Goal: Transaction & Acquisition: Purchase product/service

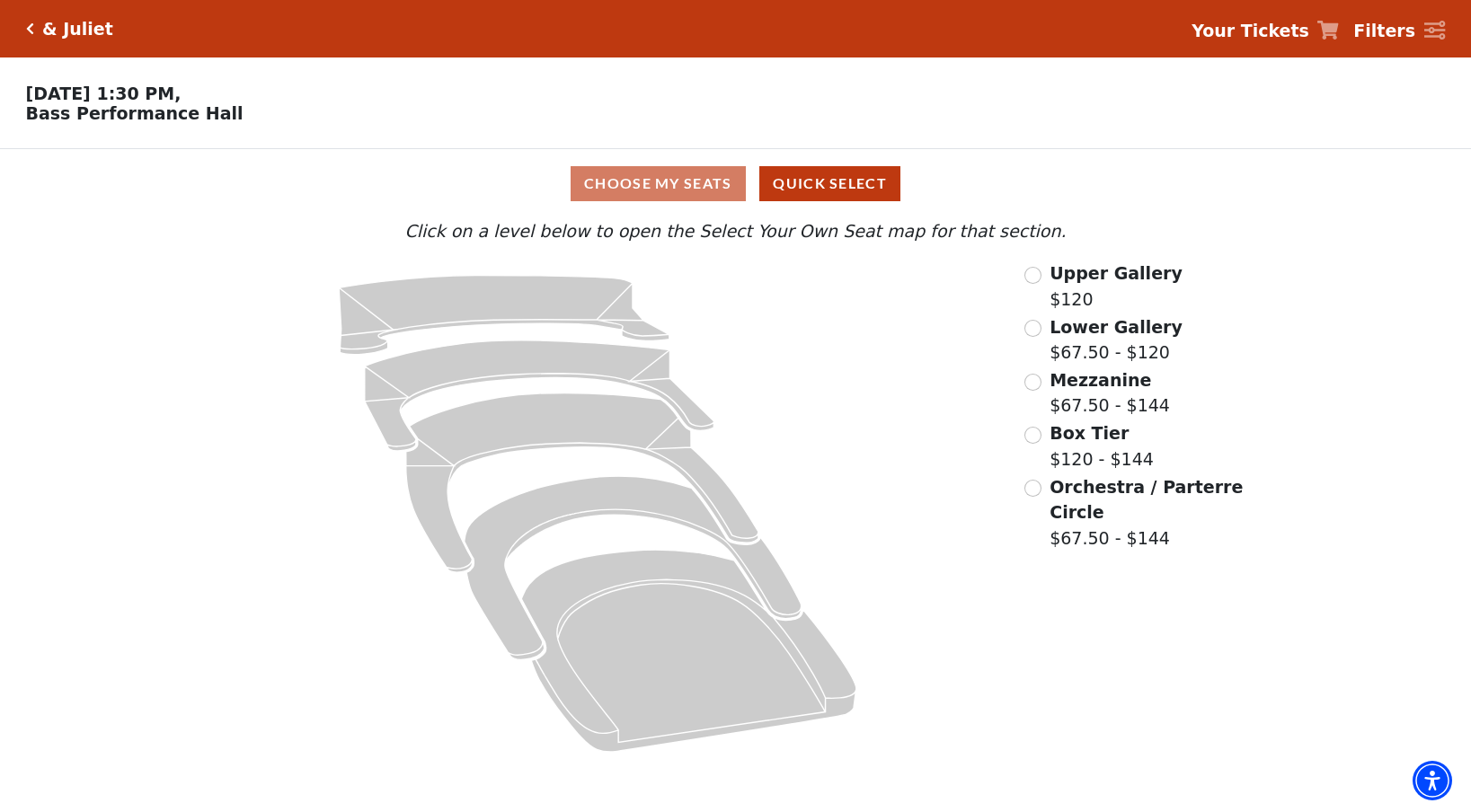
click at [815, 203] on div "Choose My Seats Quick Select" at bounding box center [735, 184] width 1103 height 69
click at [592, 180] on div "Choose My Seats Quick Select" at bounding box center [735, 183] width 1103 height 35
click at [1036, 497] on div "Orchestra / Parterre Circle $67.50 - $144" at bounding box center [1135, 513] width 222 height 77
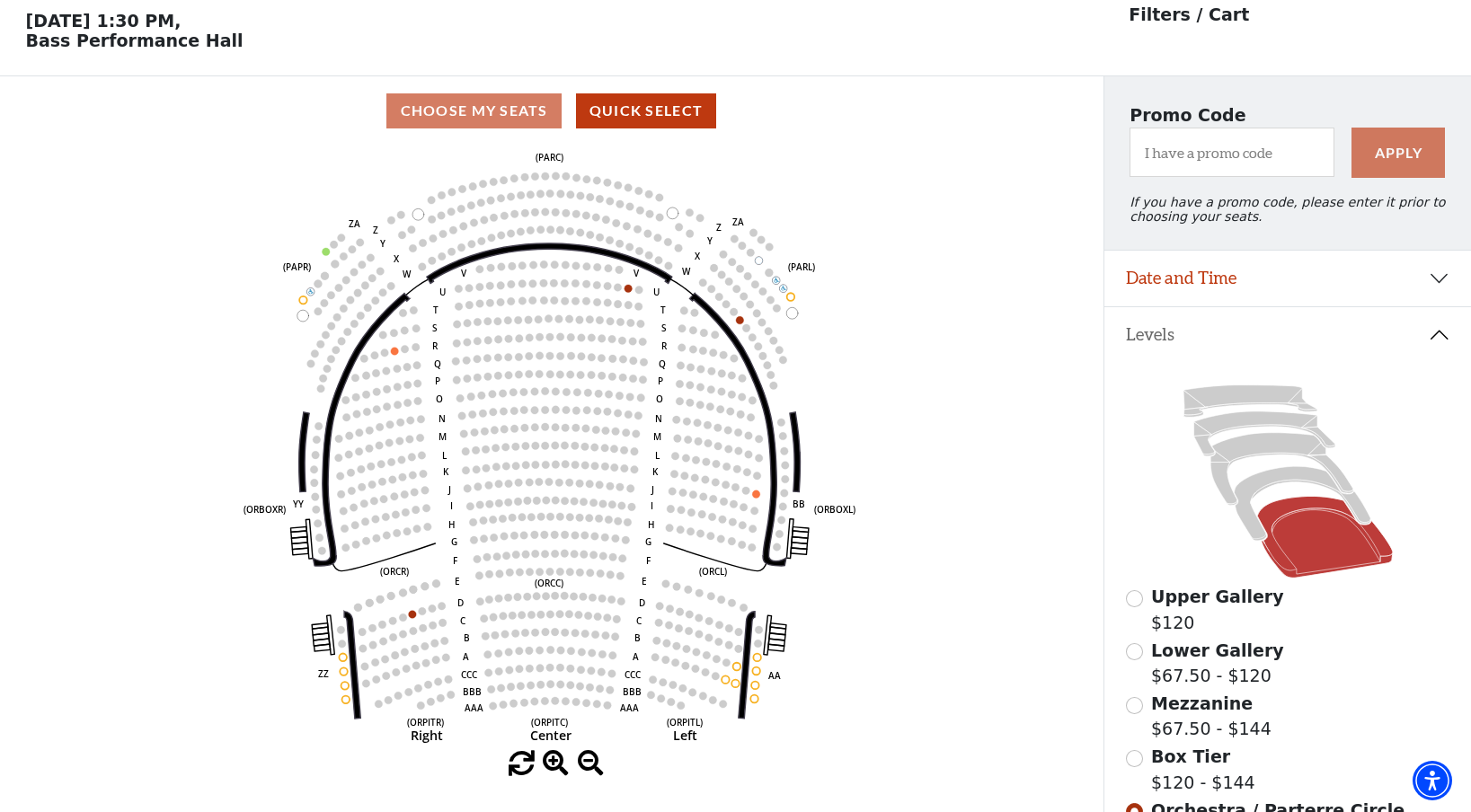
scroll to position [83, 0]
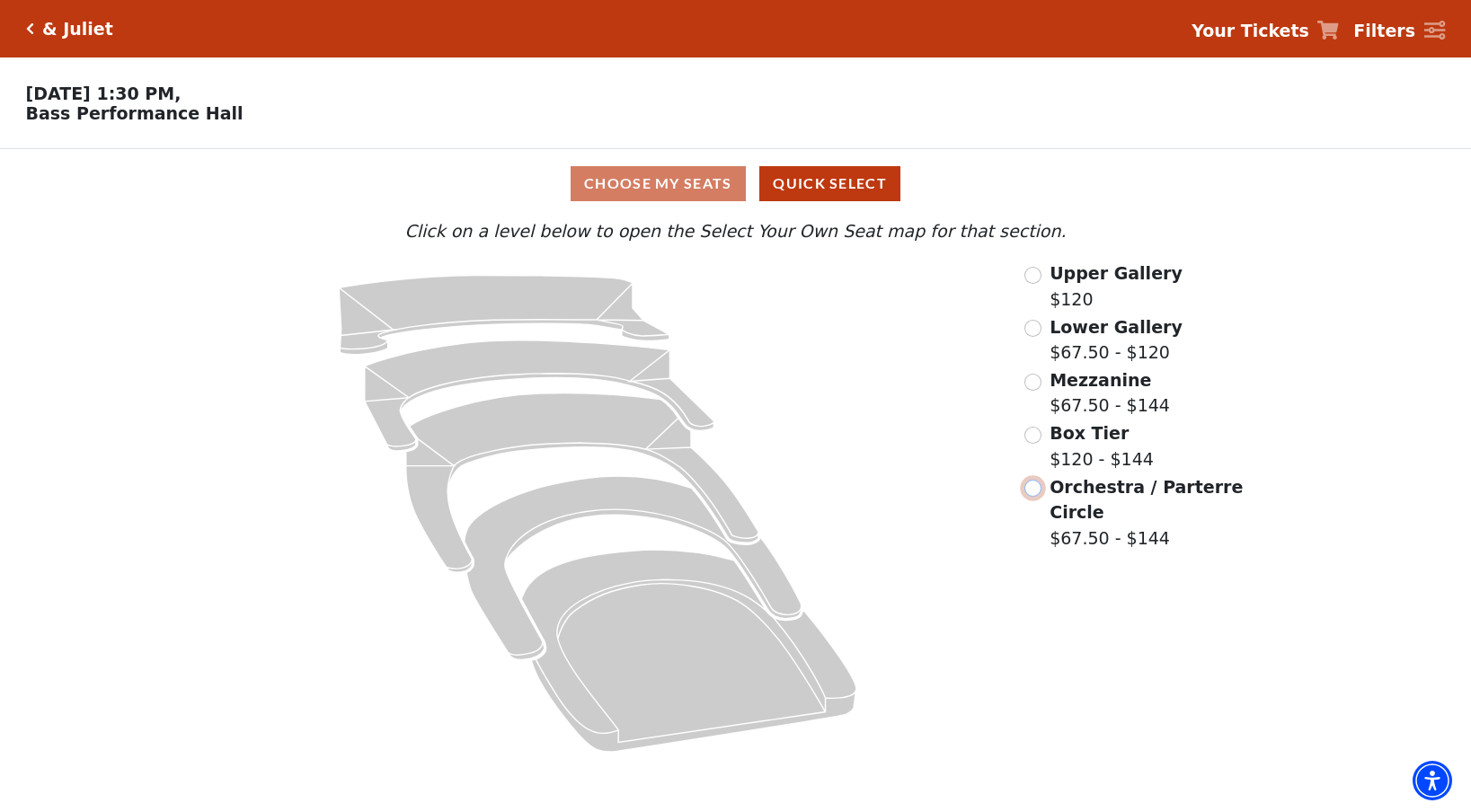
click at [1030, 490] on input "Orchestra / Parterre Circle$67.50 - $144\a" at bounding box center [1032, 488] width 17 height 17
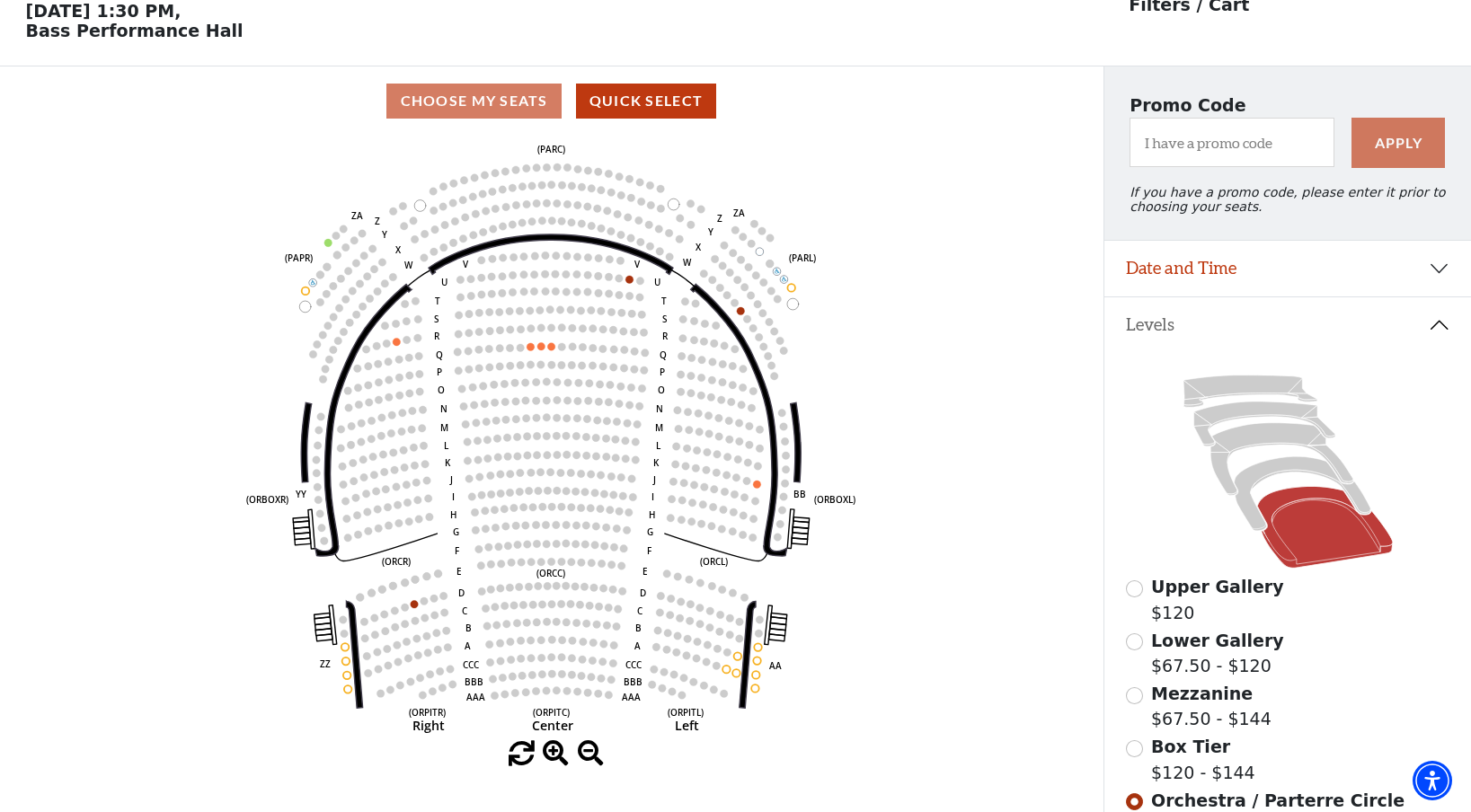
scroll to position [83, 0]
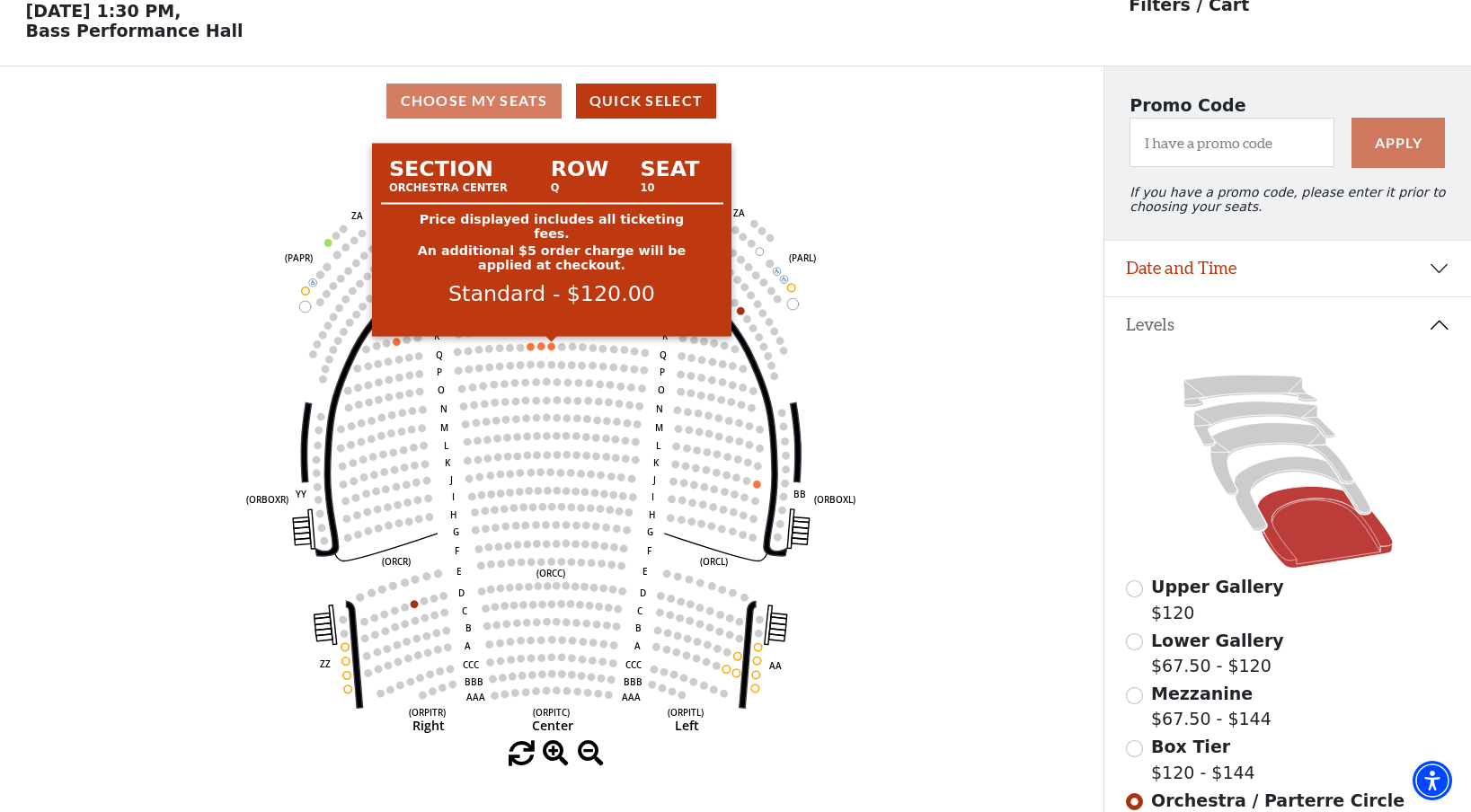
click at [548, 344] on use "Seat Selected" at bounding box center [551, 347] width 9 height 9
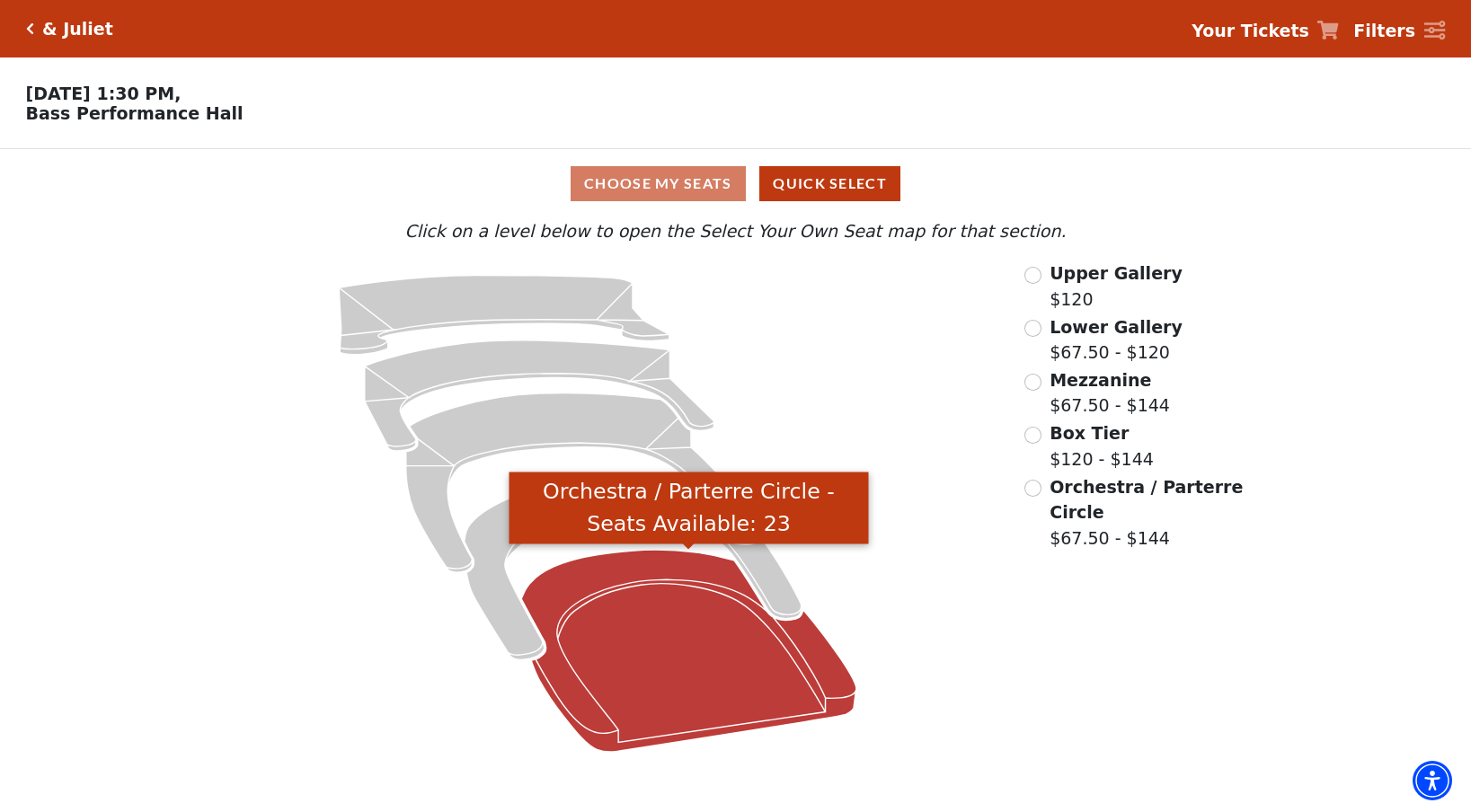
click at [658, 695] on icon "Orchestra / Parterre Circle - Seats Available: 23" at bounding box center [689, 651] width 335 height 203
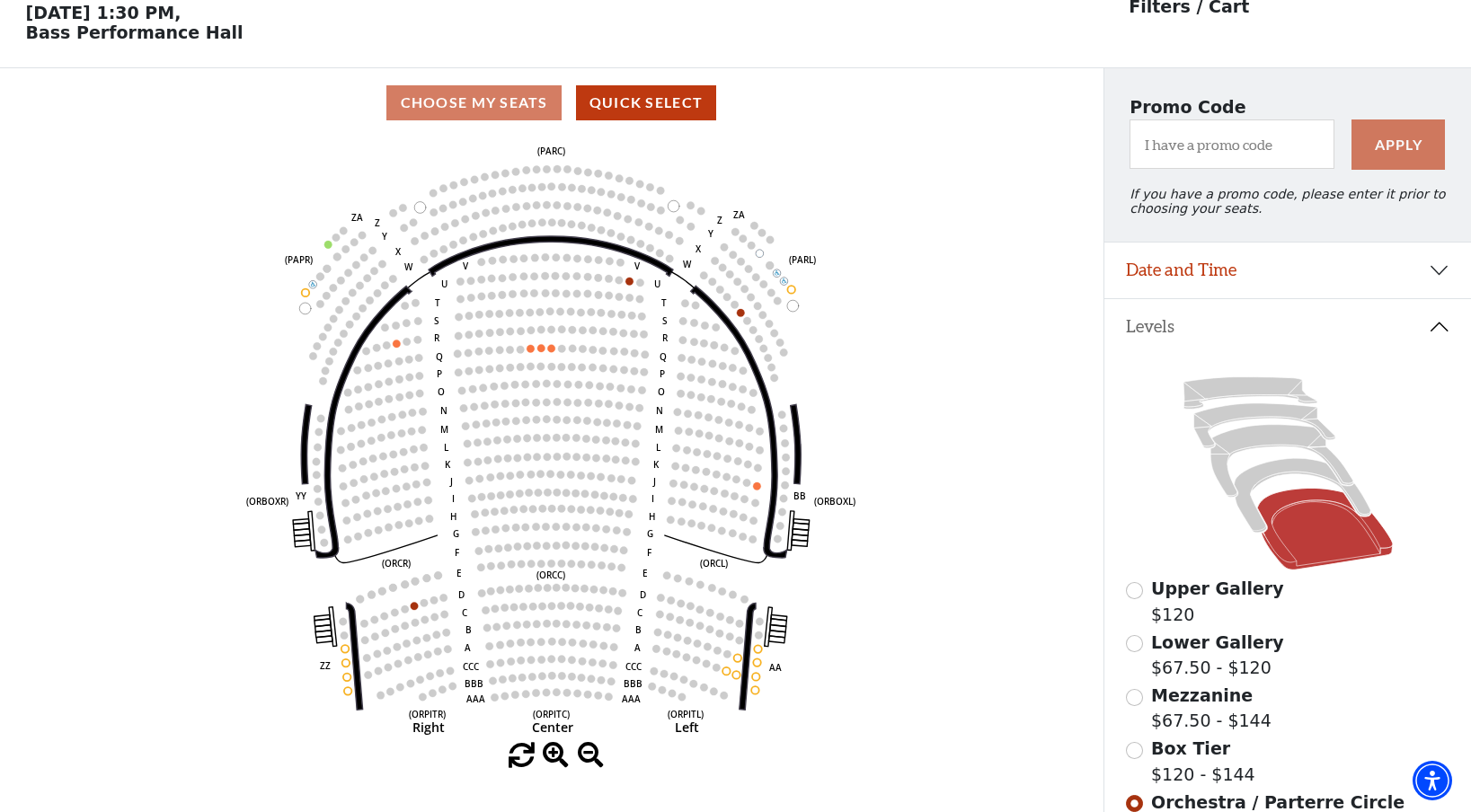
scroll to position [83, 0]
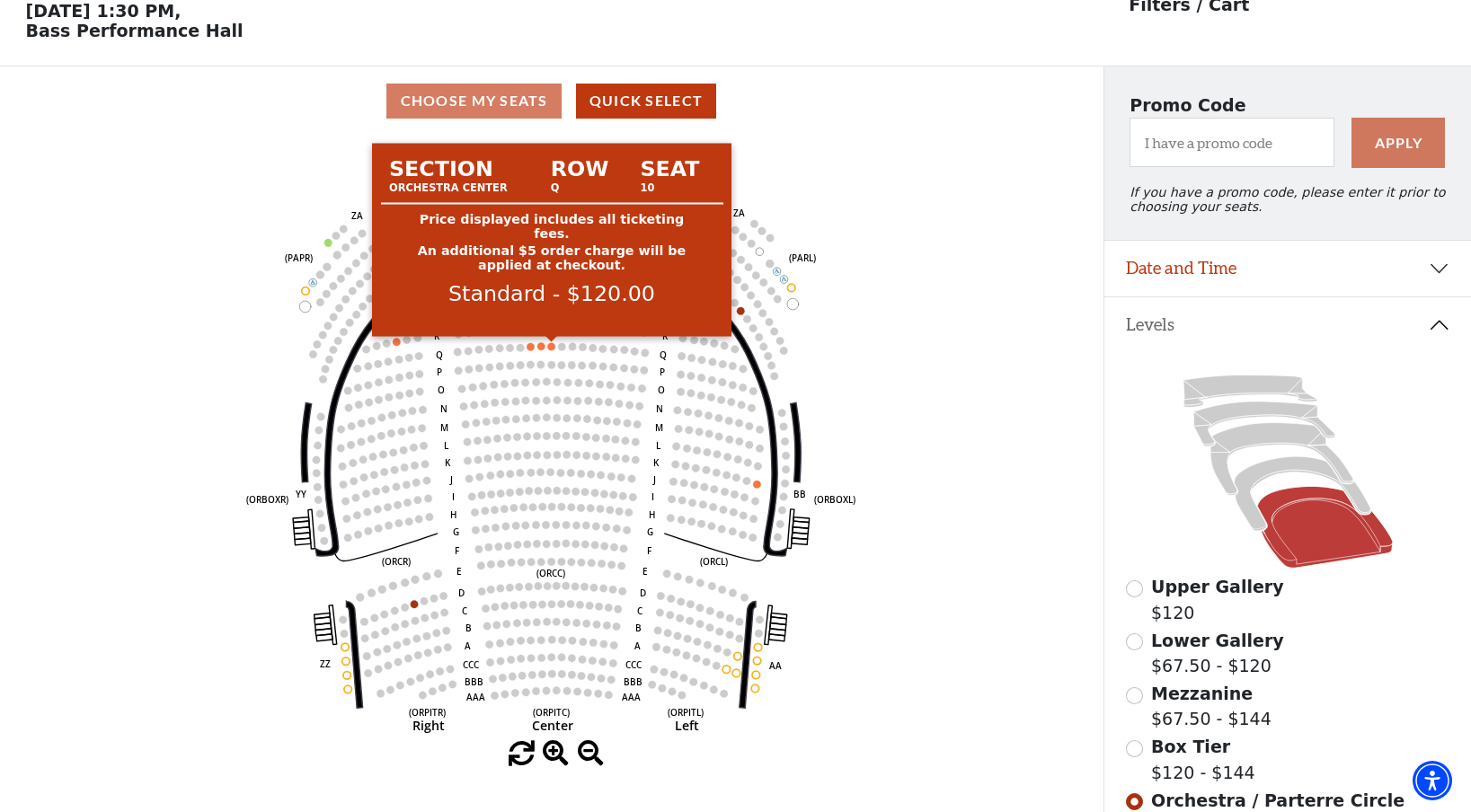
click at [553, 346] on circle at bounding box center [552, 347] width 8 height 8
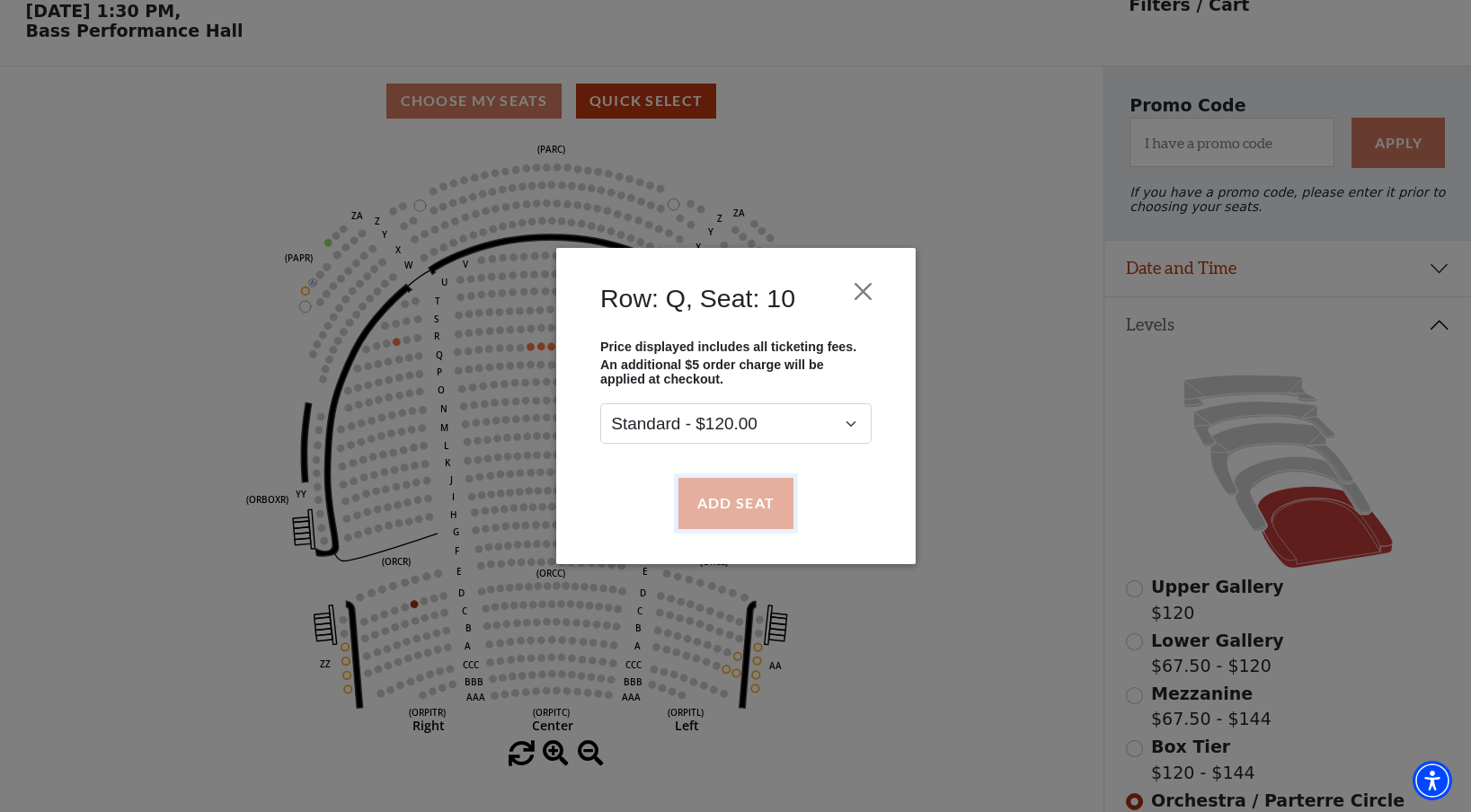
click at [737, 514] on button "Add Seat" at bounding box center [735, 503] width 115 height 50
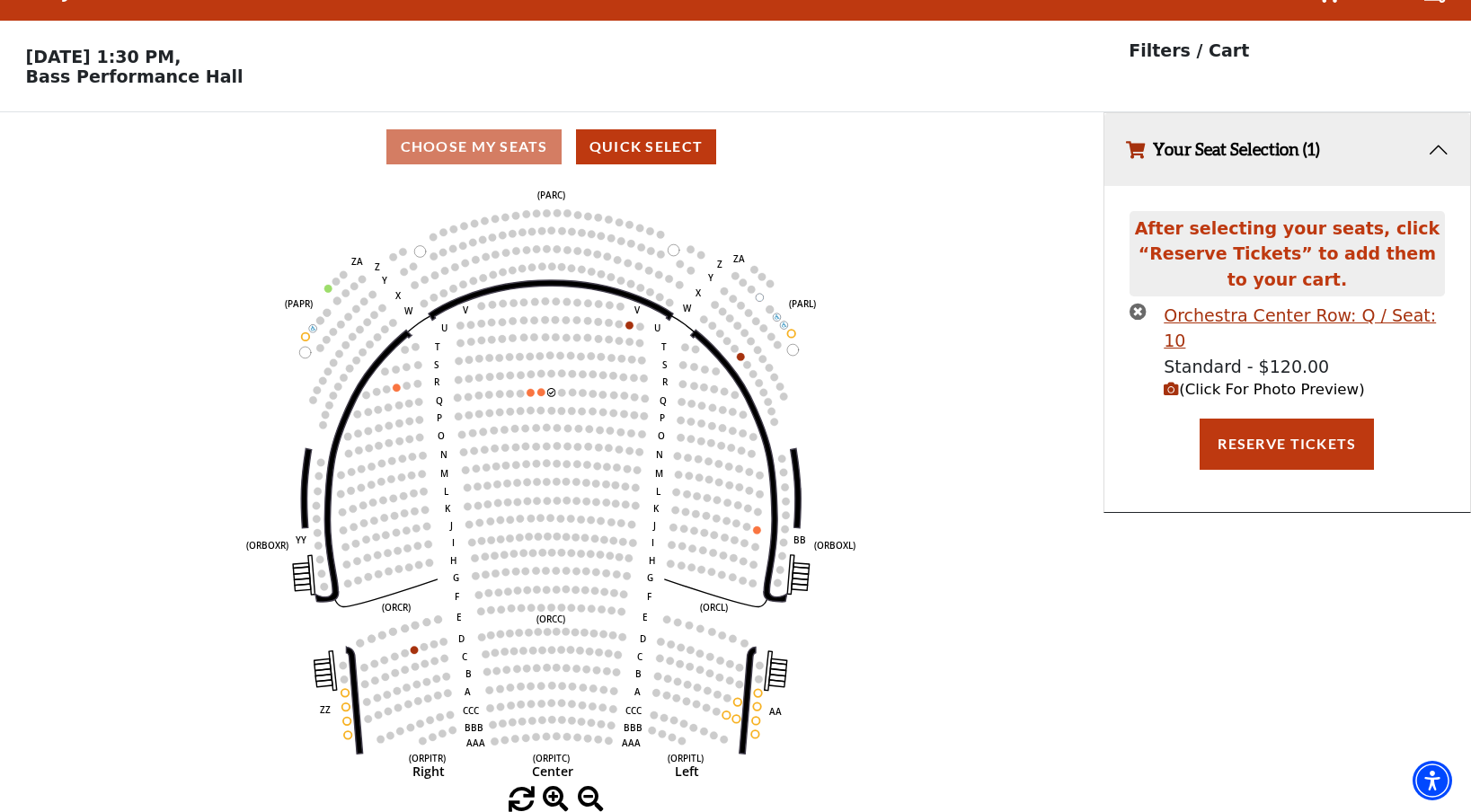
scroll to position [0, 0]
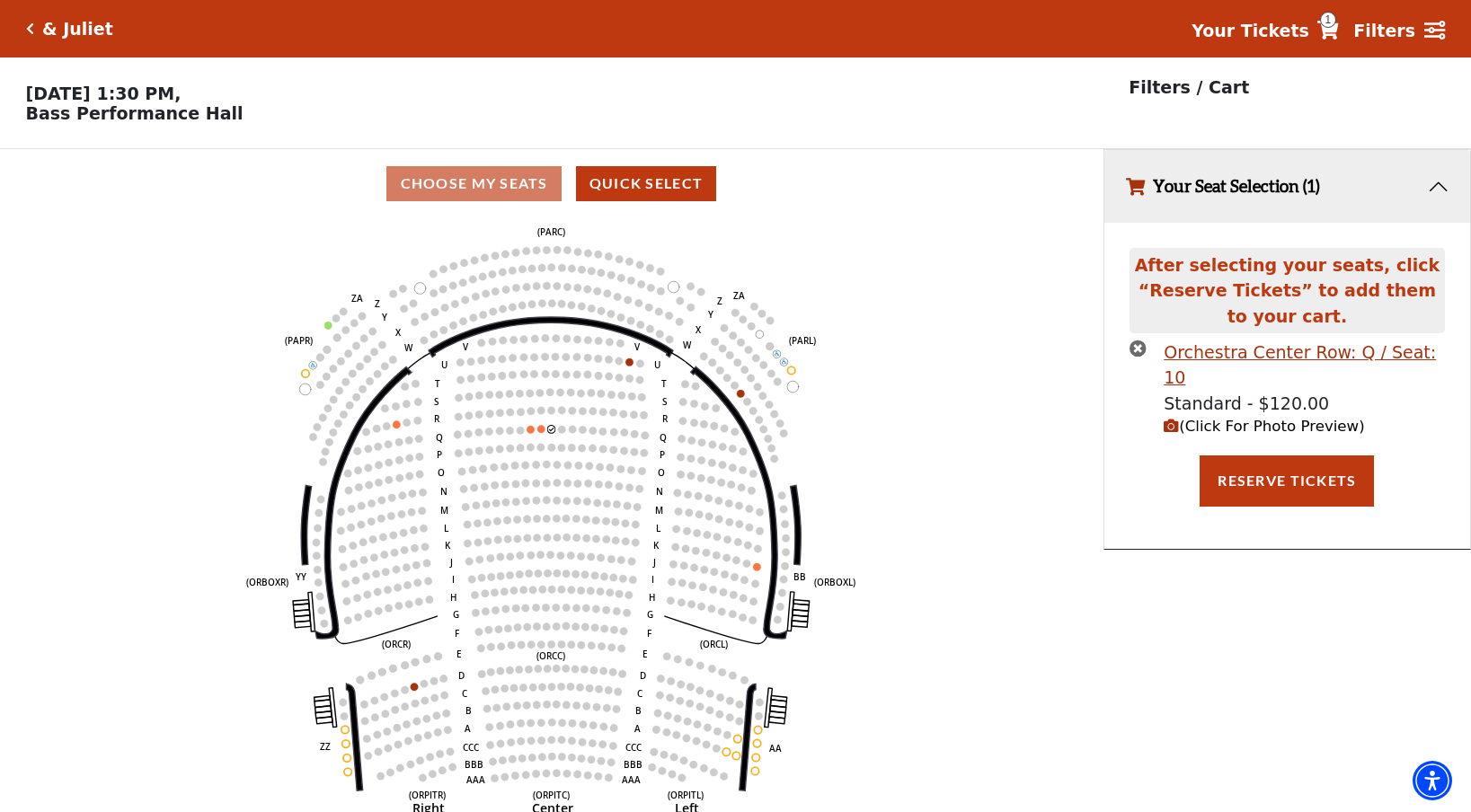
click at [542, 431] on circle at bounding box center [541, 429] width 8 height 8
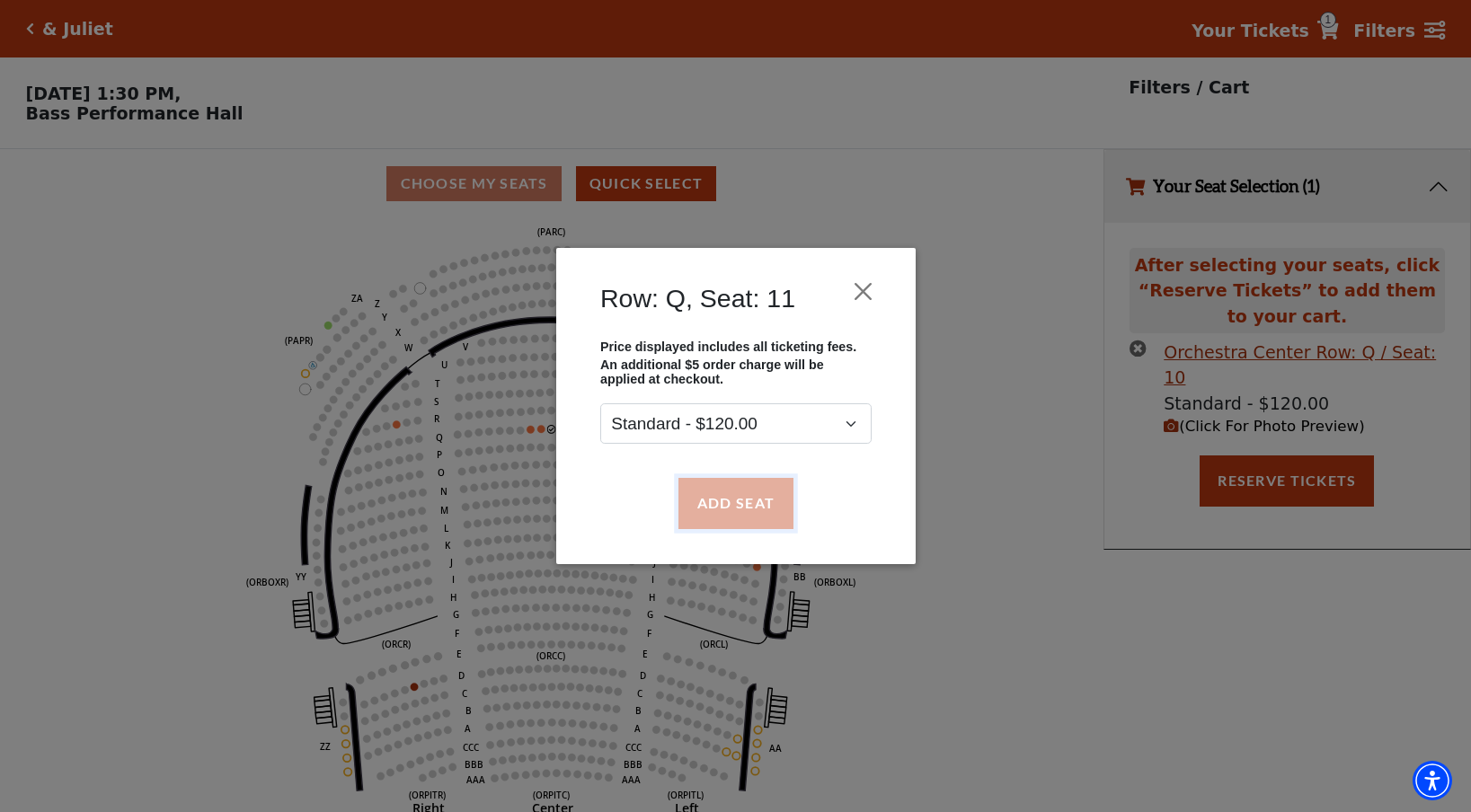
click at [722, 515] on button "Add Seat" at bounding box center [735, 503] width 115 height 50
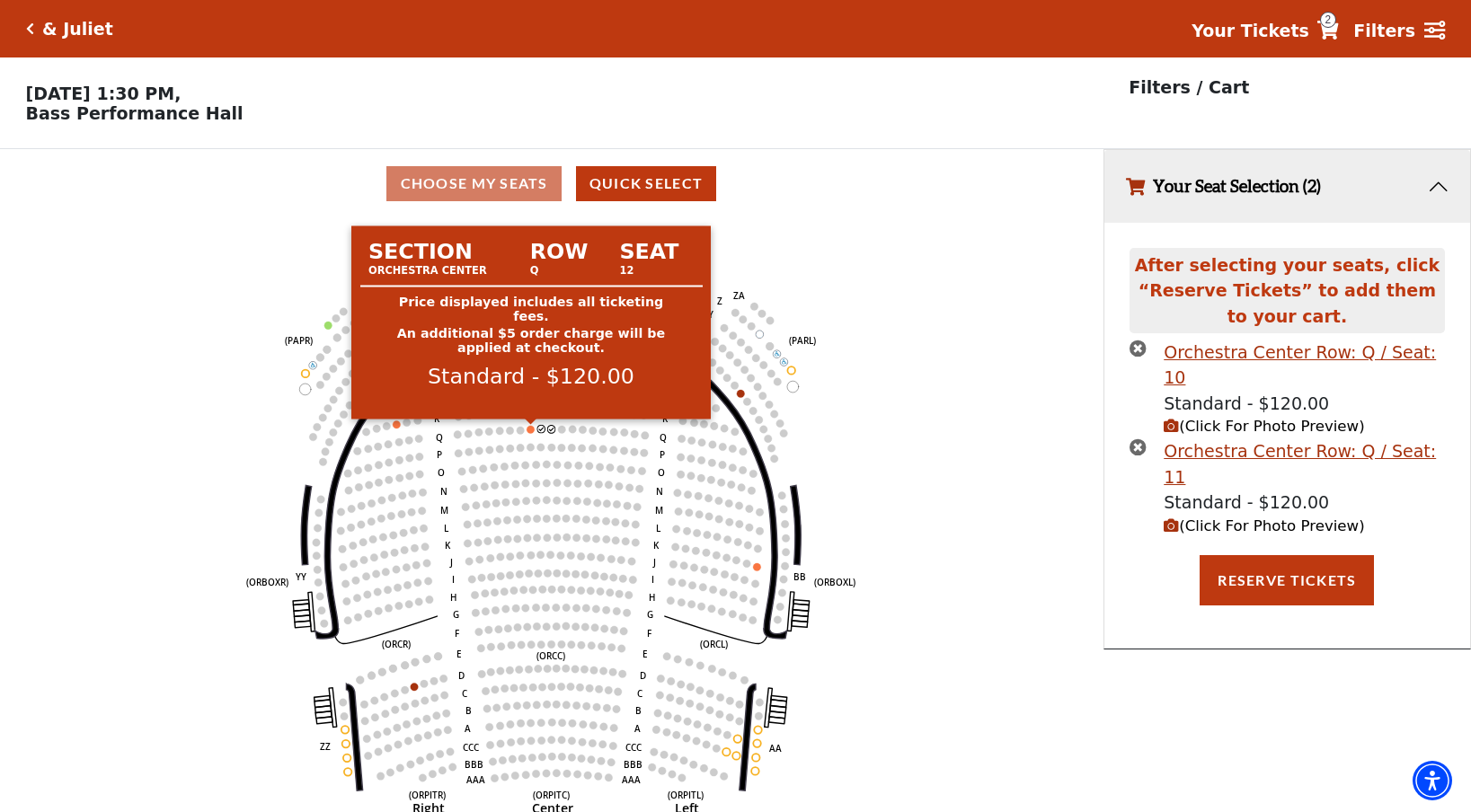
click at [531, 431] on circle at bounding box center [531, 430] width 8 height 8
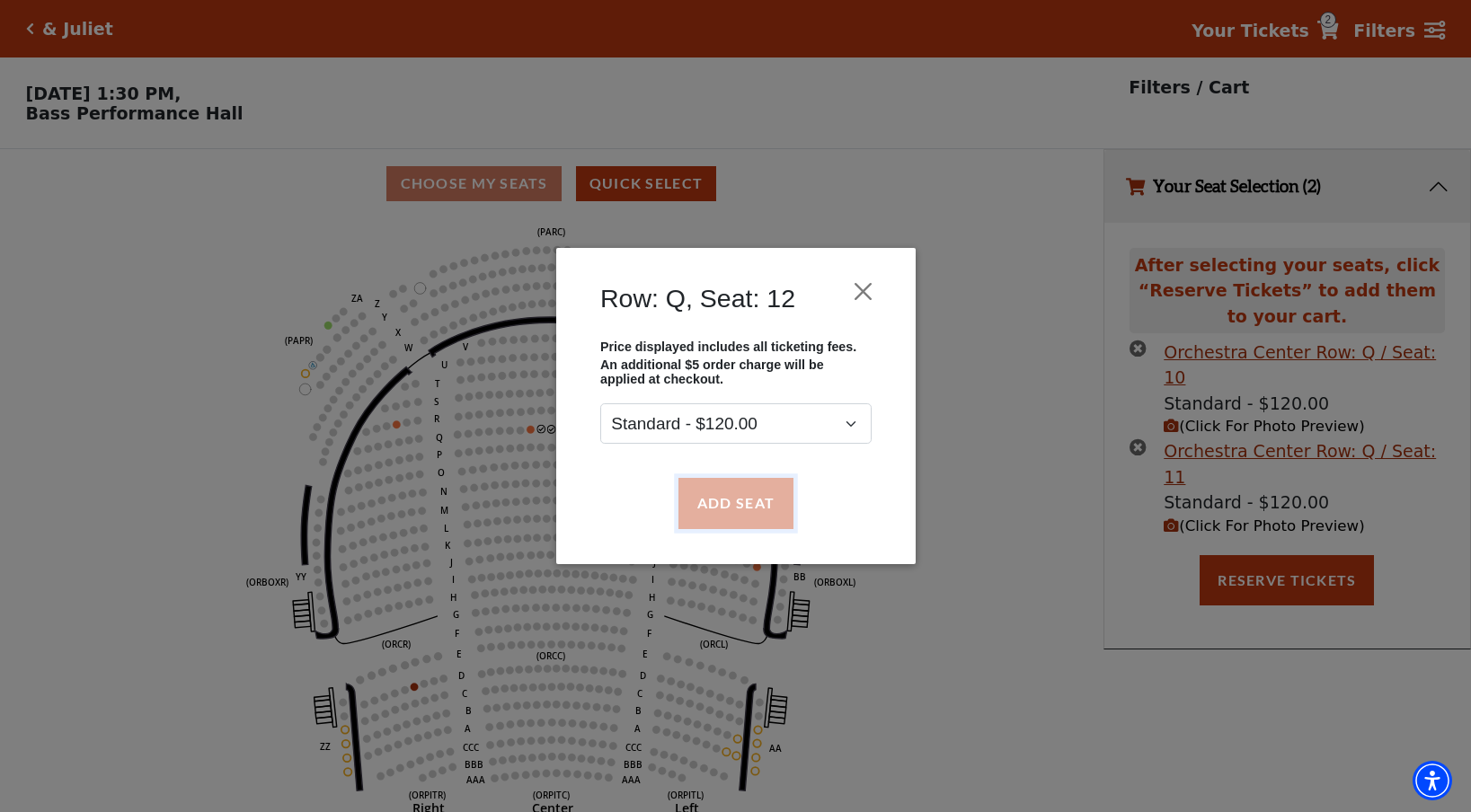
click at [751, 488] on button "Add Seat" at bounding box center [735, 503] width 115 height 50
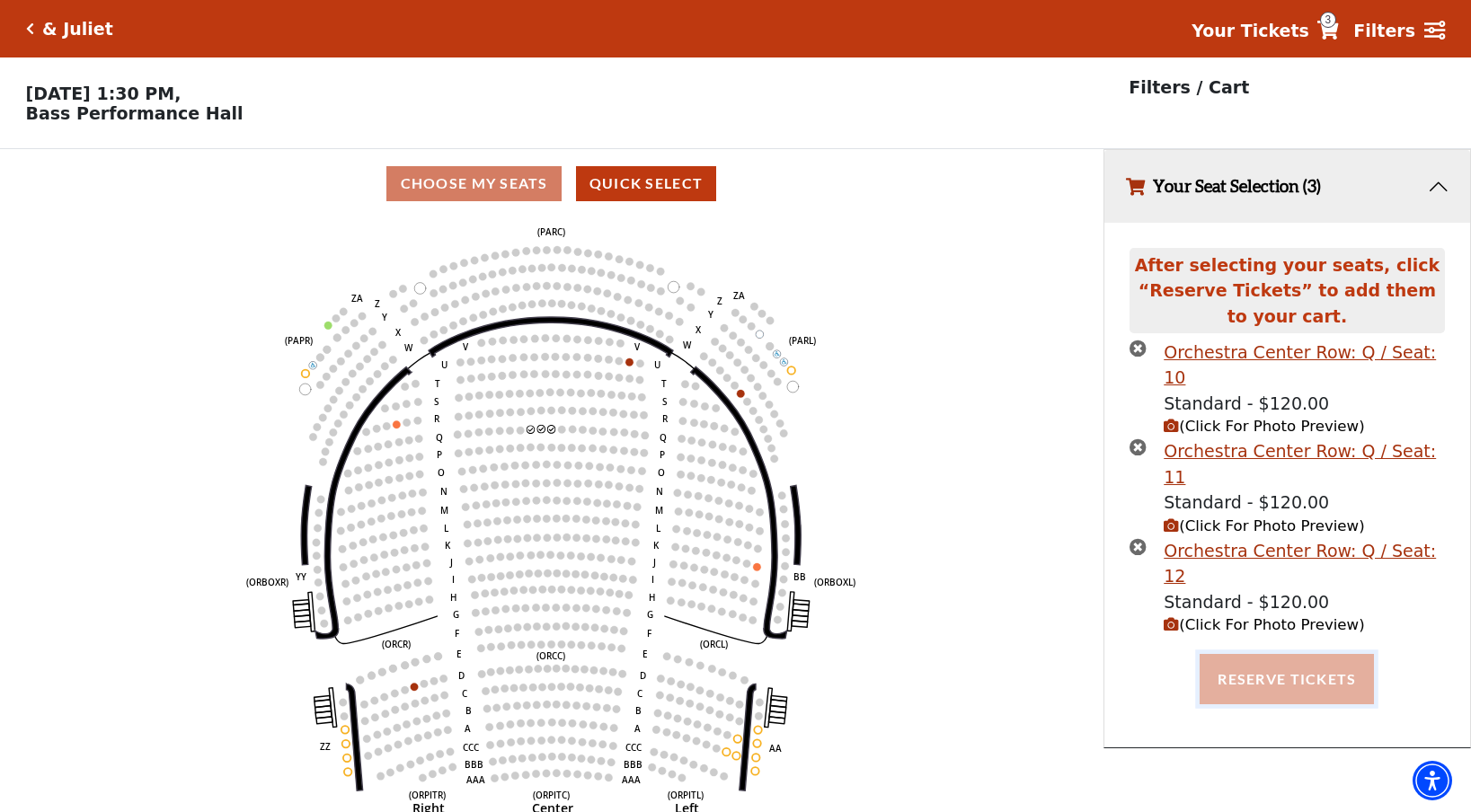
click at [1279, 654] on button "Reserve Tickets" at bounding box center [1286, 679] width 174 height 50
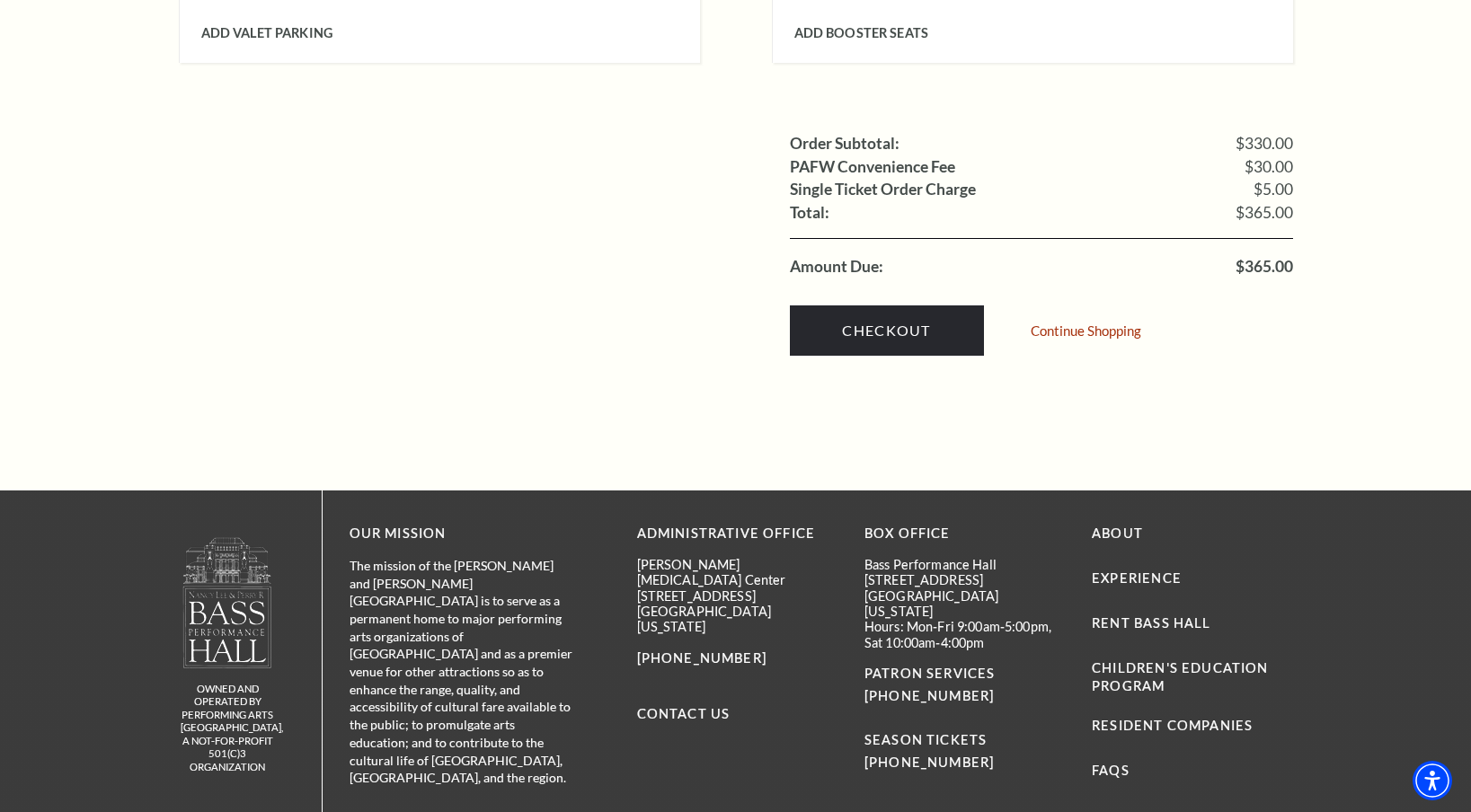
scroll to position [1943, 0]
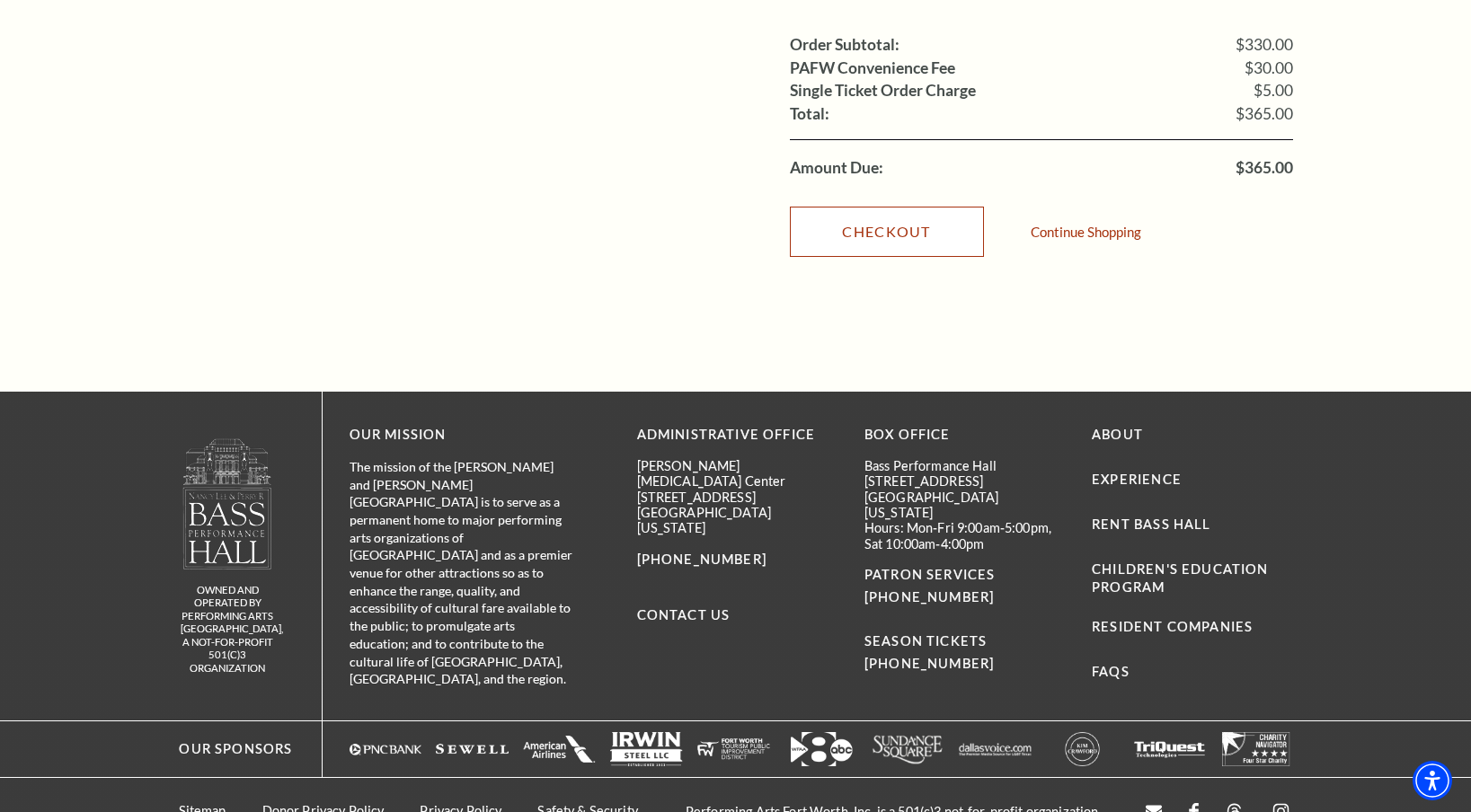
click at [916, 214] on link "Checkout" at bounding box center [887, 231] width 194 height 50
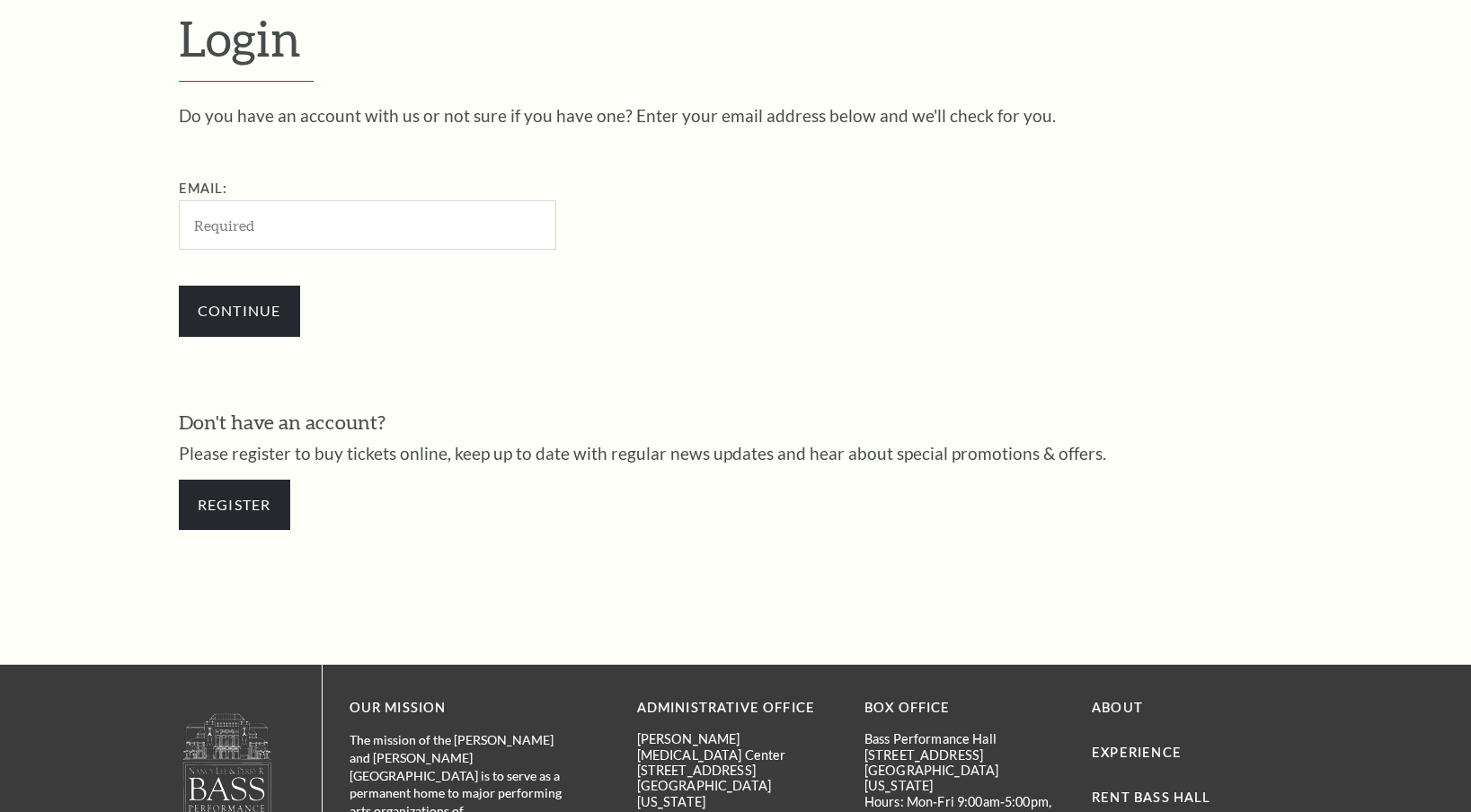
scroll to position [552, 0]
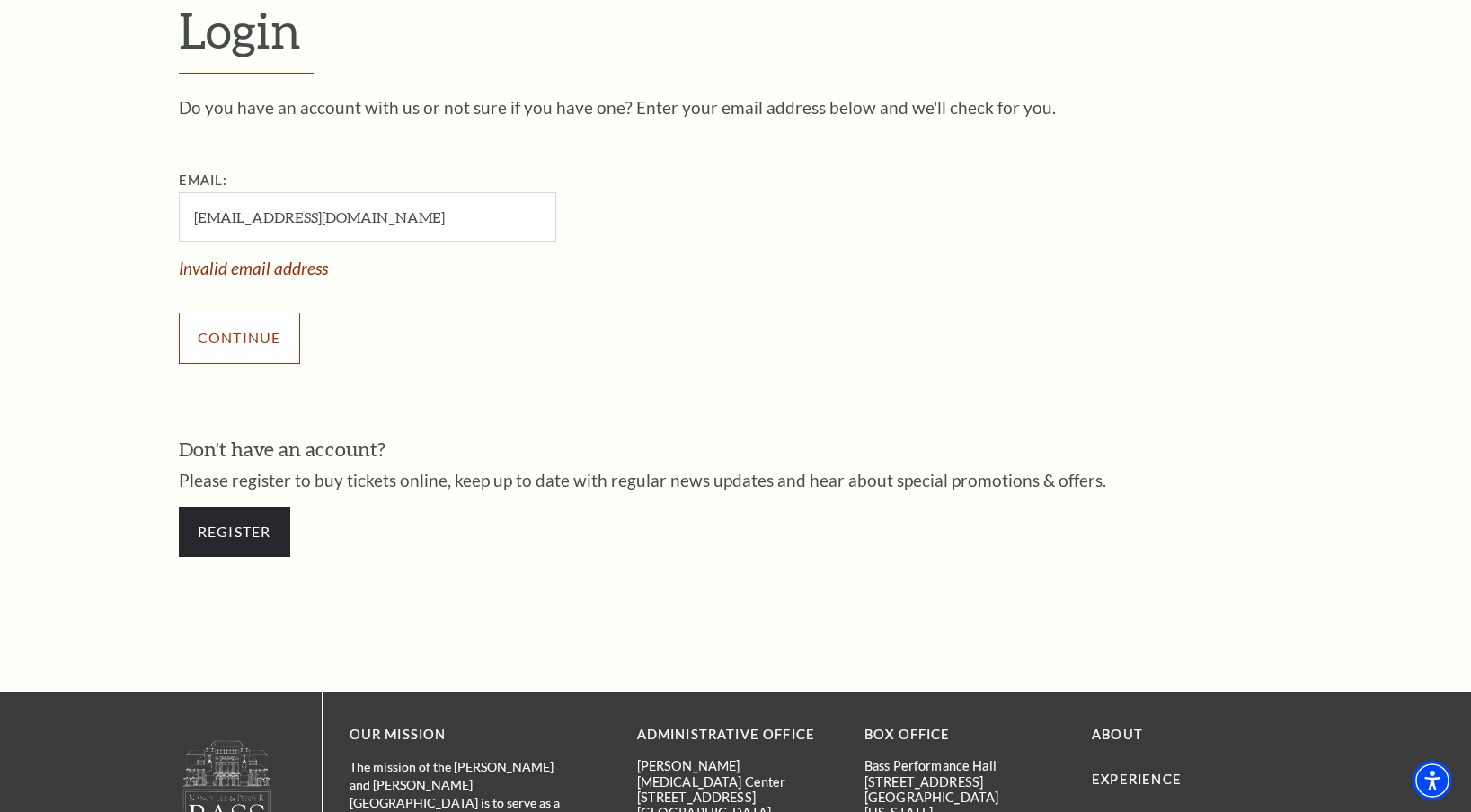
click at [245, 297] on div "Continue" at bounding box center [457, 337] width 557 height 86
click at [362, 204] on input "infoj.445@gmail.com" at bounding box center [368, 217] width 377 height 49
click at [369, 214] on input "infoj.445@gmail.com" at bounding box center [368, 217] width 377 height 49
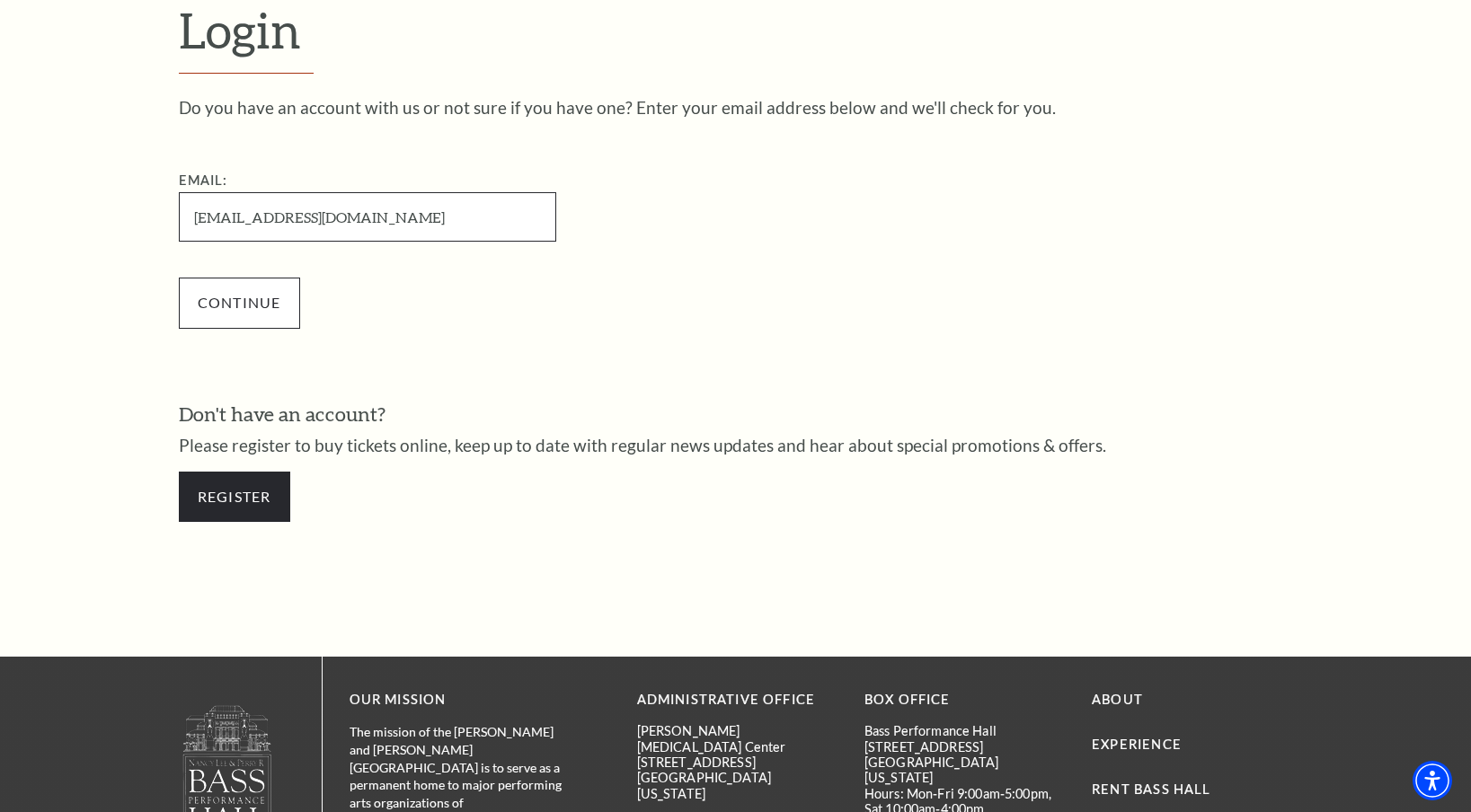
type input "infoj.445@gmail.com"
click at [217, 314] on input "Continue" at bounding box center [239, 302] width 122 height 50
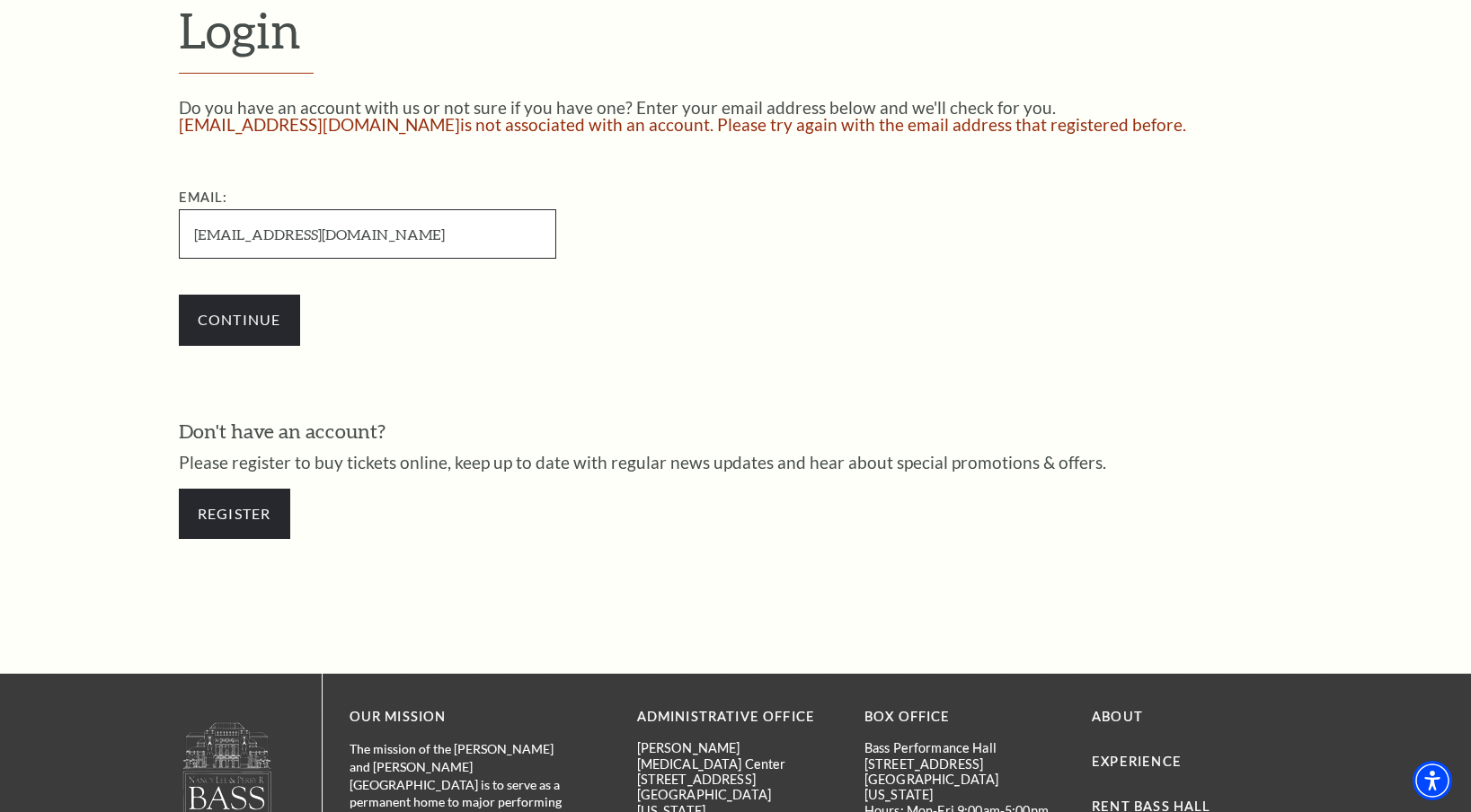
scroll to position [555, 0]
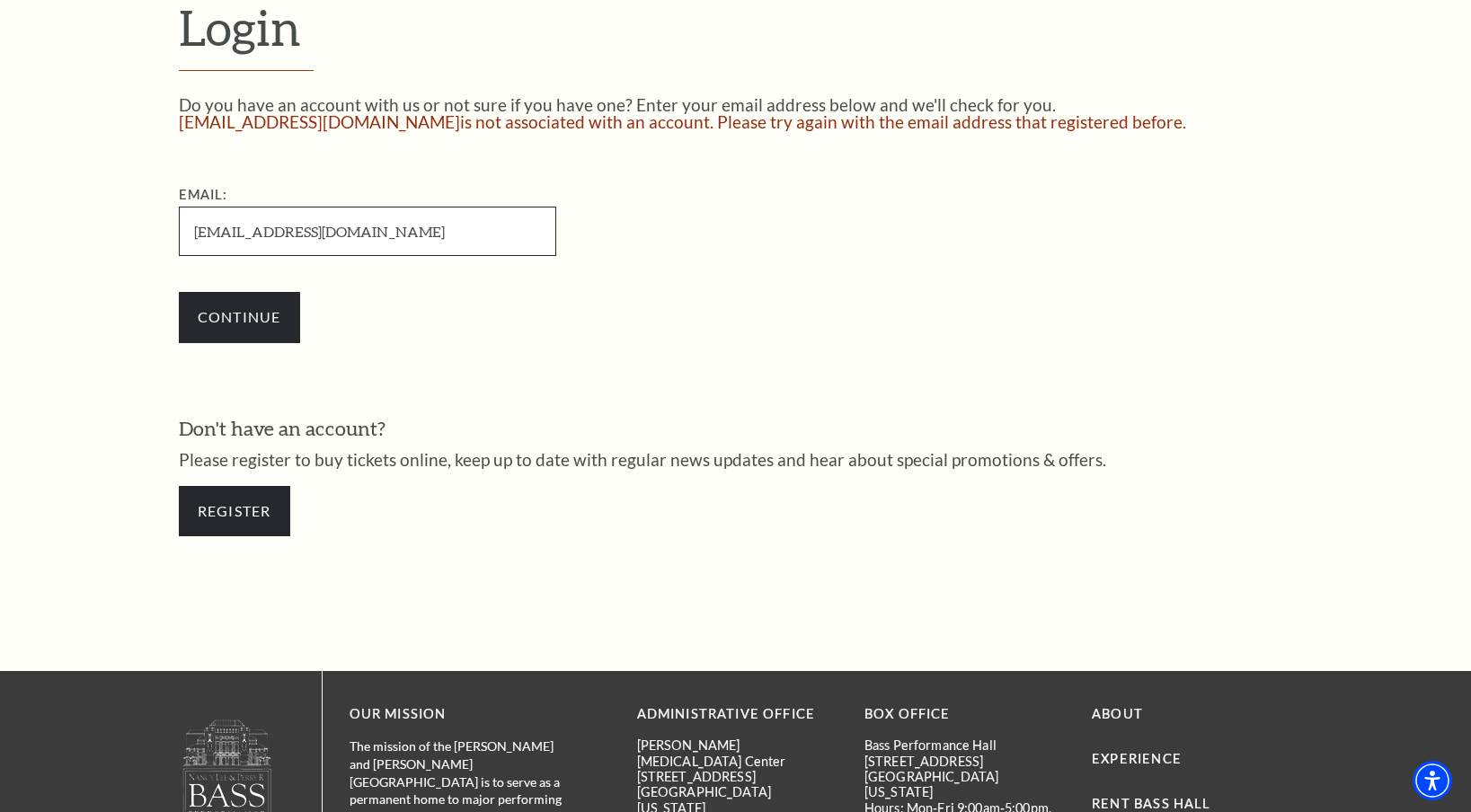
click at [408, 217] on input "[EMAIL_ADDRESS][DOMAIN_NAME]" at bounding box center [368, 231] width 377 height 49
click at [373, 239] on input "[EMAIL_ADDRESS][DOMAIN_NAME]" at bounding box center [368, 231] width 377 height 49
click at [193, 234] on input "[EMAIL_ADDRESS][DOMAIN_NAME]" at bounding box center [368, 231] width 377 height 49
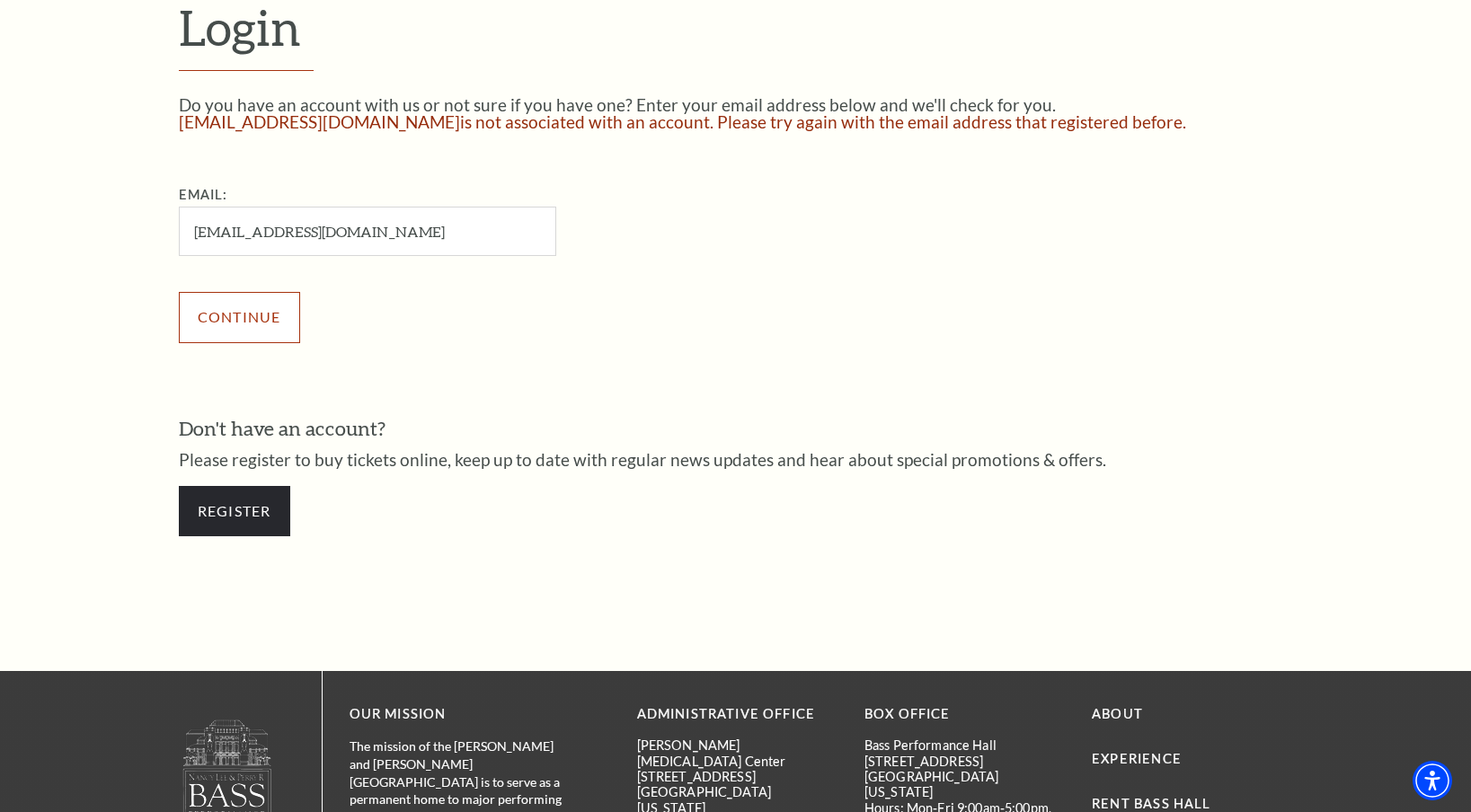
click at [254, 306] on input "Continue" at bounding box center [239, 317] width 122 height 50
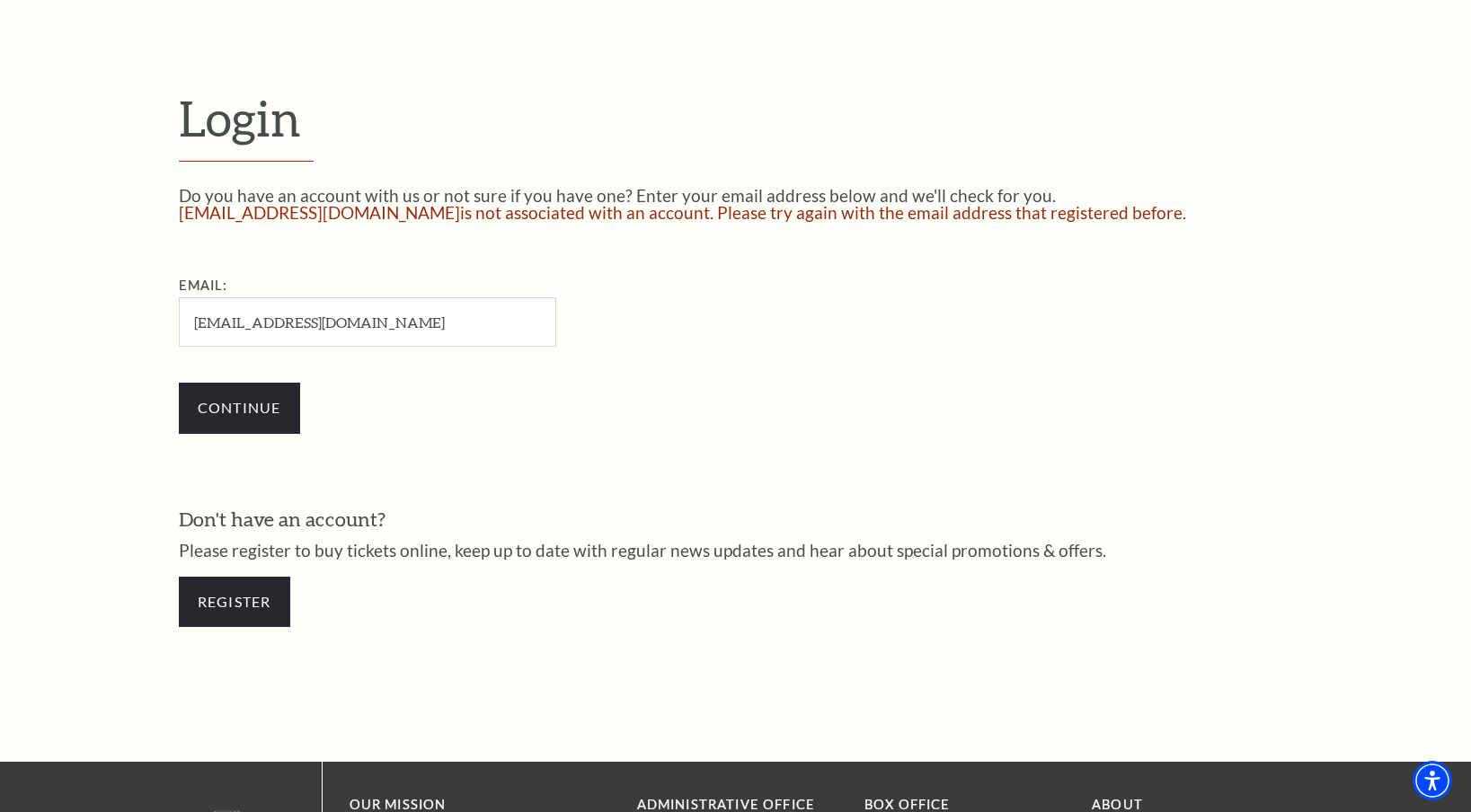
scroll to position [467, 0]
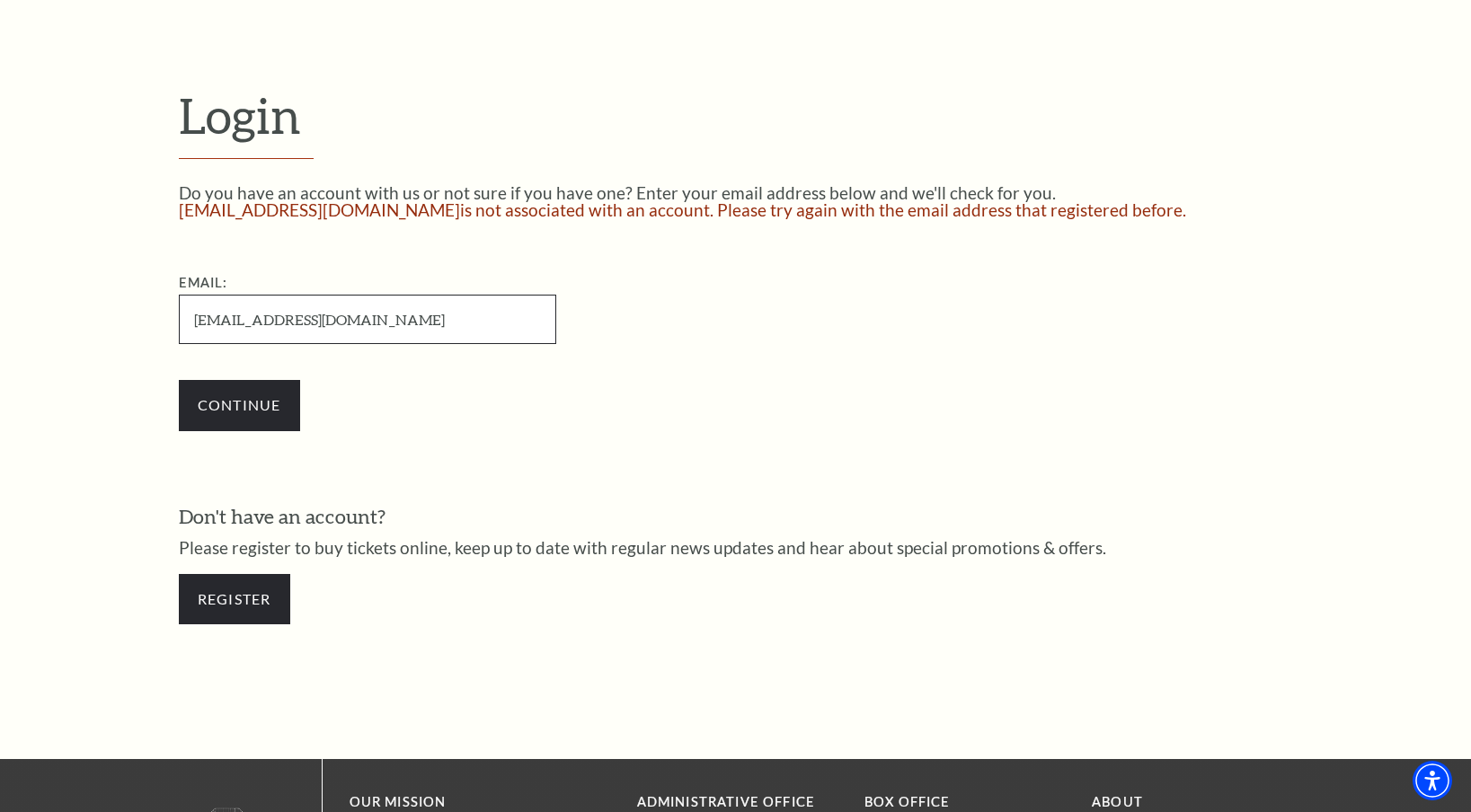
click at [429, 326] on input "[EMAIL_ADDRESS][DOMAIN_NAME]" at bounding box center [368, 319] width 377 height 49
paste input "ttjane5551"
type input "[EMAIL_ADDRESS][DOMAIN_NAME]"
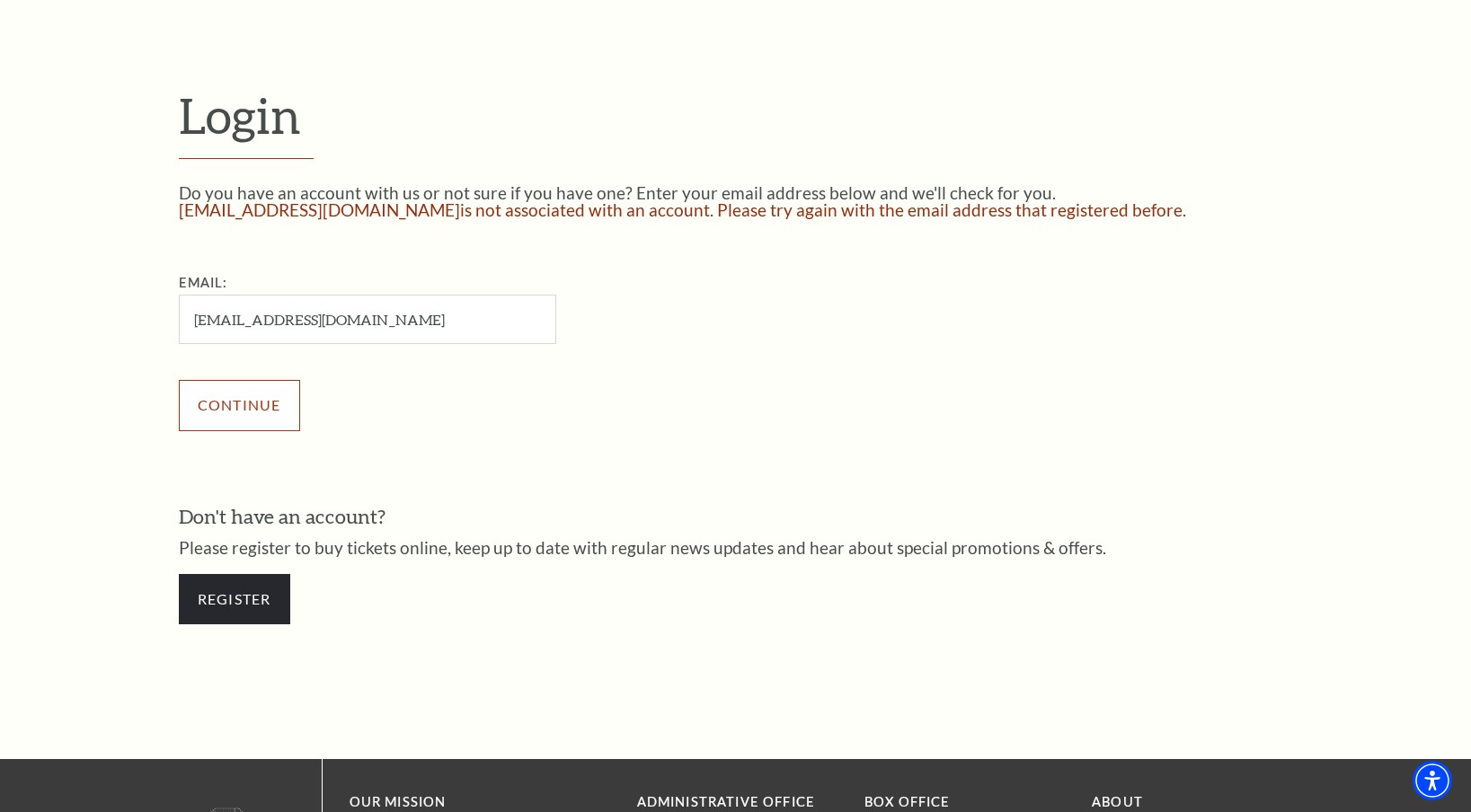
click at [245, 414] on input "Continue" at bounding box center [239, 405] width 122 height 50
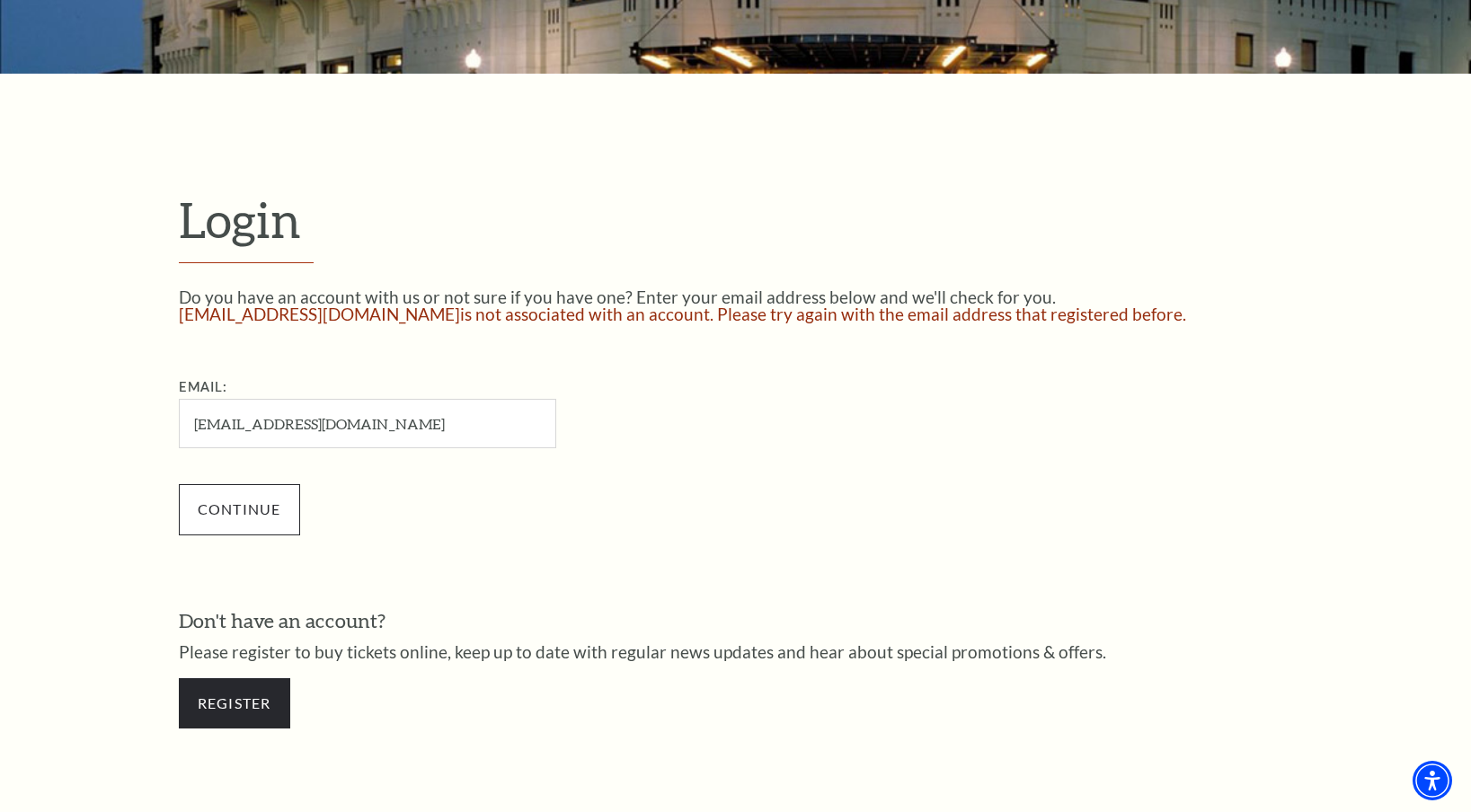
scroll to position [366, 0]
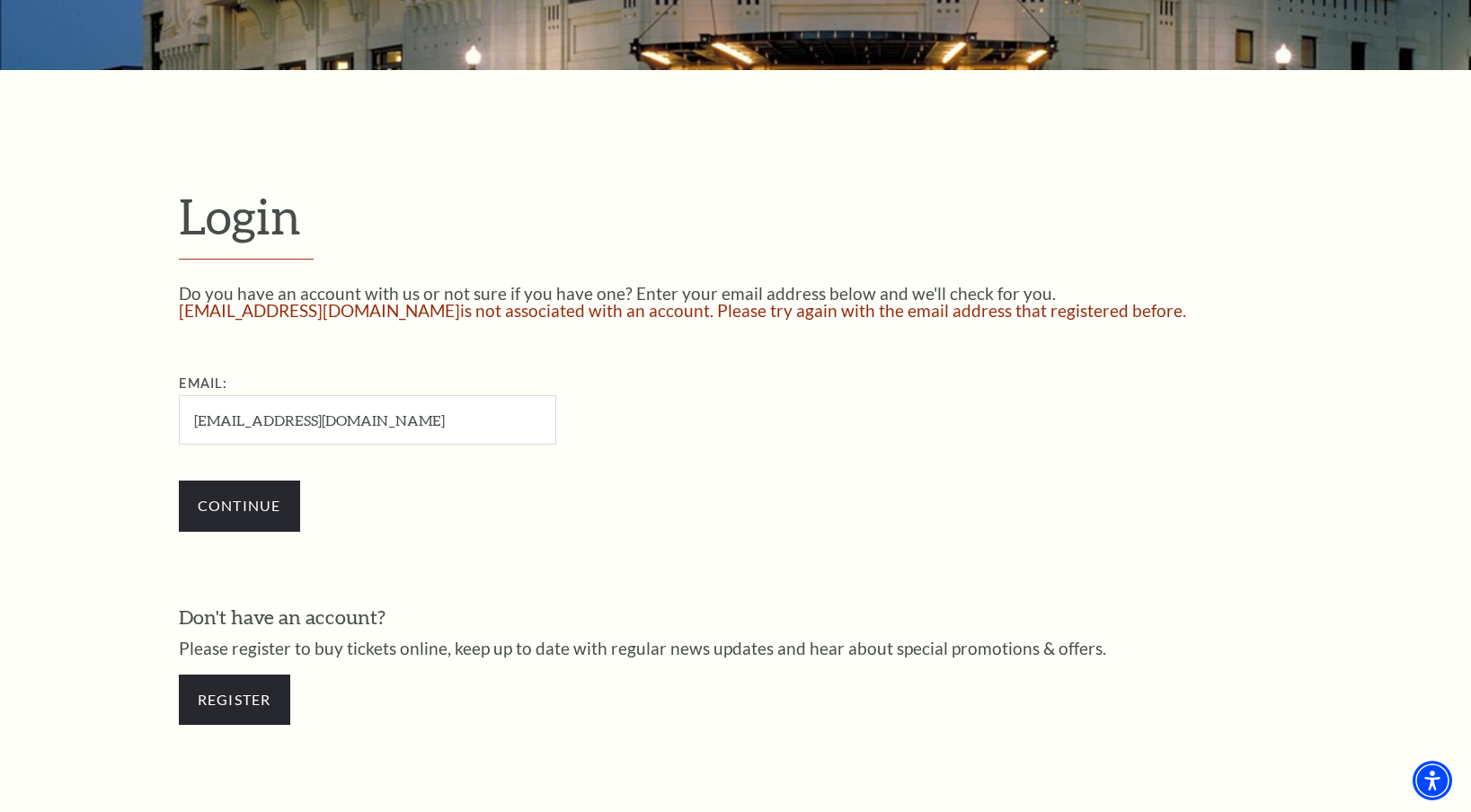
drag, startPoint x: 224, startPoint y: 429, endPoint x: 95, endPoint y: 441, distance: 129.6
click at [99, 441] on form "Login Do you have an account with us or not sure if you have one? Enter your em…" at bounding box center [735, 465] width 1471 height 791
type input "ttjane5551@gmail.co"
click at [285, 421] on input "ttjane5551@gmail.co" at bounding box center [368, 420] width 377 height 49
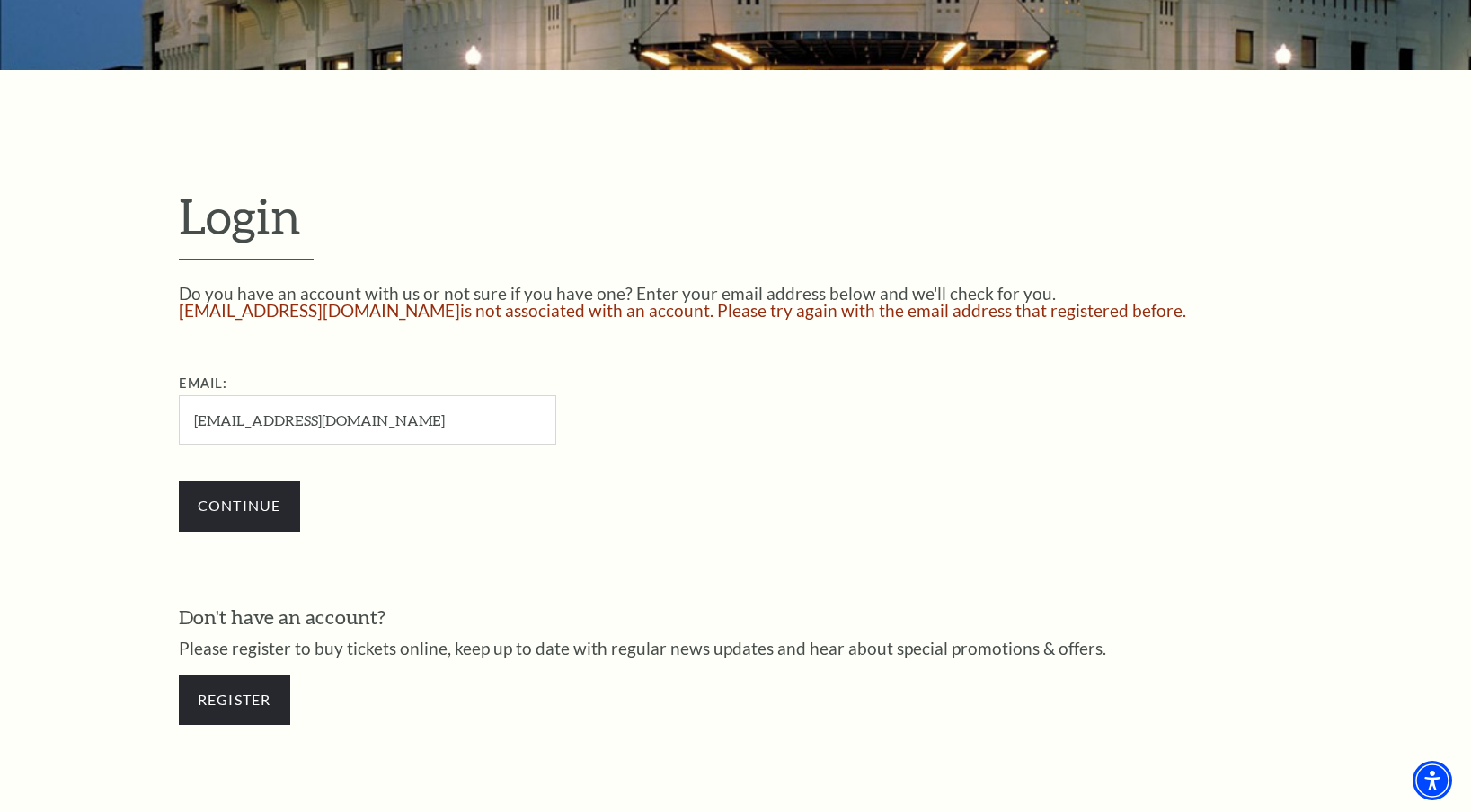
click at [285, 421] on input "ttjane5551@gmail.co" at bounding box center [368, 420] width 377 height 49
click at [360, 572] on div "Do you have an account with us or not sure if you have one? Enter your email ad…" at bounding box center [736, 514] width 1114 height 458
click at [235, 699] on link "Register" at bounding box center [234, 699] width 112 height 50
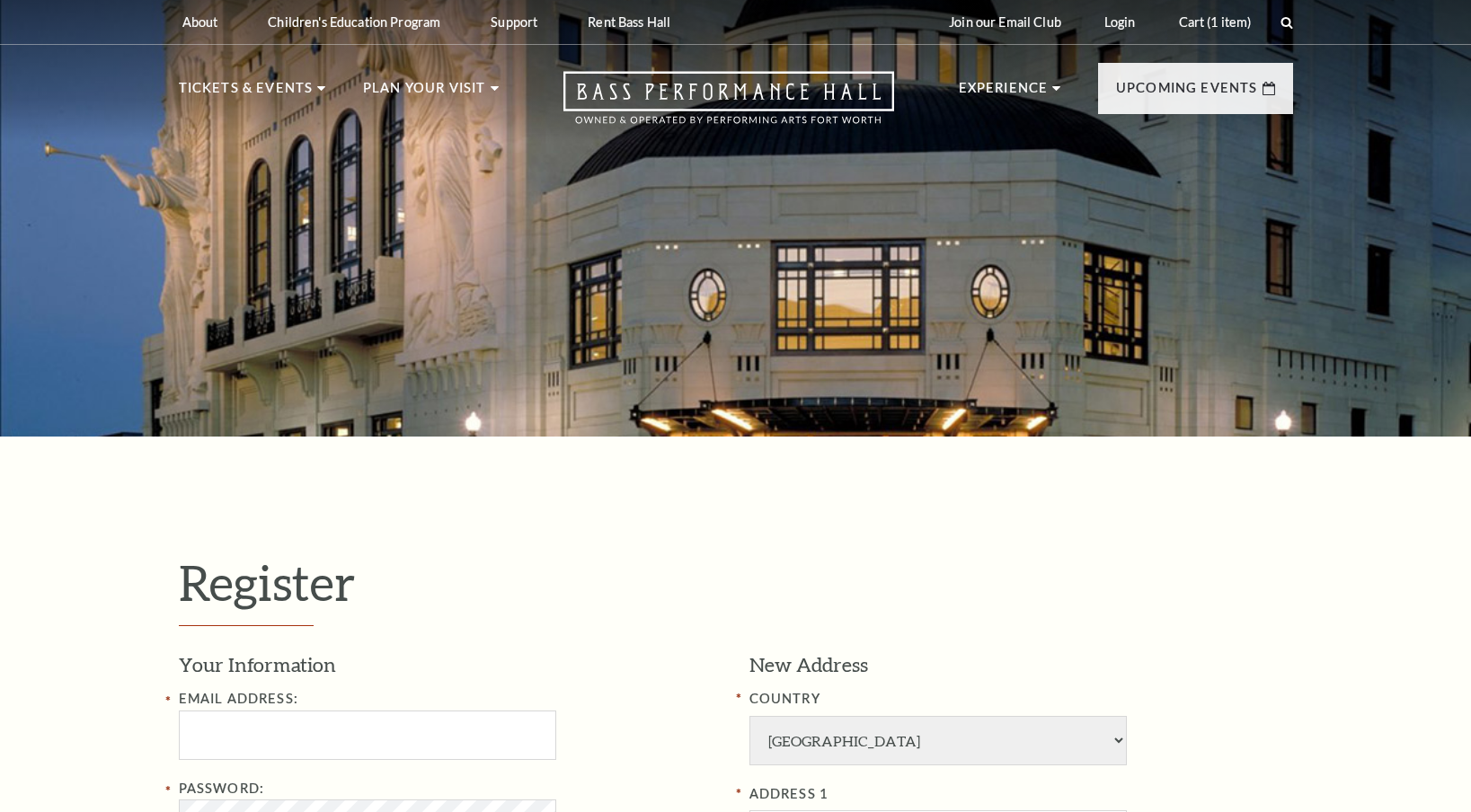
select select "1"
select select "[GEOGRAPHIC_DATA]"
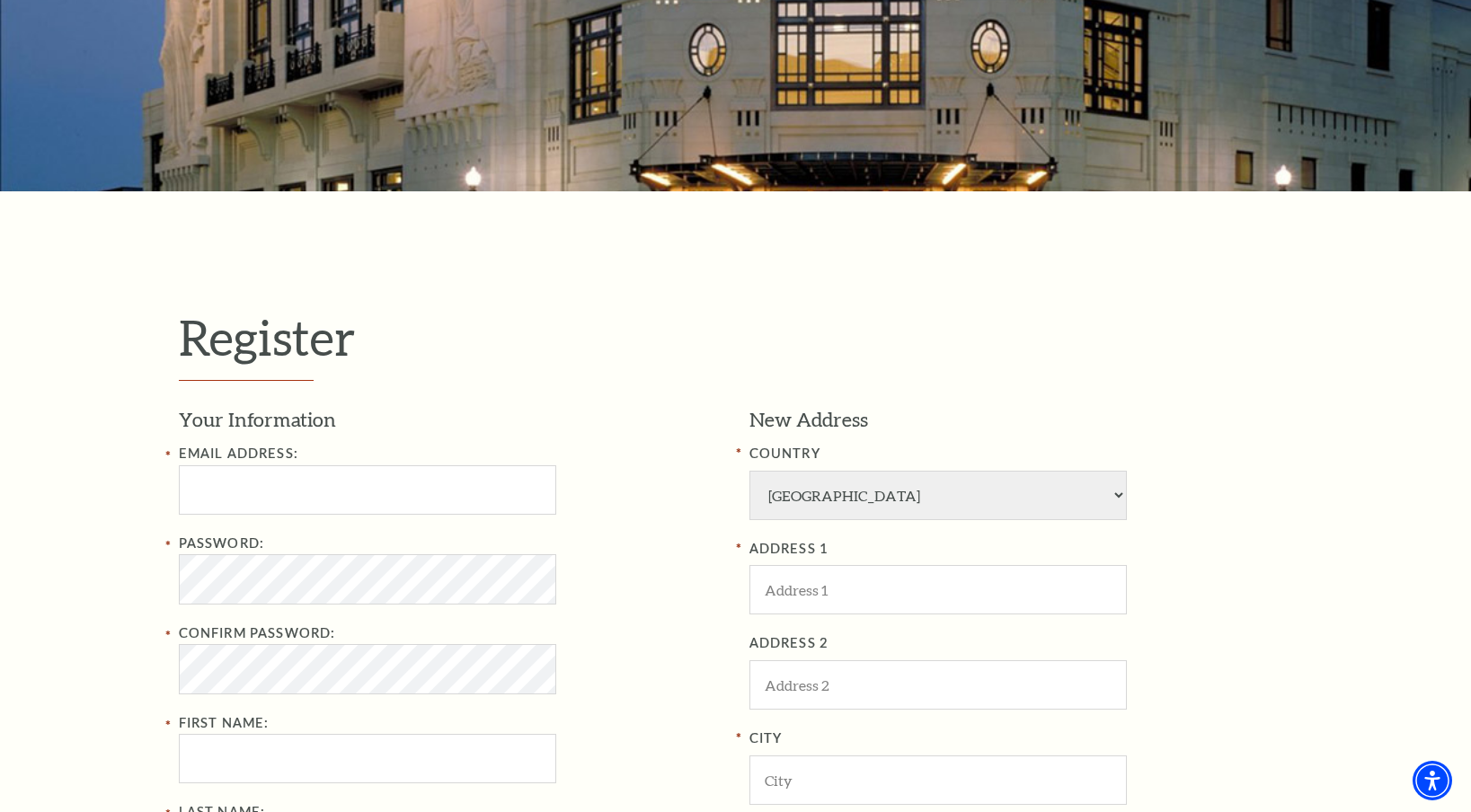
scroll to position [249, 0]
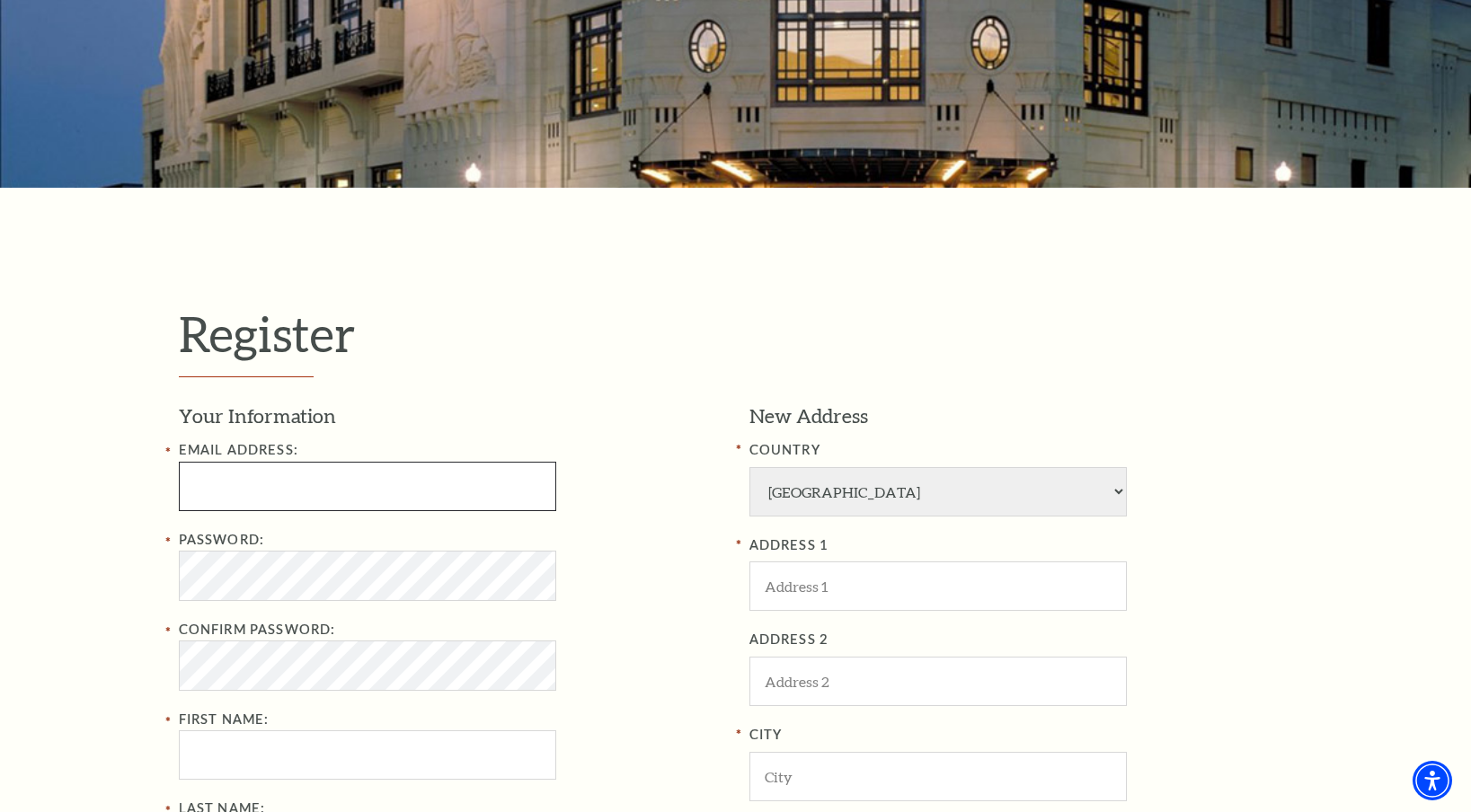
click at [351, 463] on input "Email Address:" at bounding box center [368, 487] width 377 height 49
paste input "infoj.445@gmail.com"
type input "infoj.445@gmail.com"
click at [124, 582] on div "Register Your Information Email Address: infoj.445@gmail.com Password: Confirm …" at bounding box center [735, 736] width 1471 height 1097
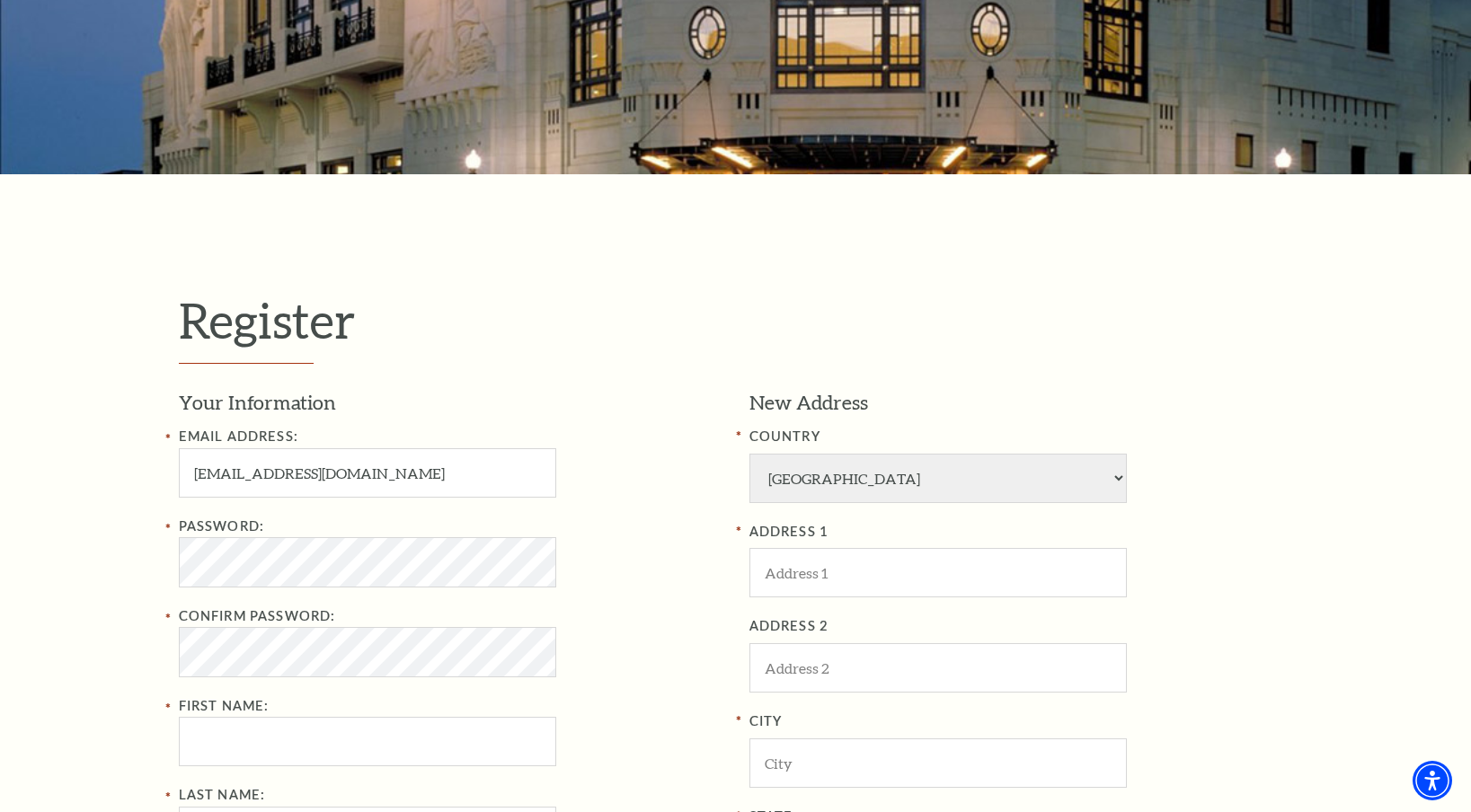
click at [128, 589] on div "Register Your Information Email Address: infoj.445@gmail.com Password: Confirm …" at bounding box center [735, 722] width 1471 height 1097
click at [200, 733] on input "First Name:" at bounding box center [368, 742] width 377 height 49
paste input "Romelia"
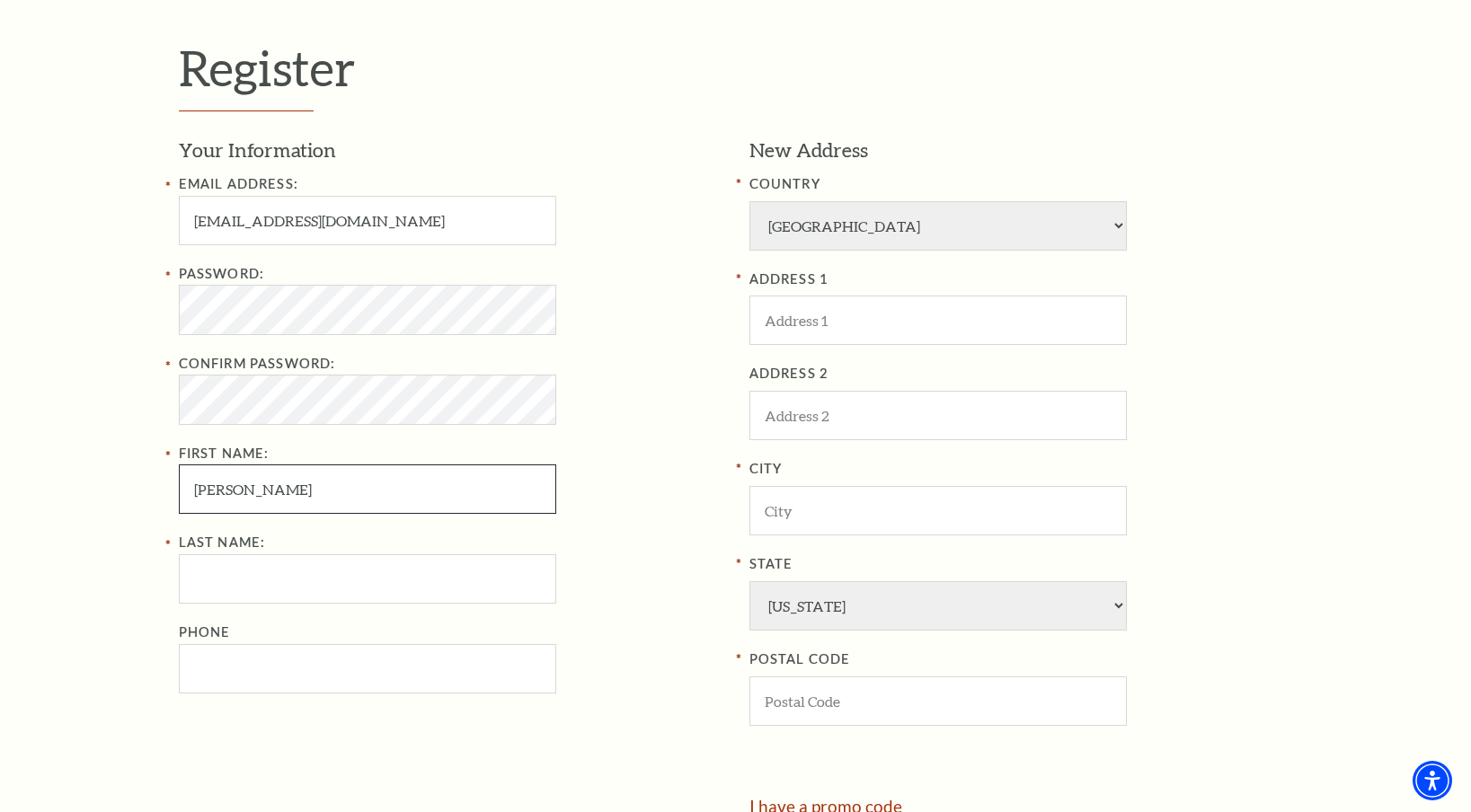
scroll to position [528, 0]
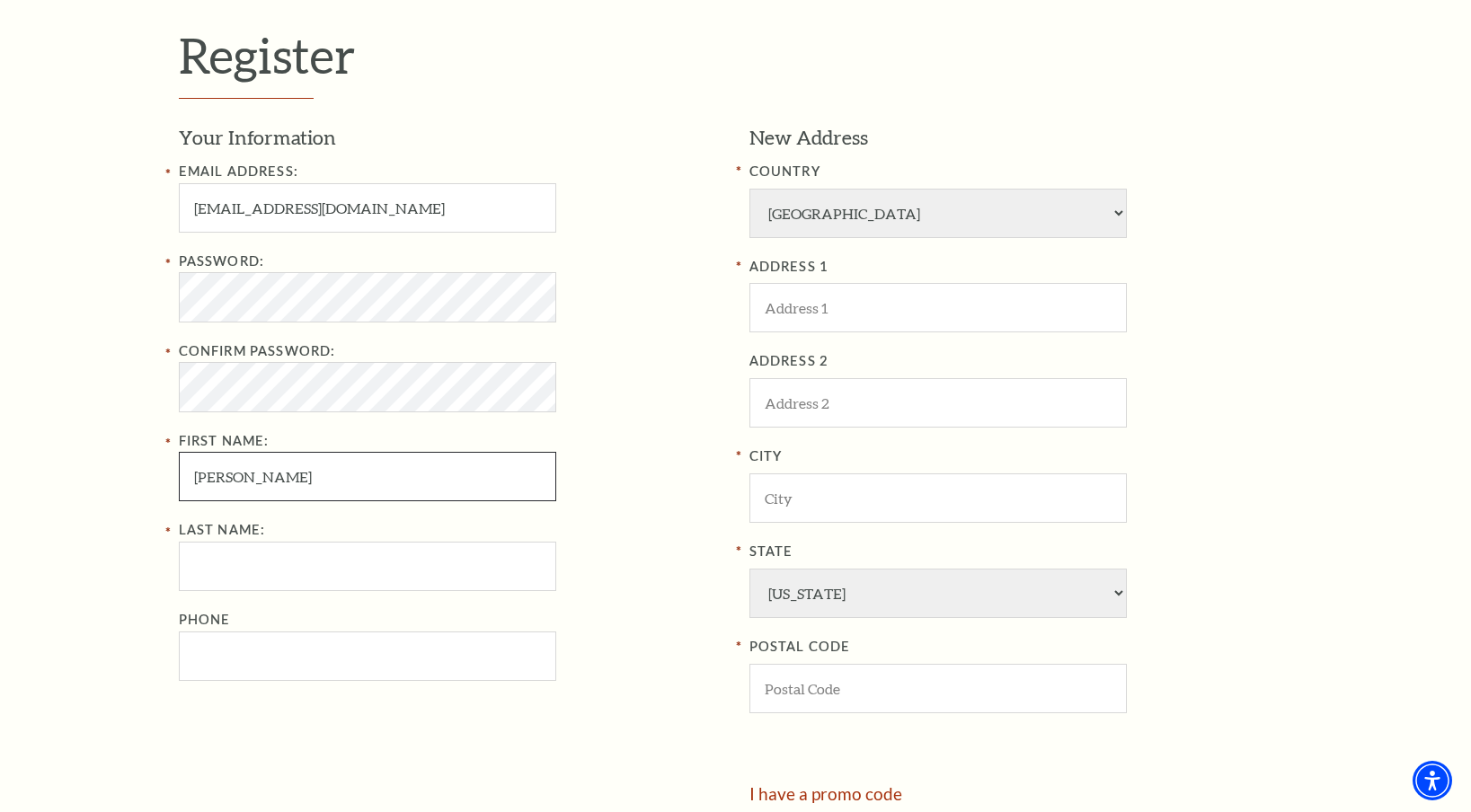
type input "Romelia"
drag, startPoint x: 224, startPoint y: 603, endPoint x: 224, endPoint y: 586, distance: 17.0
click at [224, 603] on div "Last Name: Phone" at bounding box center [450, 601] width 543 height 162
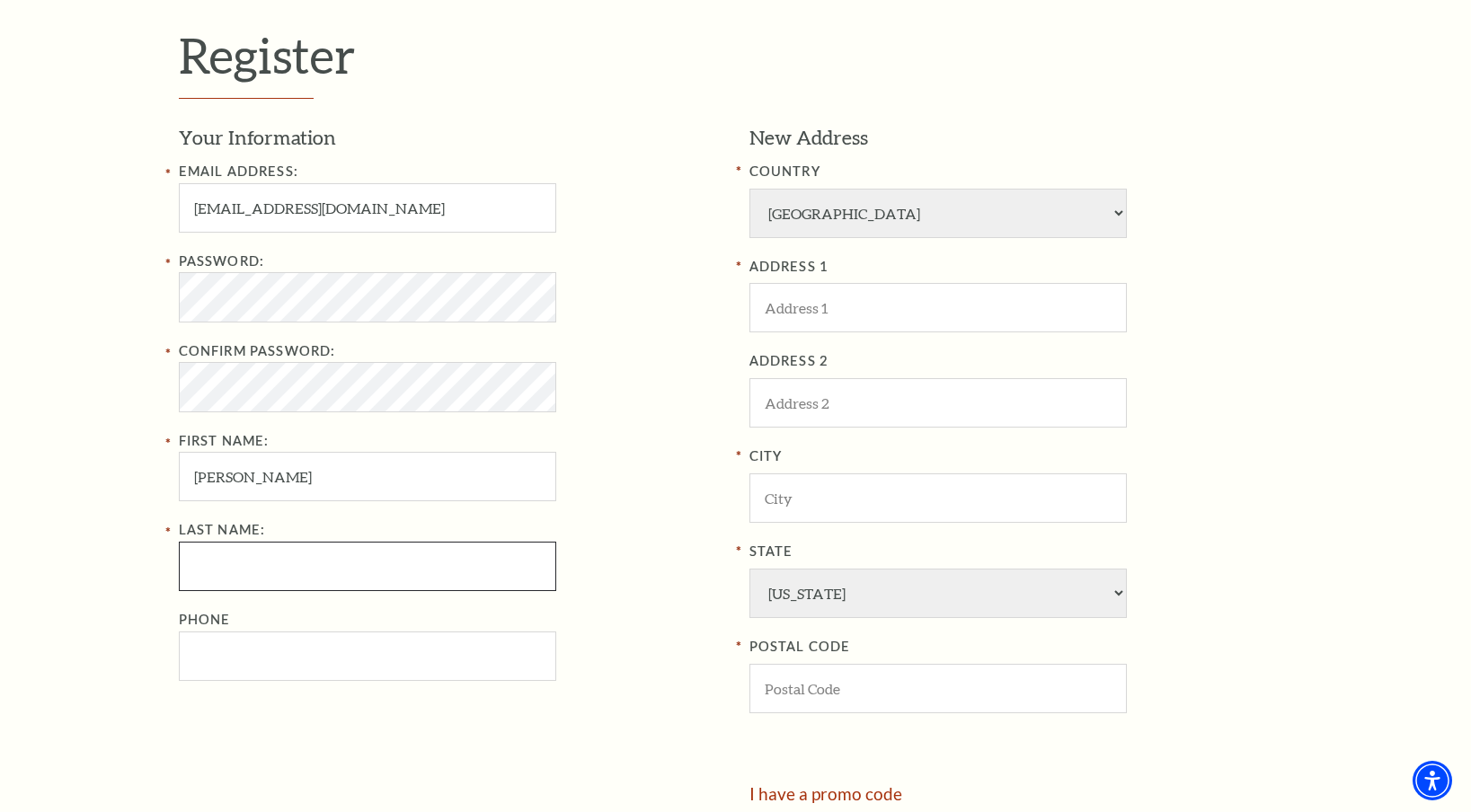
click at [224, 581] on input "Last Name:" at bounding box center [368, 567] width 377 height 49
paste input "Coronado"
type input "Coronado"
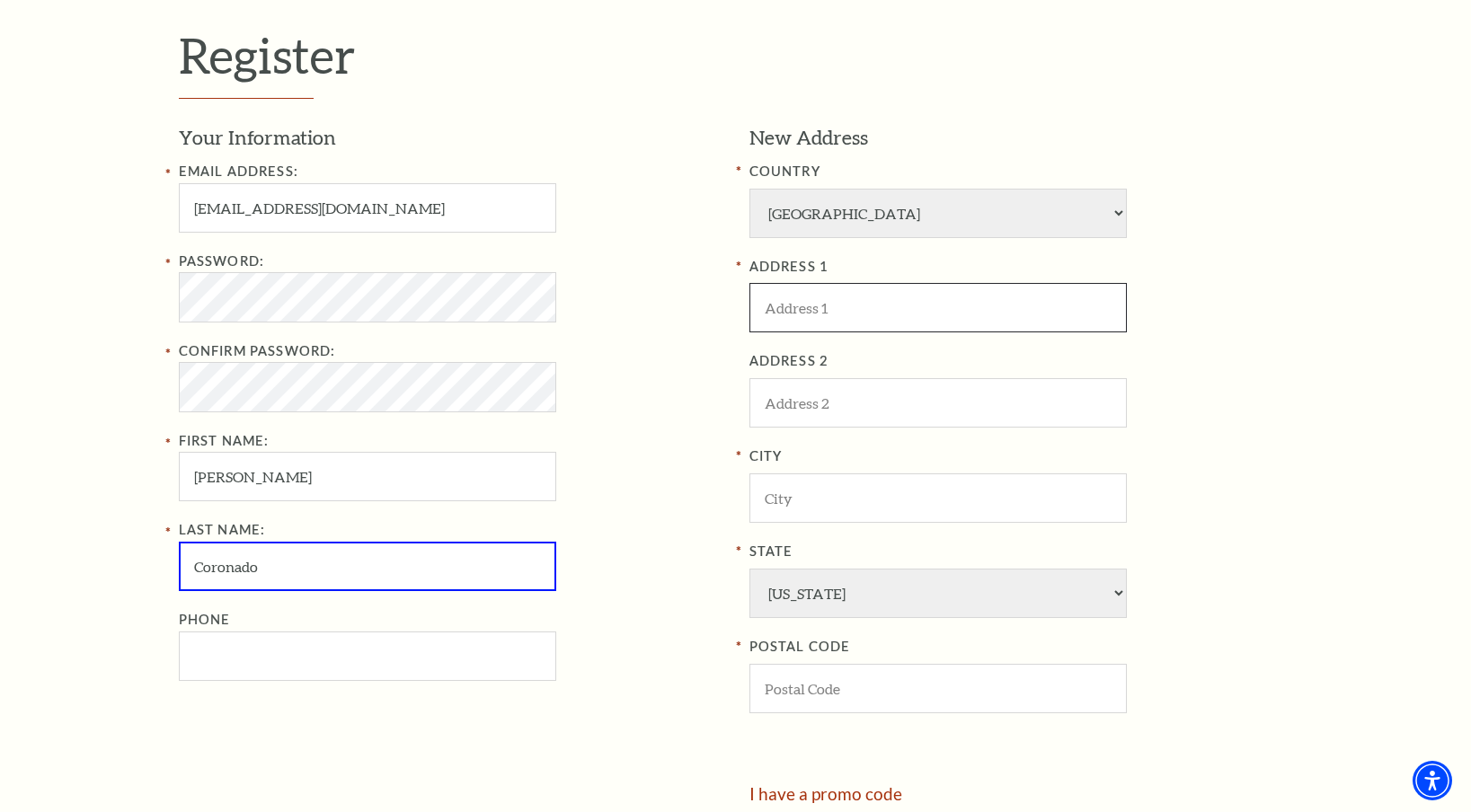
click at [896, 296] on input "ADDRESS 1" at bounding box center [939, 308] width 377 height 49
paste input "[STREET_ADDRESS]"
type input "[STREET_ADDRESS]"
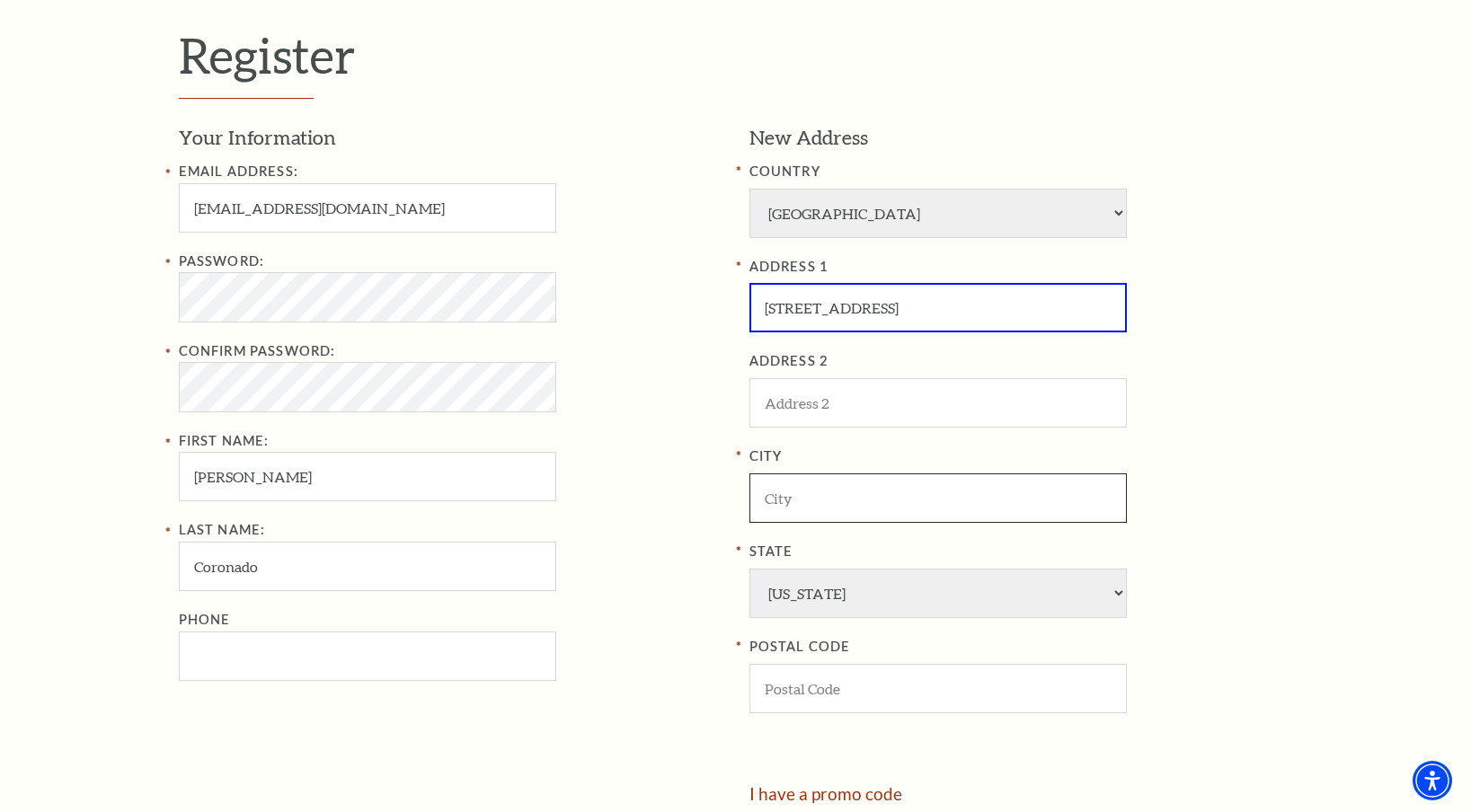
click at [822, 502] on input "City" at bounding box center [939, 498] width 377 height 49
paste input "Lubbock"
type input "Lubbock"
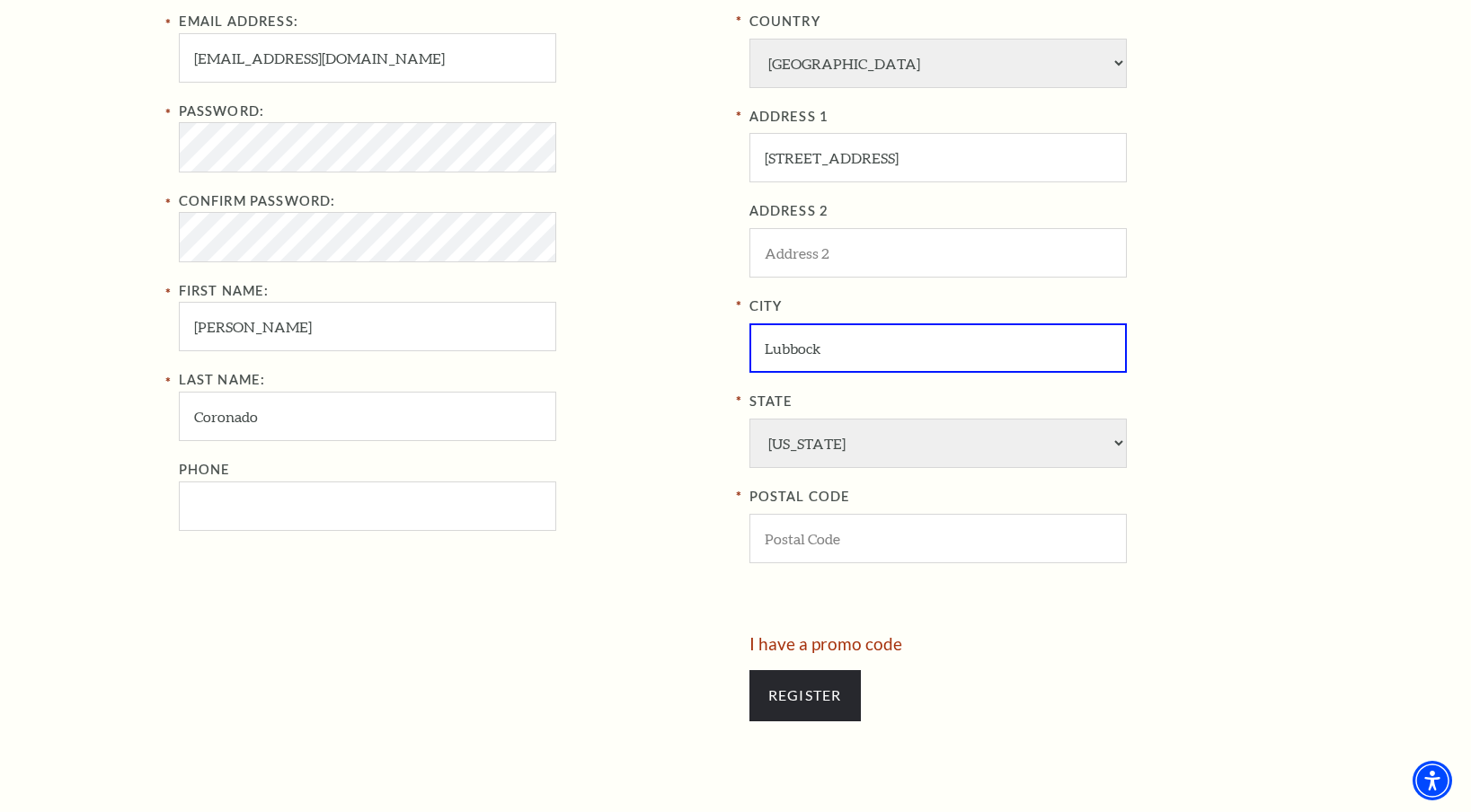
scroll to position [684, 0]
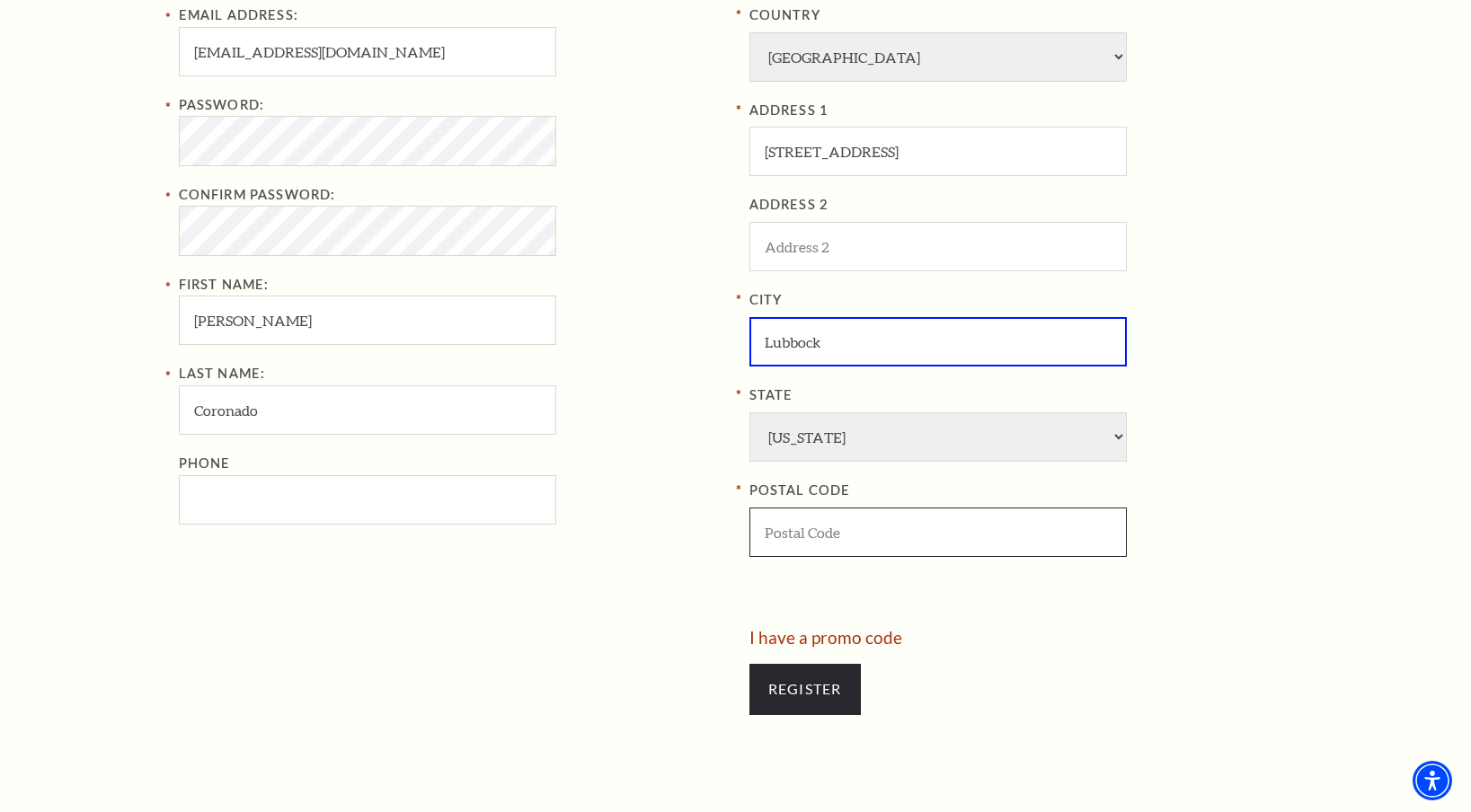
click at [777, 524] on input "POSTAL CODE" at bounding box center [939, 532] width 377 height 49
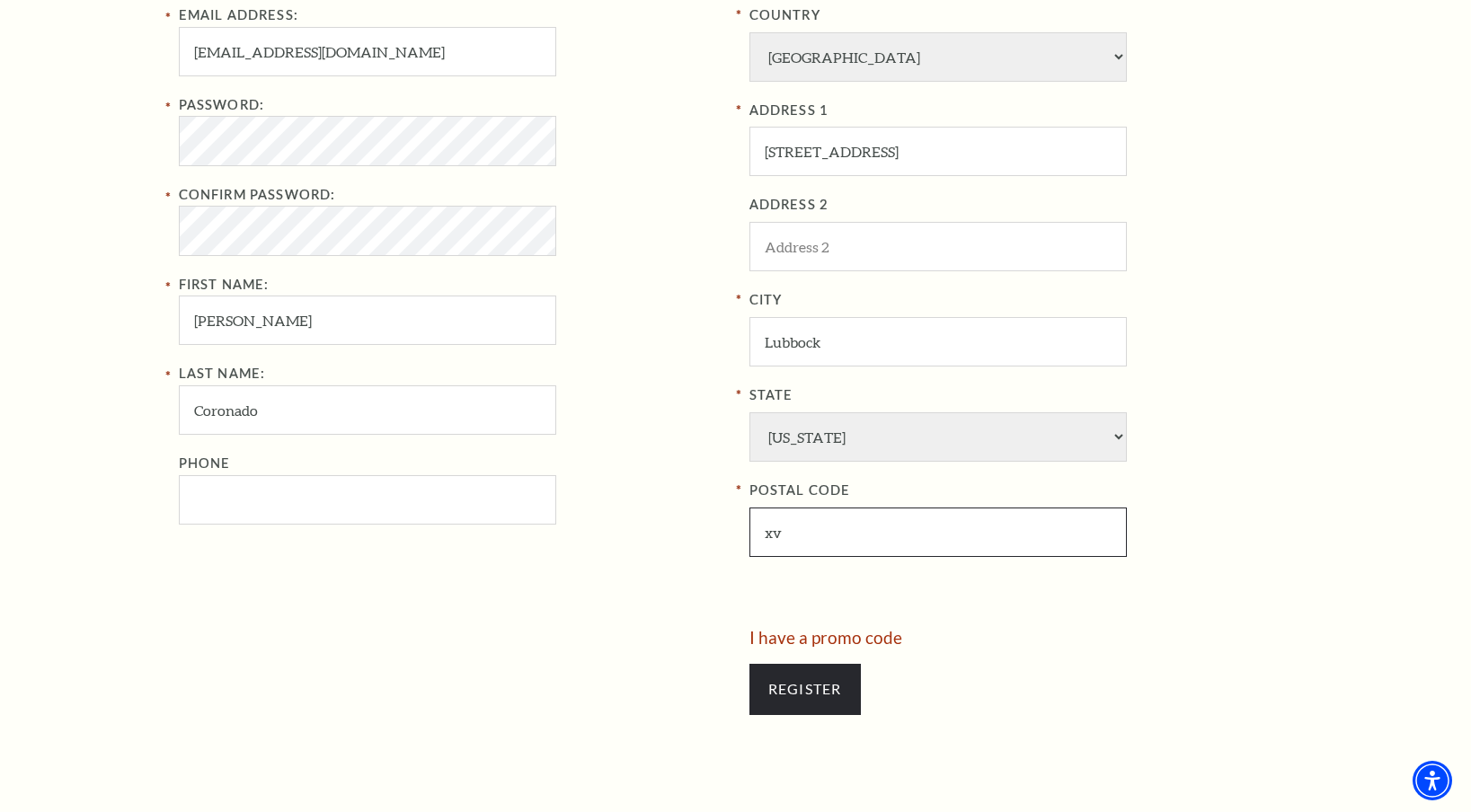
click at [803, 549] on input "xv" at bounding box center [939, 532] width 377 height 49
paste input "79424"
click at [803, 549] on input "xv" at bounding box center [939, 532] width 377 height 49
type input "79424"
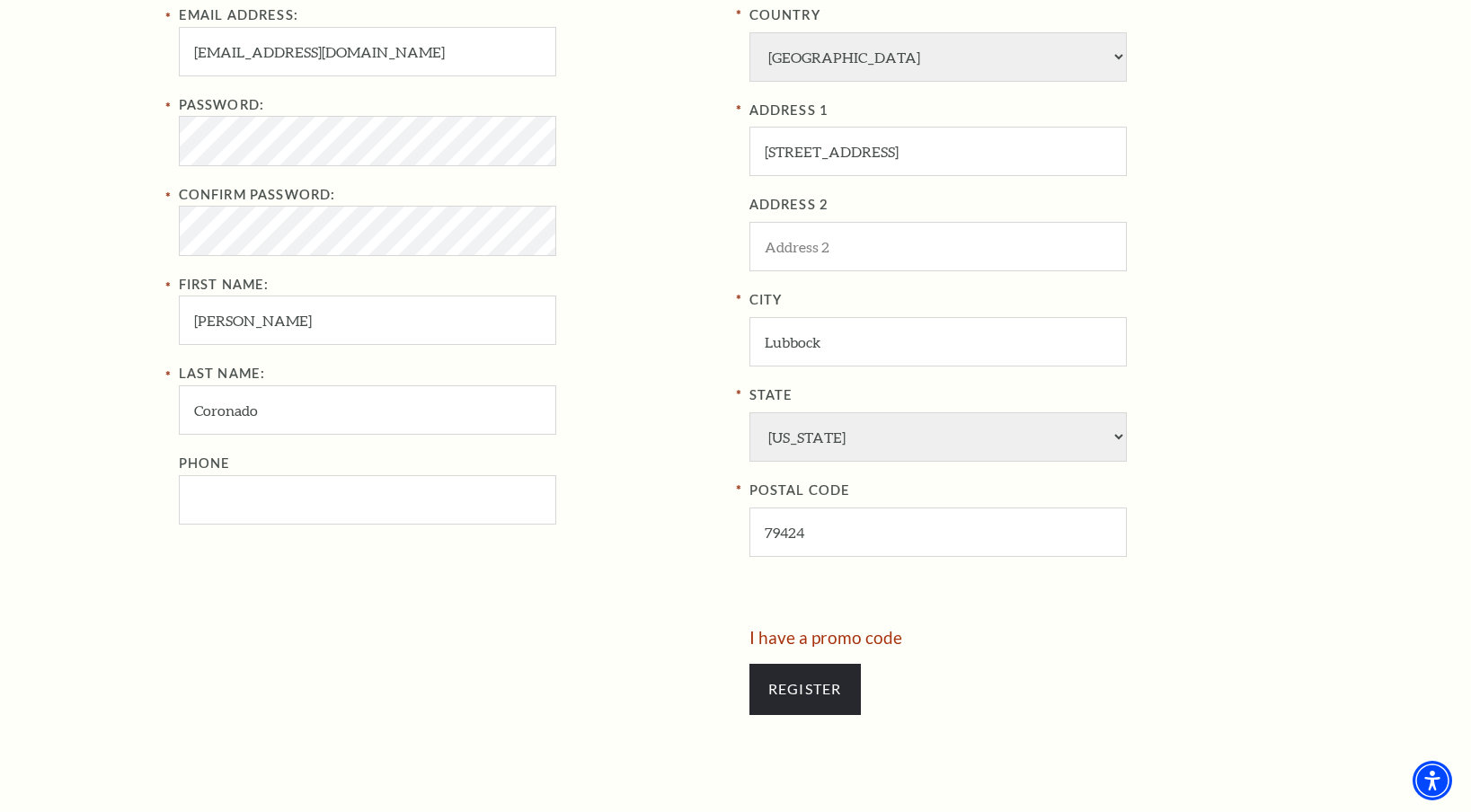
click at [694, 494] on div "Phone" at bounding box center [450, 488] width 543 height 72
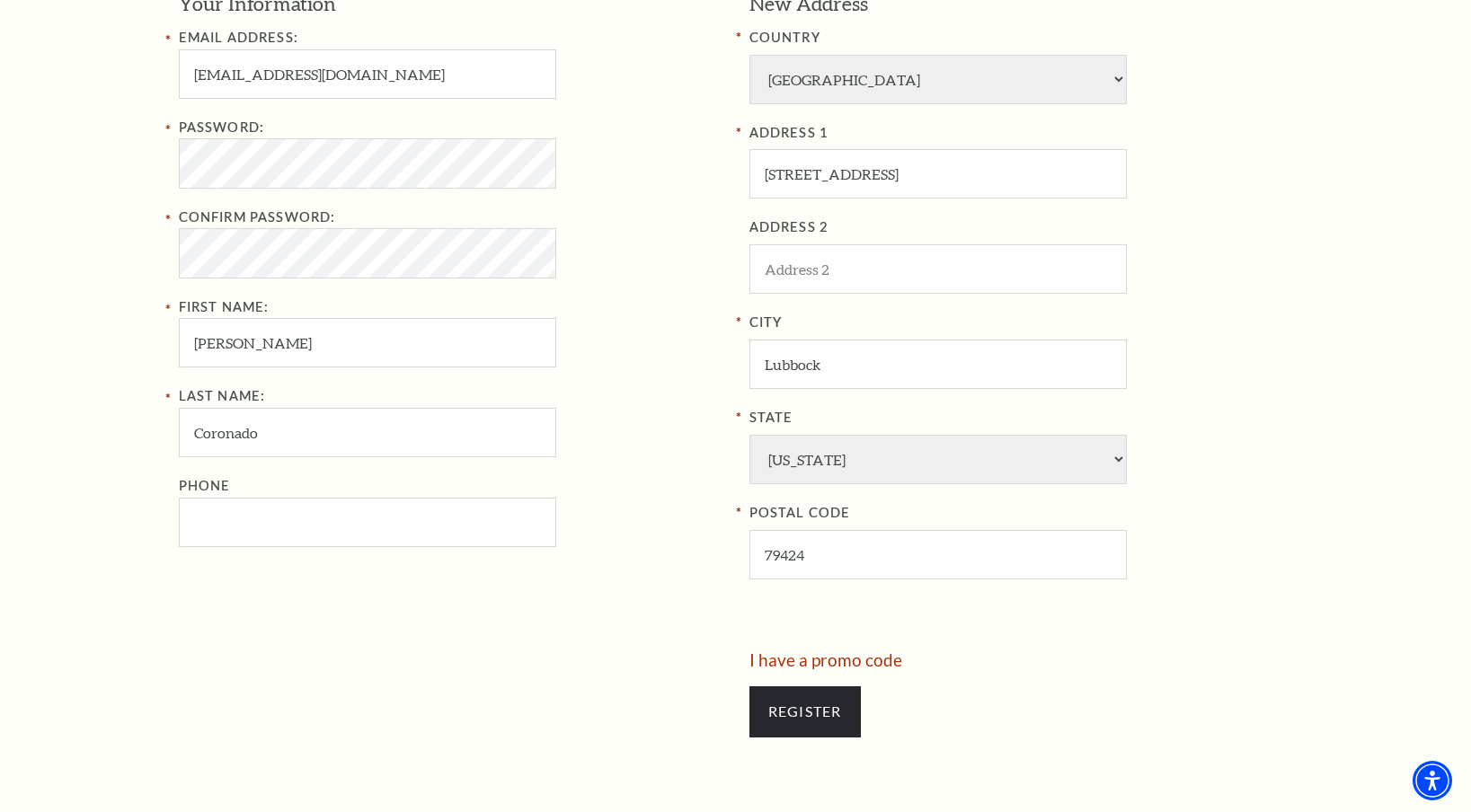
scroll to position [659, 0]
click at [389, 513] on input "Phone" at bounding box center [368, 526] width 377 height 49
paste input "(575) 805-52"
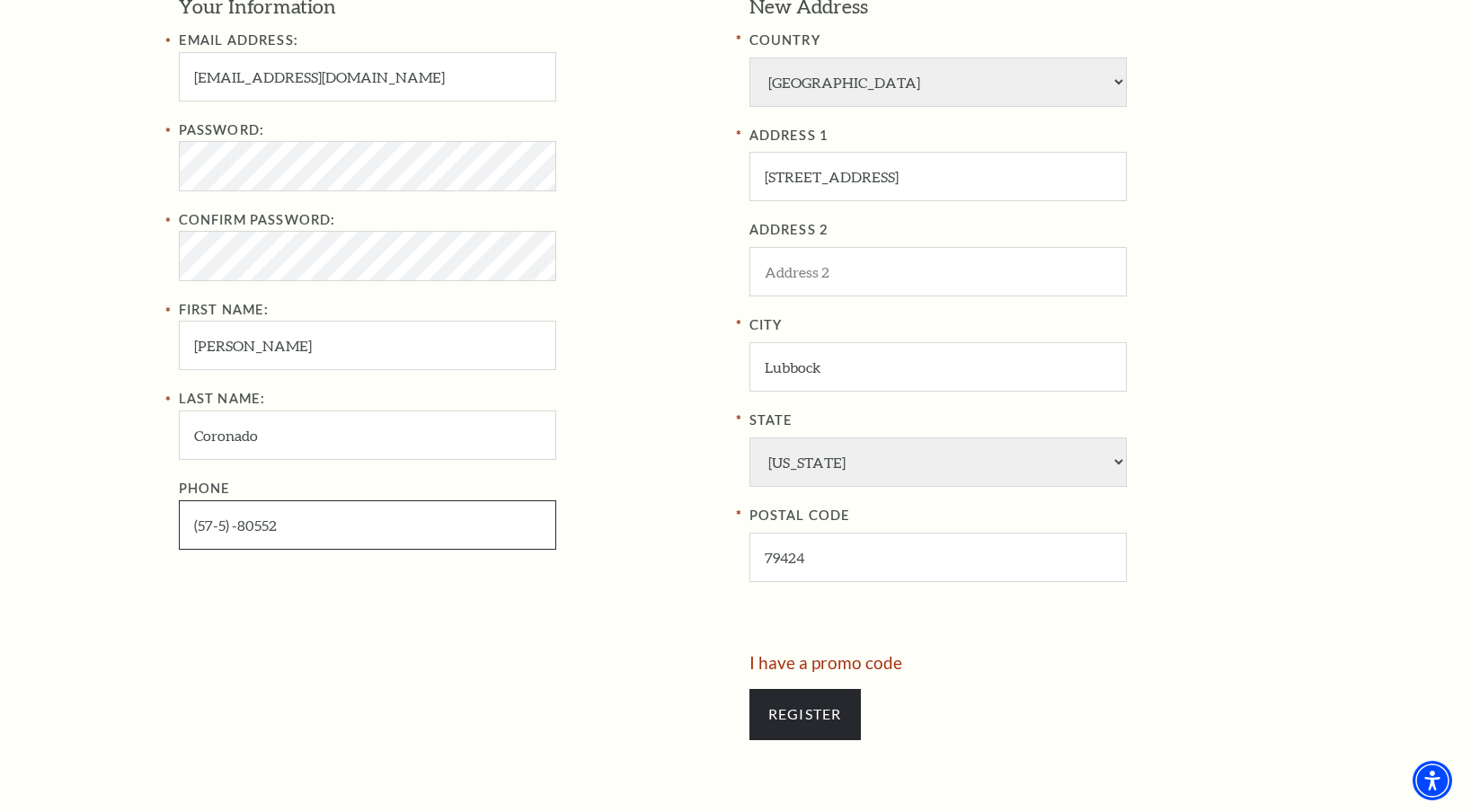
click at [233, 525] on input "(57-5) -80552" at bounding box center [368, 526] width 377 height 49
click at [225, 525] on input "(57-5) -80552" at bounding box center [368, 526] width 377 height 49
click at [230, 529] on input "(57-5) -80552" at bounding box center [368, 526] width 377 height 49
click at [217, 523] on input "(57-5)8-0552" at bounding box center [368, 526] width 377 height 49
click at [204, 527] on input "(57-5)8-0552" at bounding box center [368, 526] width 377 height 49
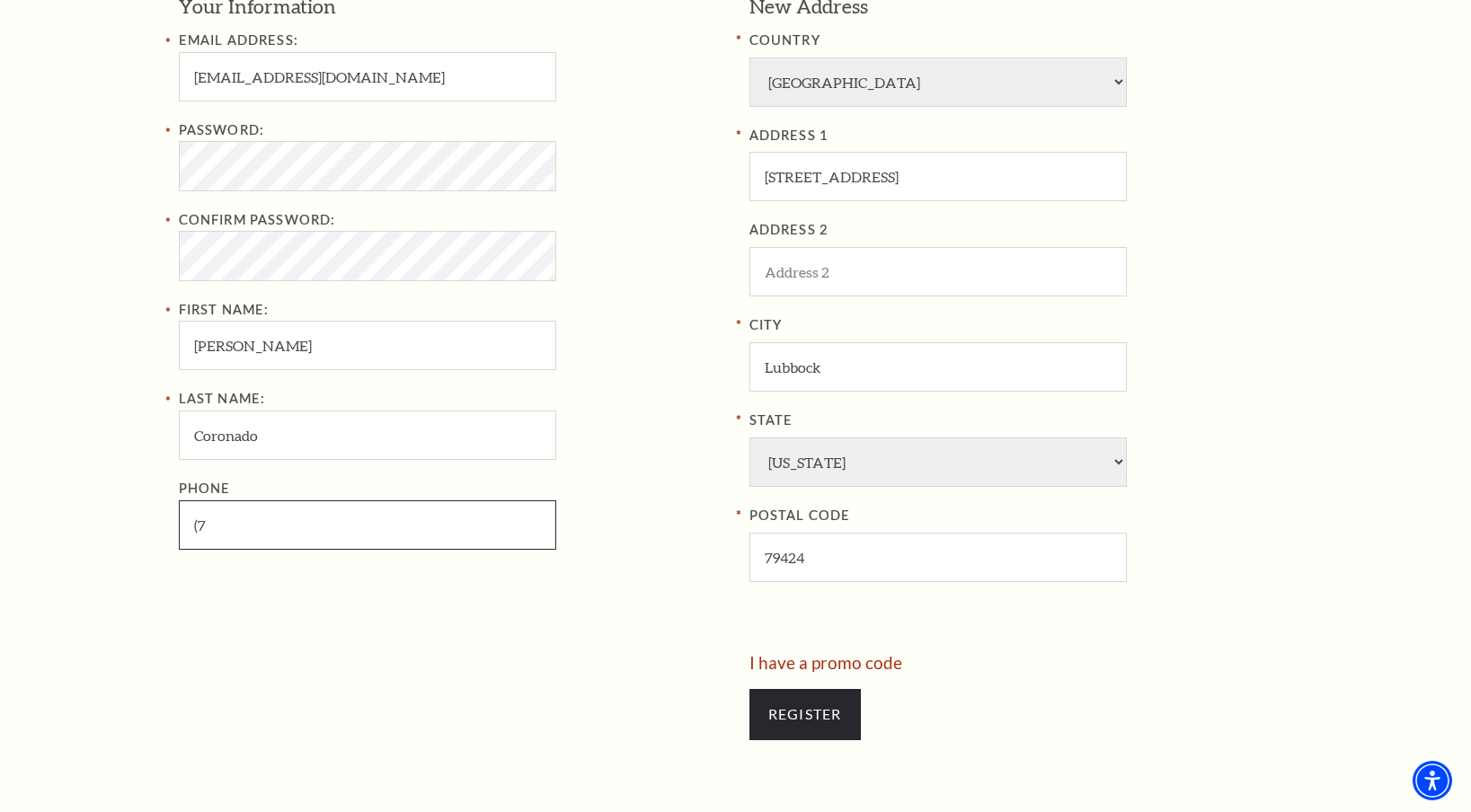
type input "("
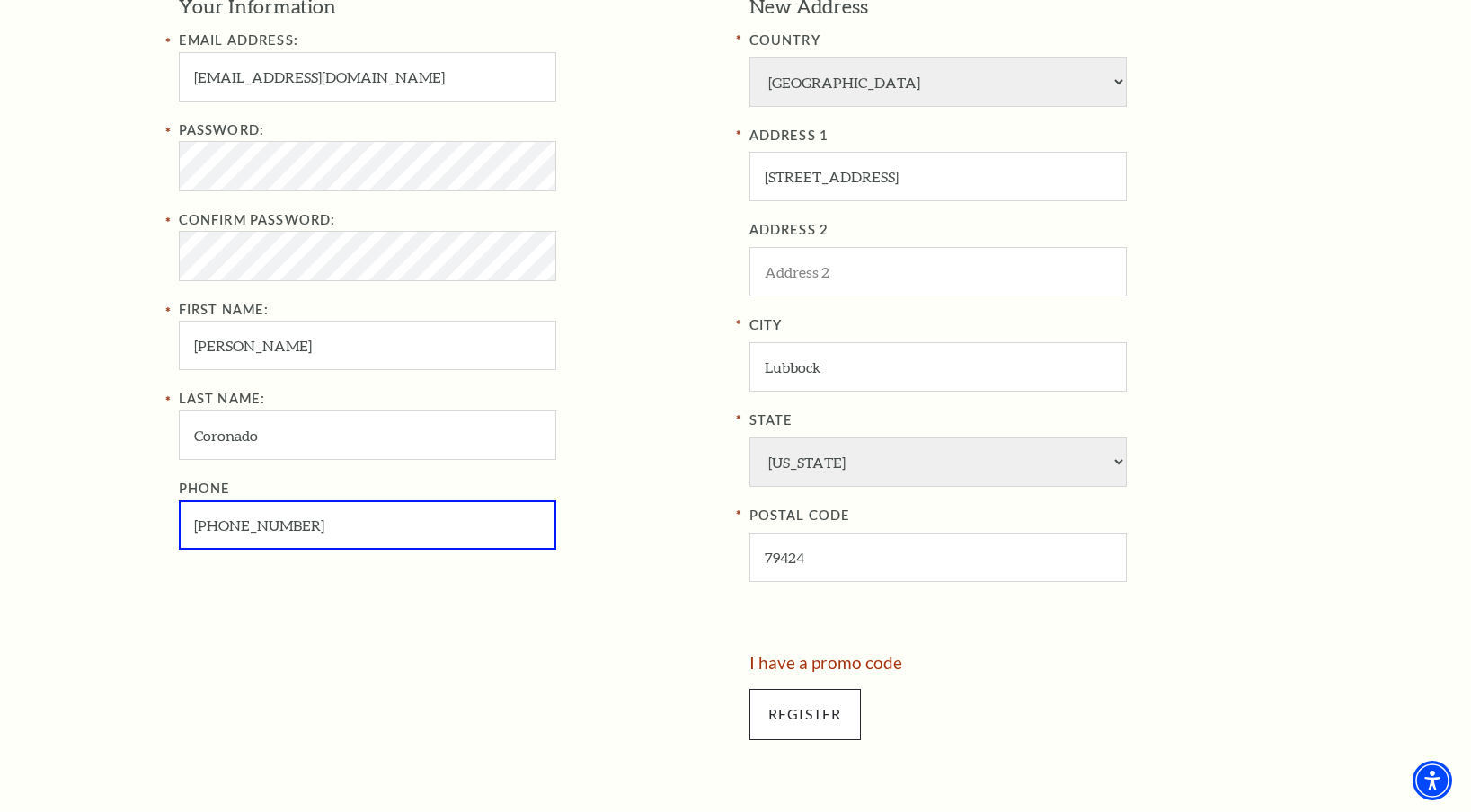
type input "575-805-5205"
click at [829, 727] on input "Register" at bounding box center [805, 714] width 112 height 50
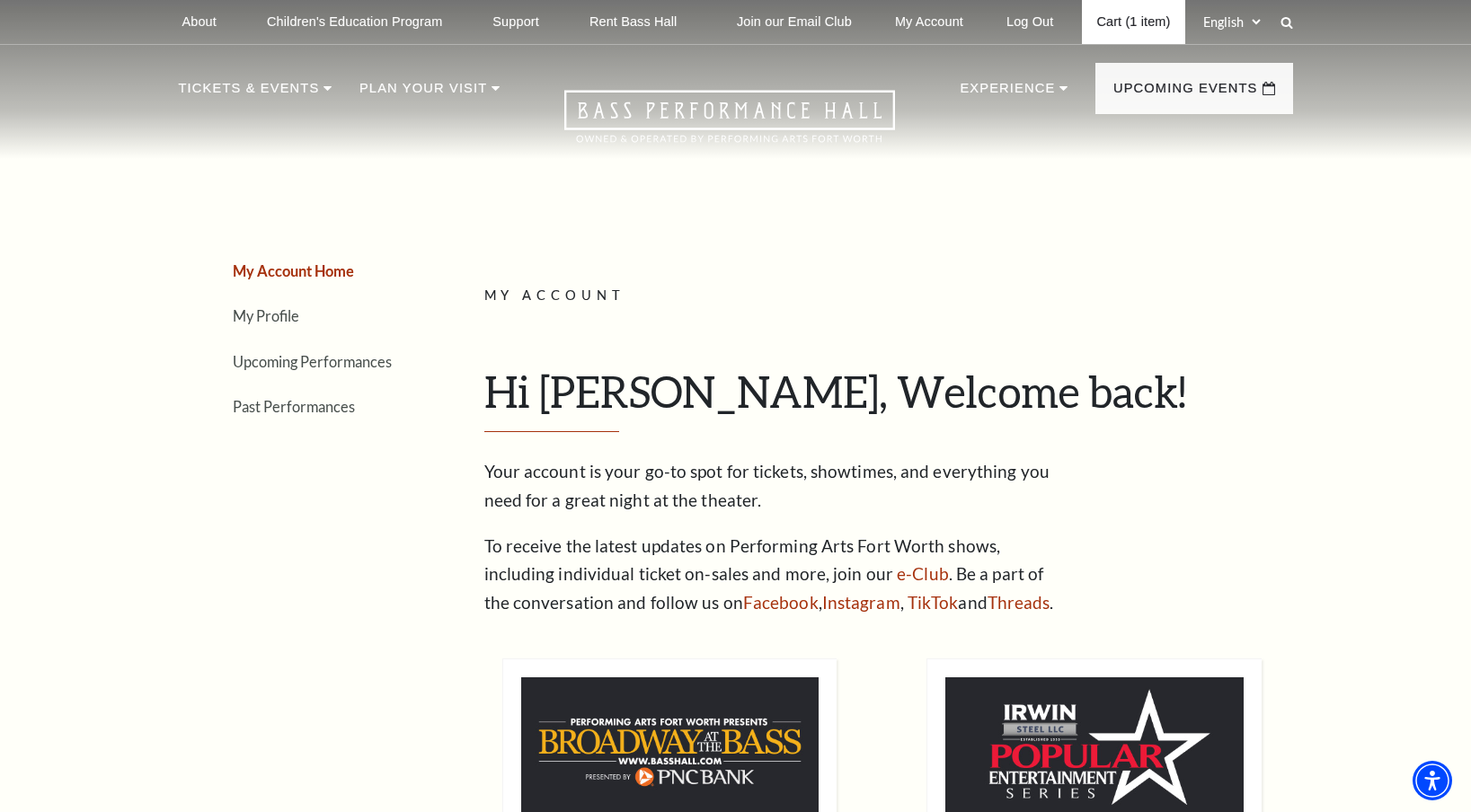
click at [1117, 19] on link "Cart (1 item)" at bounding box center [1133, 22] width 103 height 44
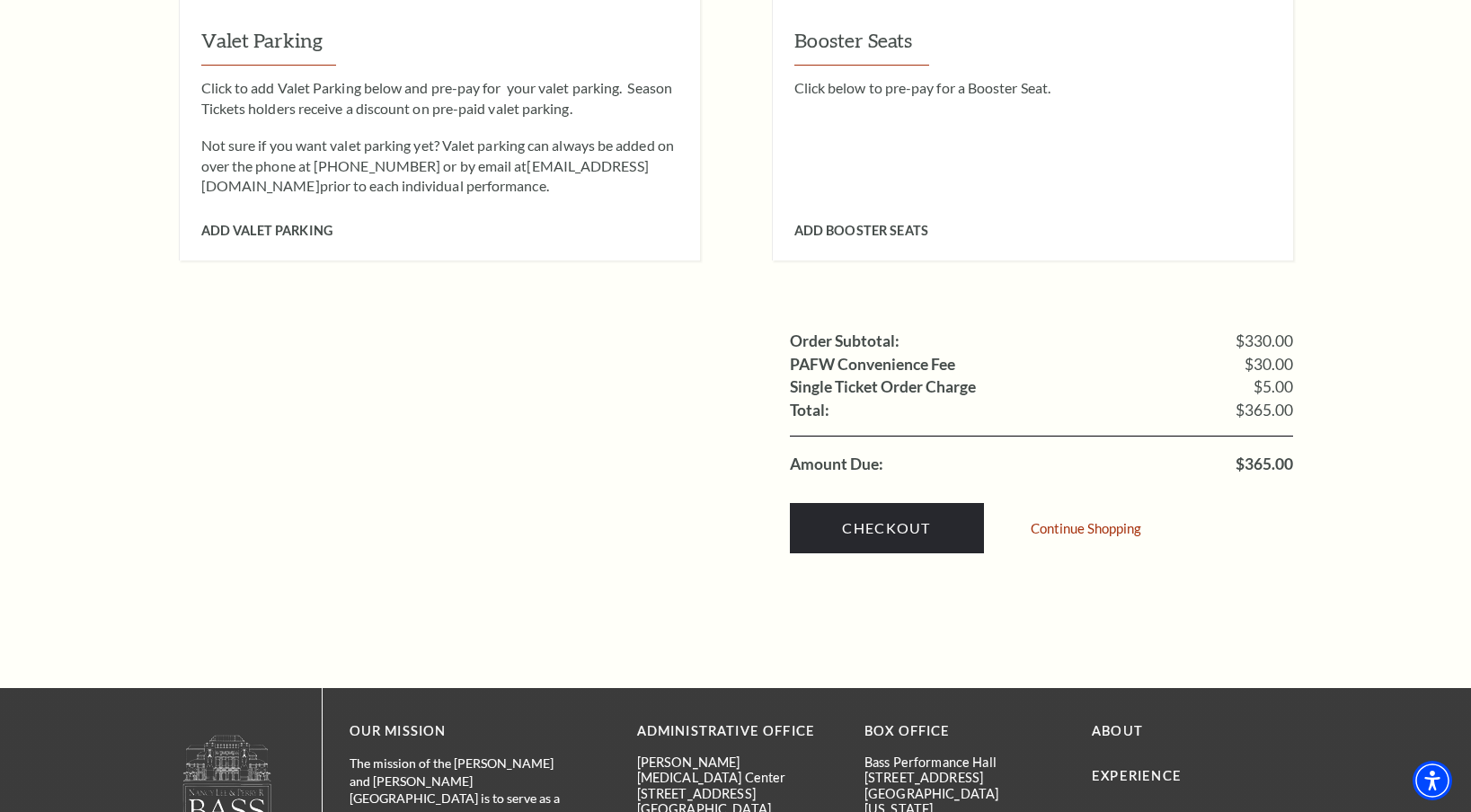
scroll to position [1694, 0]
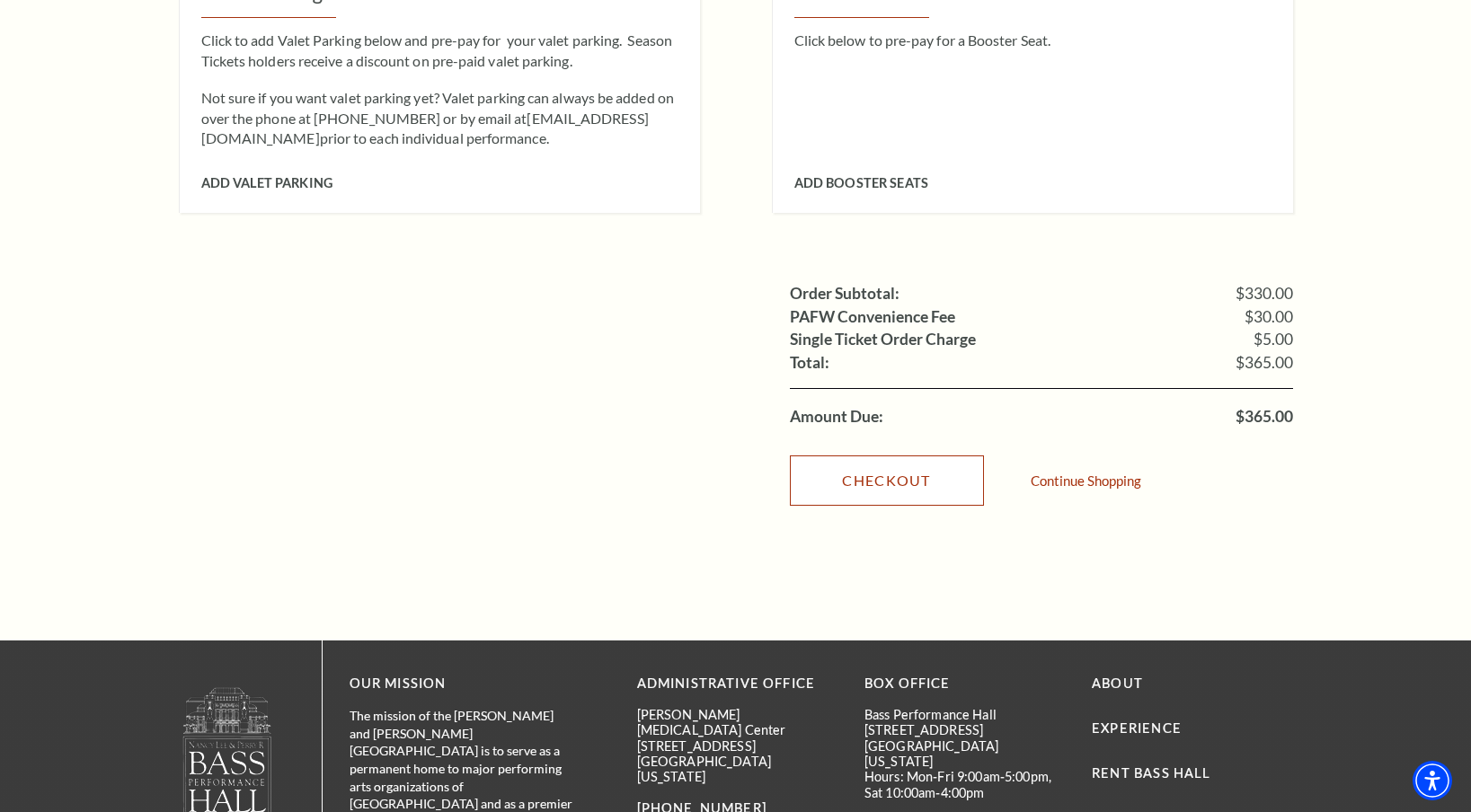
click at [908, 468] on link "Checkout" at bounding box center [887, 480] width 194 height 50
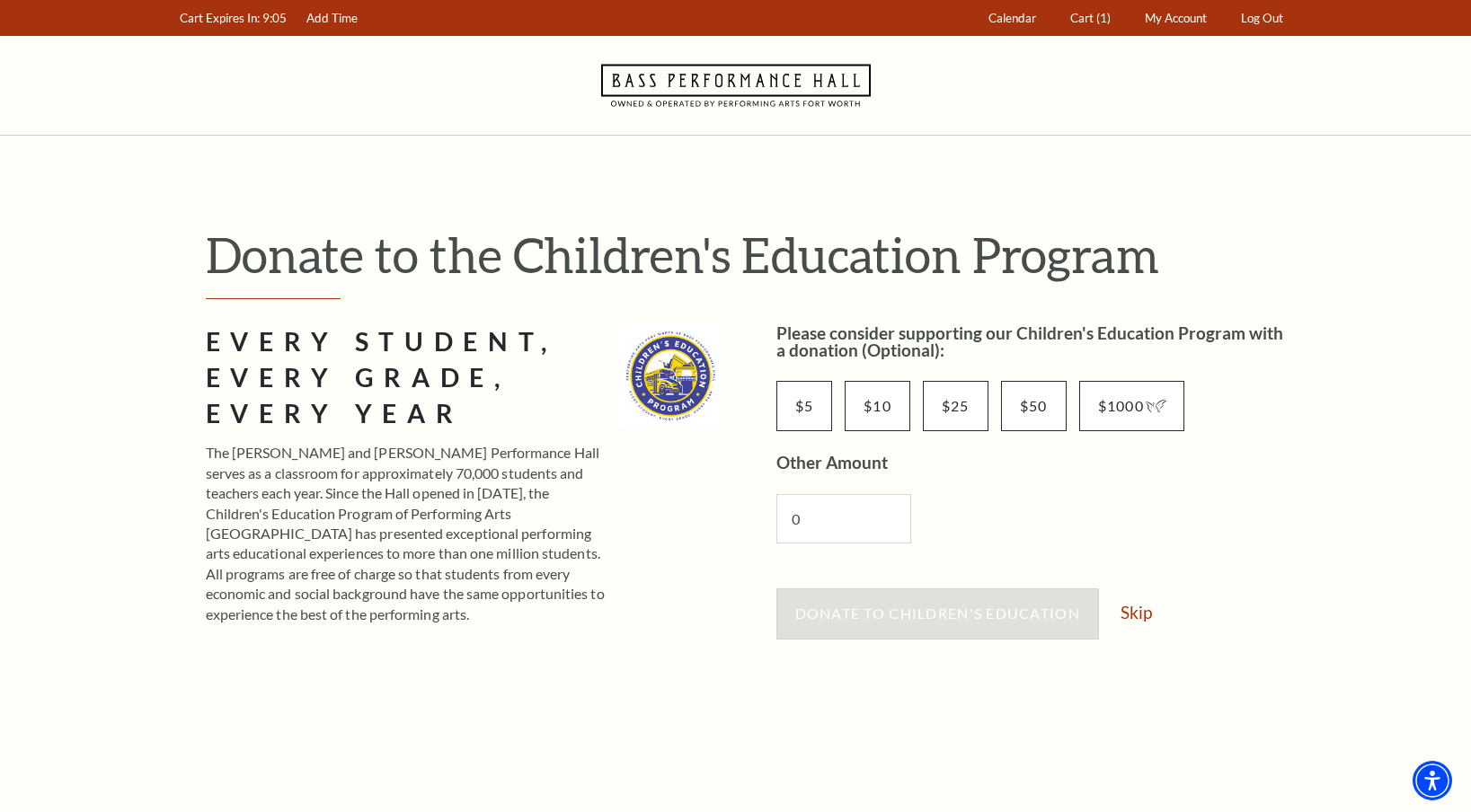
click at [1132, 627] on div "Donate to Children's Education Skip" at bounding box center [1034, 622] width 517 height 68
click at [1139, 615] on link "Skip" at bounding box center [1136, 611] width 32 height 17
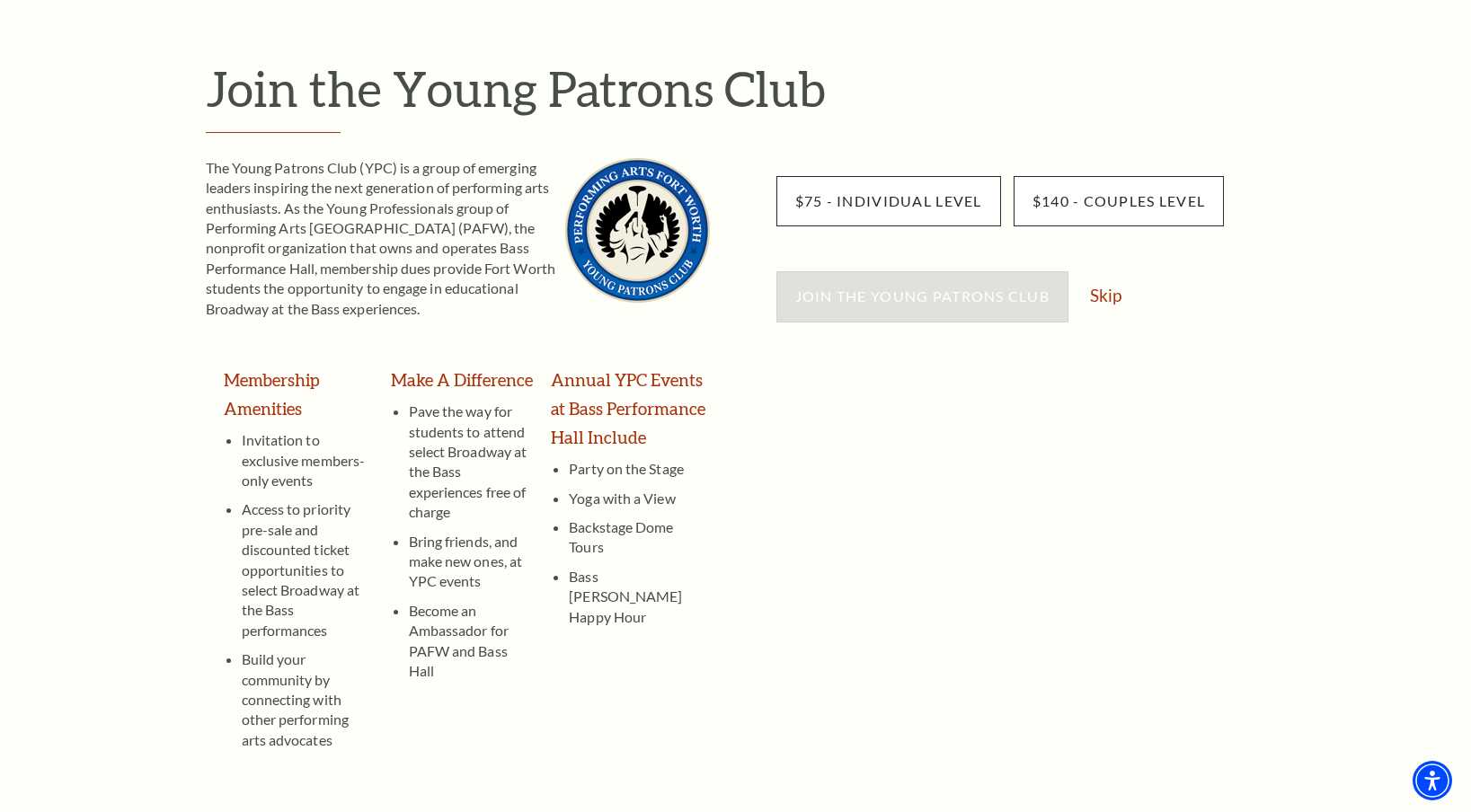
scroll to position [206, 0]
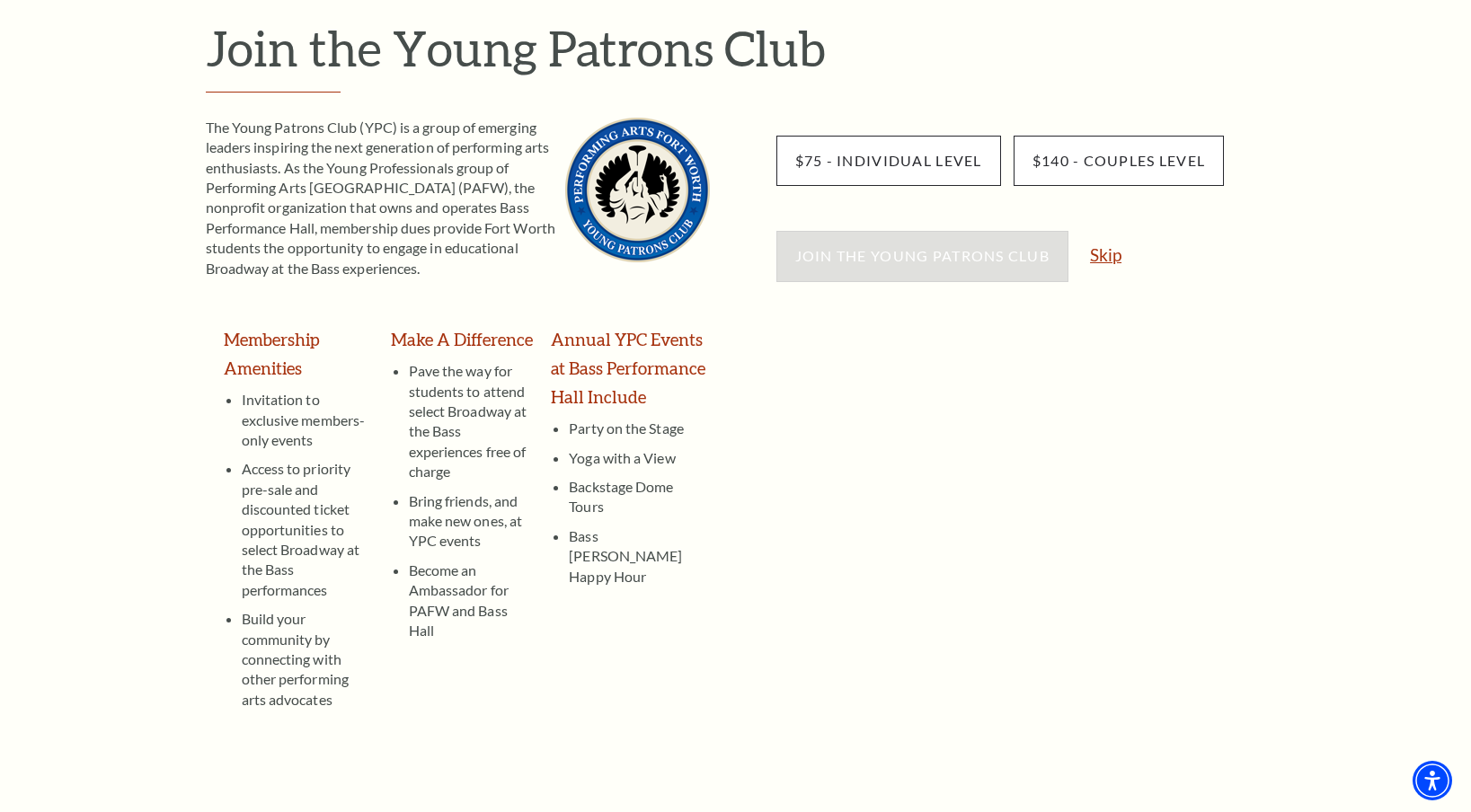
click at [1107, 259] on link "Skip" at bounding box center [1105, 254] width 32 height 17
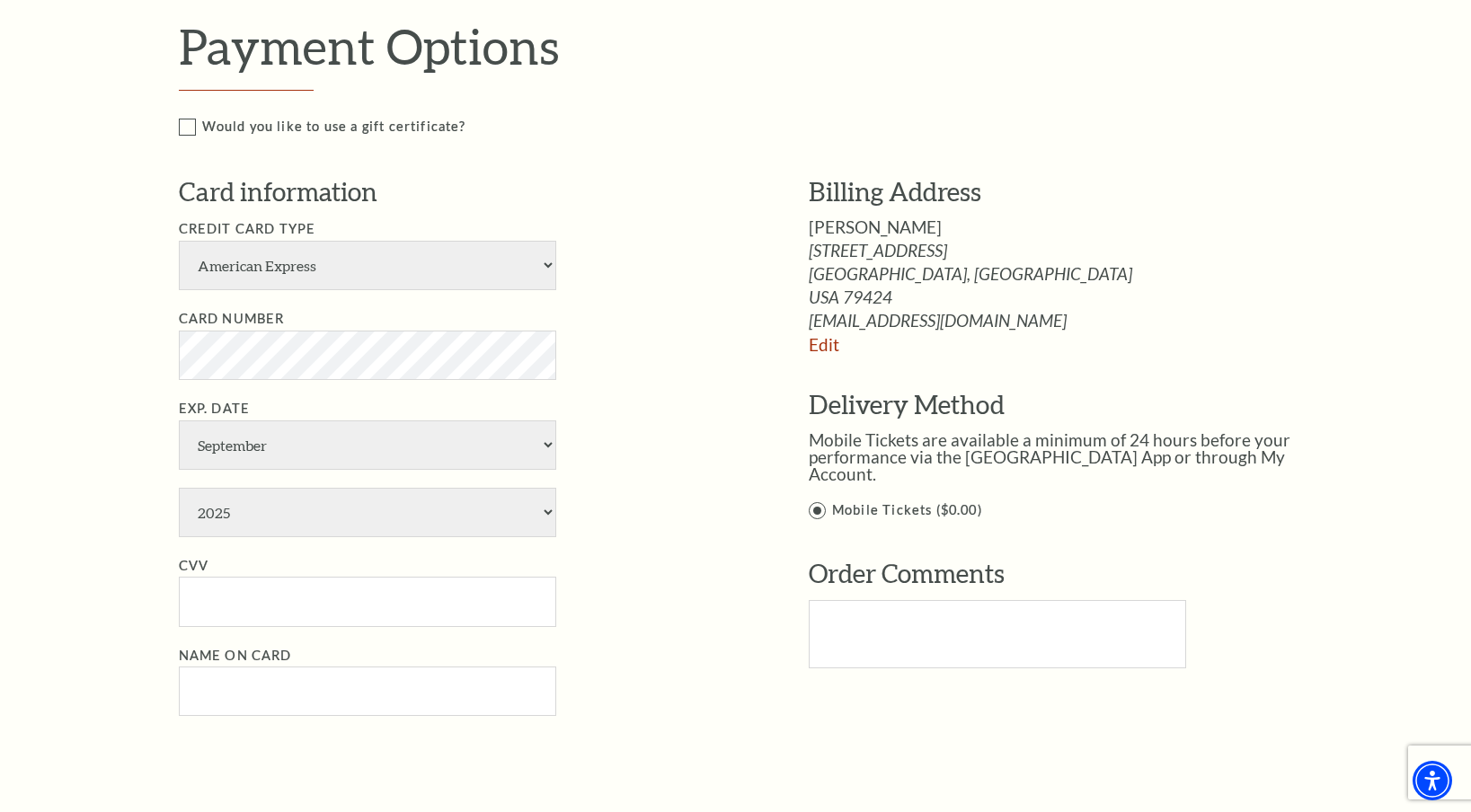
scroll to position [907, 0]
click at [364, 266] on select "American Express Visa Master Card Discover" at bounding box center [368, 265] width 377 height 49
click at [179, 240] on select "American Express Visa Master Card Discover" at bounding box center [368, 265] width 377 height 49
click at [400, 251] on select "American Express Visa Master Card Discover" at bounding box center [368, 265] width 377 height 49
select select "24"
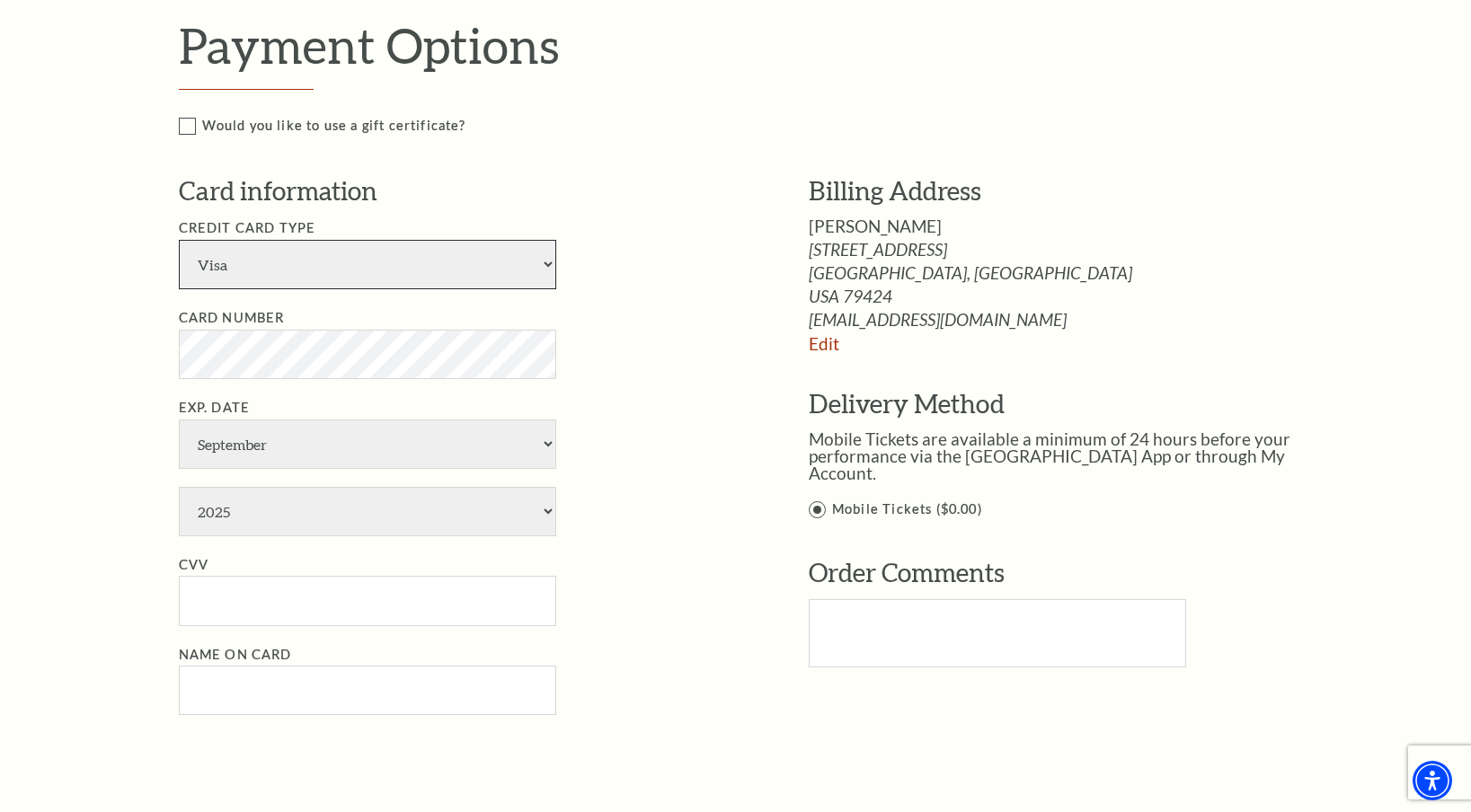
click at [179, 240] on select "American Express Visa Master Card Discover" at bounding box center [368, 265] width 377 height 49
click at [398, 431] on select "January February March April May June July August September October November De…" at bounding box center [368, 445] width 377 height 49
select select "1"
click at [179, 420] on select "January February March April May June July August September October November De…" at bounding box center [368, 445] width 377 height 49
click at [302, 521] on select "2025 2026 2027 2028 2029 2030 2031 2032 2033 2034" at bounding box center [368, 512] width 377 height 49
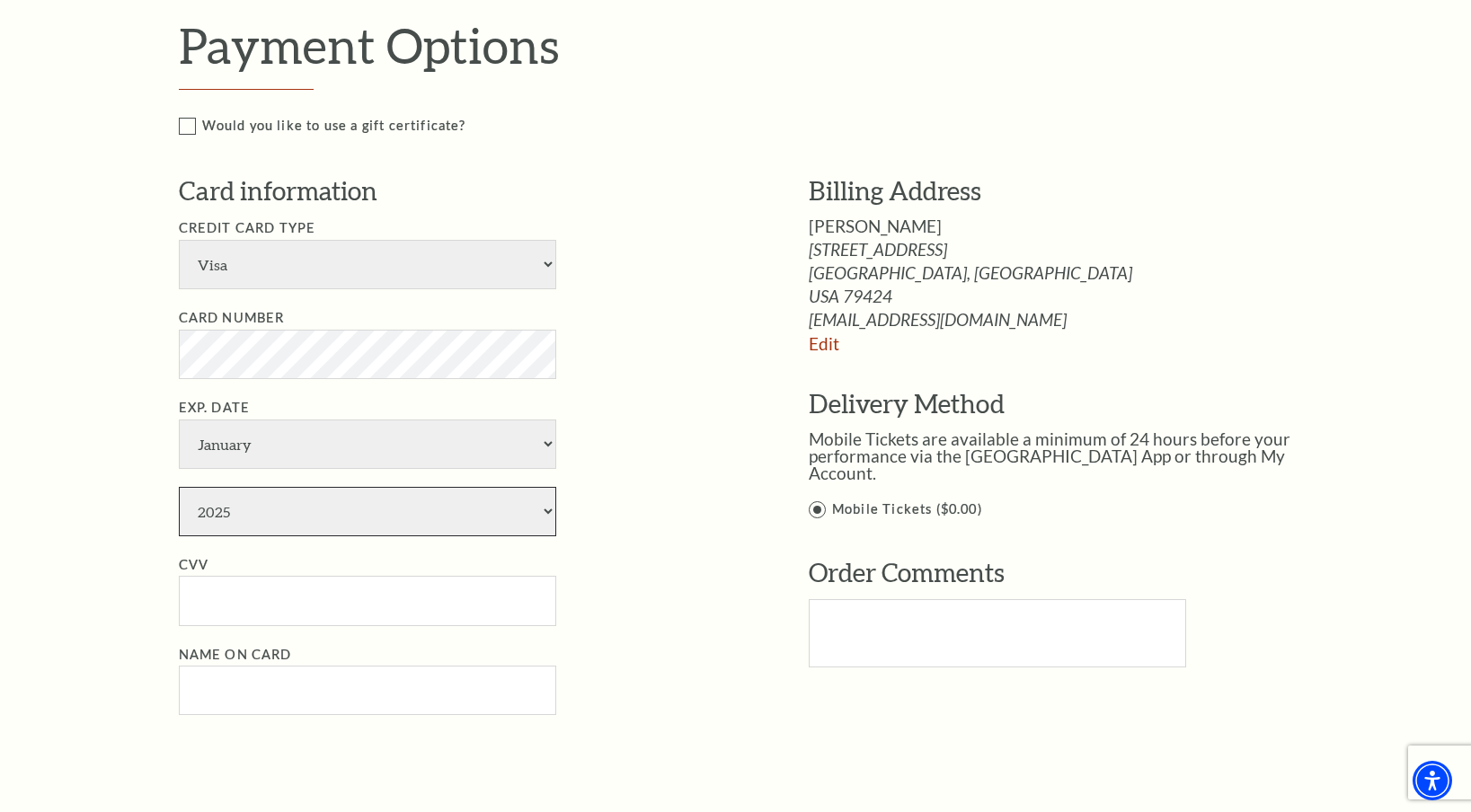
select select "2028"
click at [179, 487] on select "2025 2026 2027 2028 2029 2030 2031 2032 2033 2034" at bounding box center [368, 512] width 377 height 49
click at [421, 582] on input "CVV" at bounding box center [368, 601] width 377 height 49
type input "578"
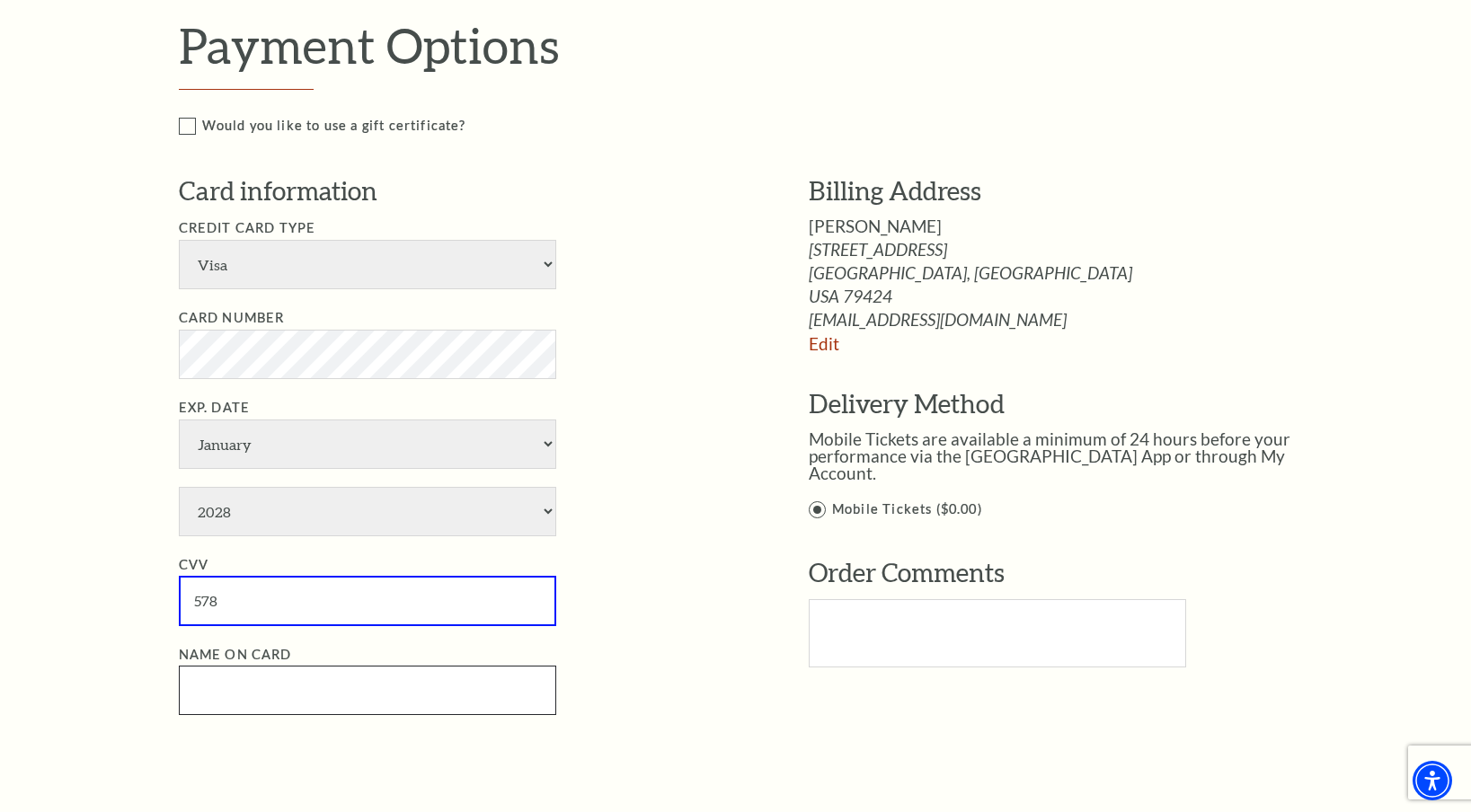
click at [216, 686] on input "Name on Card" at bounding box center [368, 690] width 377 height 49
paste input "[PERSON_NAME]"
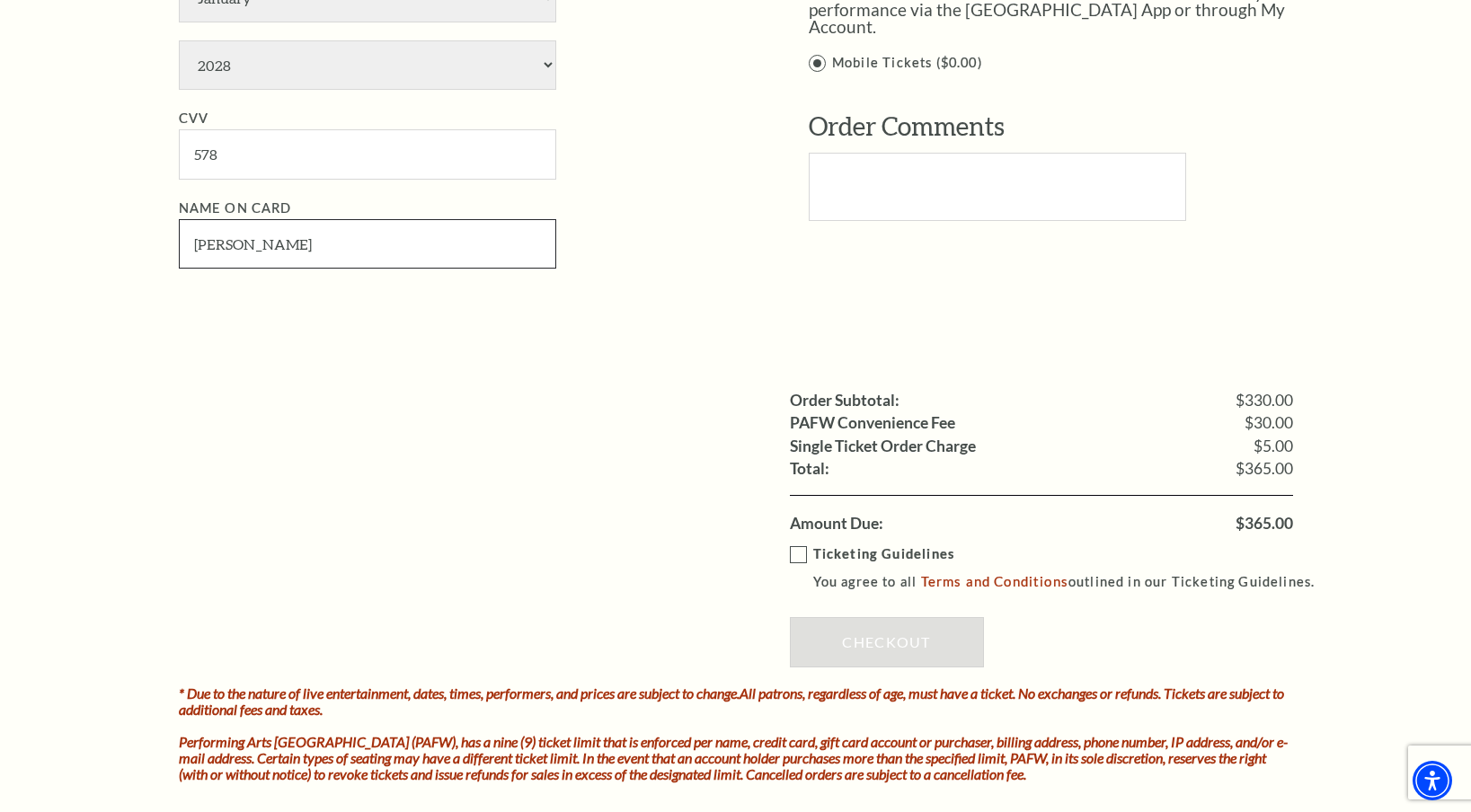
scroll to position [1367, 0]
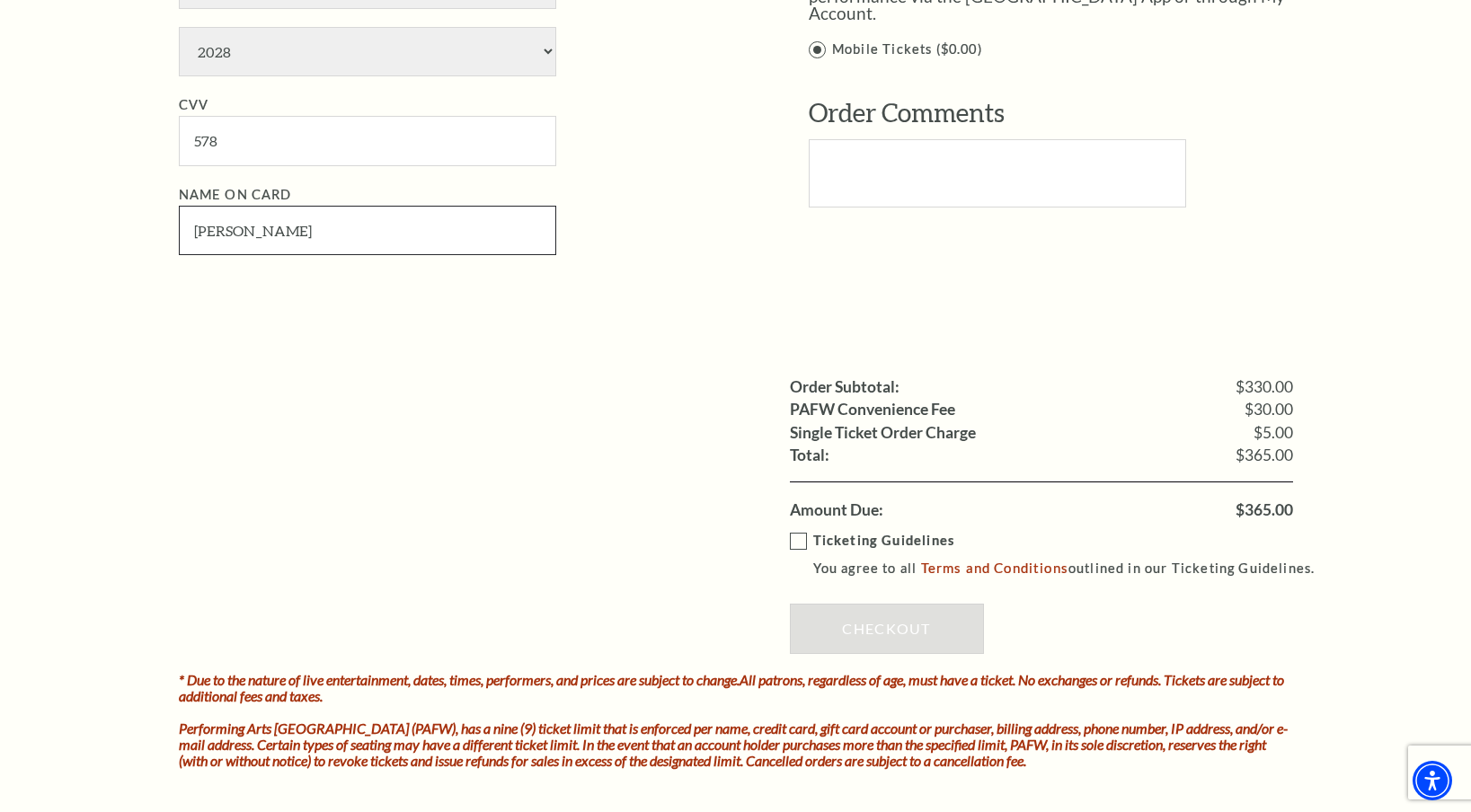
type input "[PERSON_NAME]"
click at [807, 539] on label "Ticketing Guidelines You agree to all Terms and Conditions outlined in our Tick…" at bounding box center [1061, 555] width 542 height 49
click at [0, 0] on input "Ticketing Guidelines You agree to all Terms and Conditions outlined in our Tick…" at bounding box center [0, 0] width 0 height 0
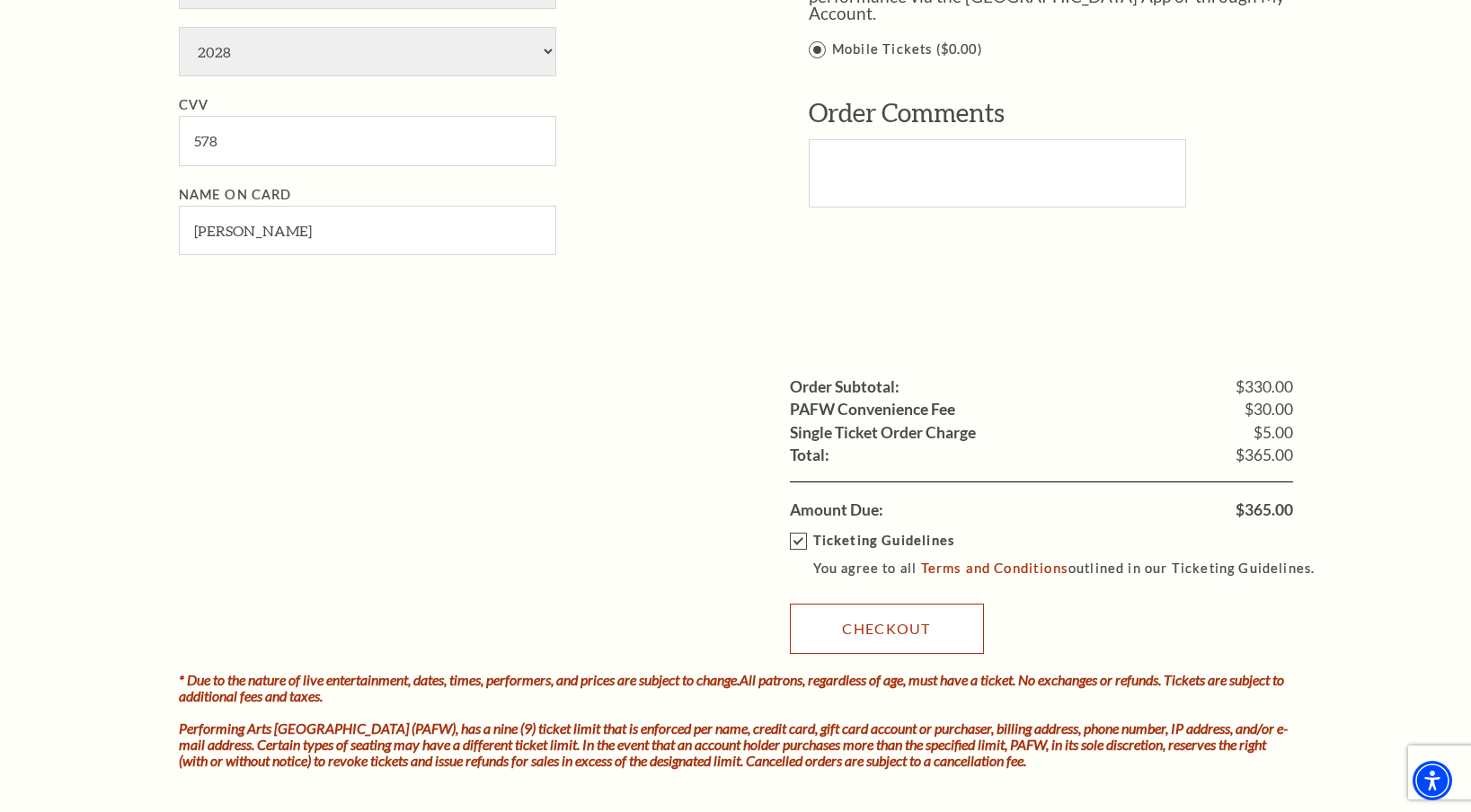
click at [828, 627] on link "Checkout" at bounding box center [887, 628] width 194 height 50
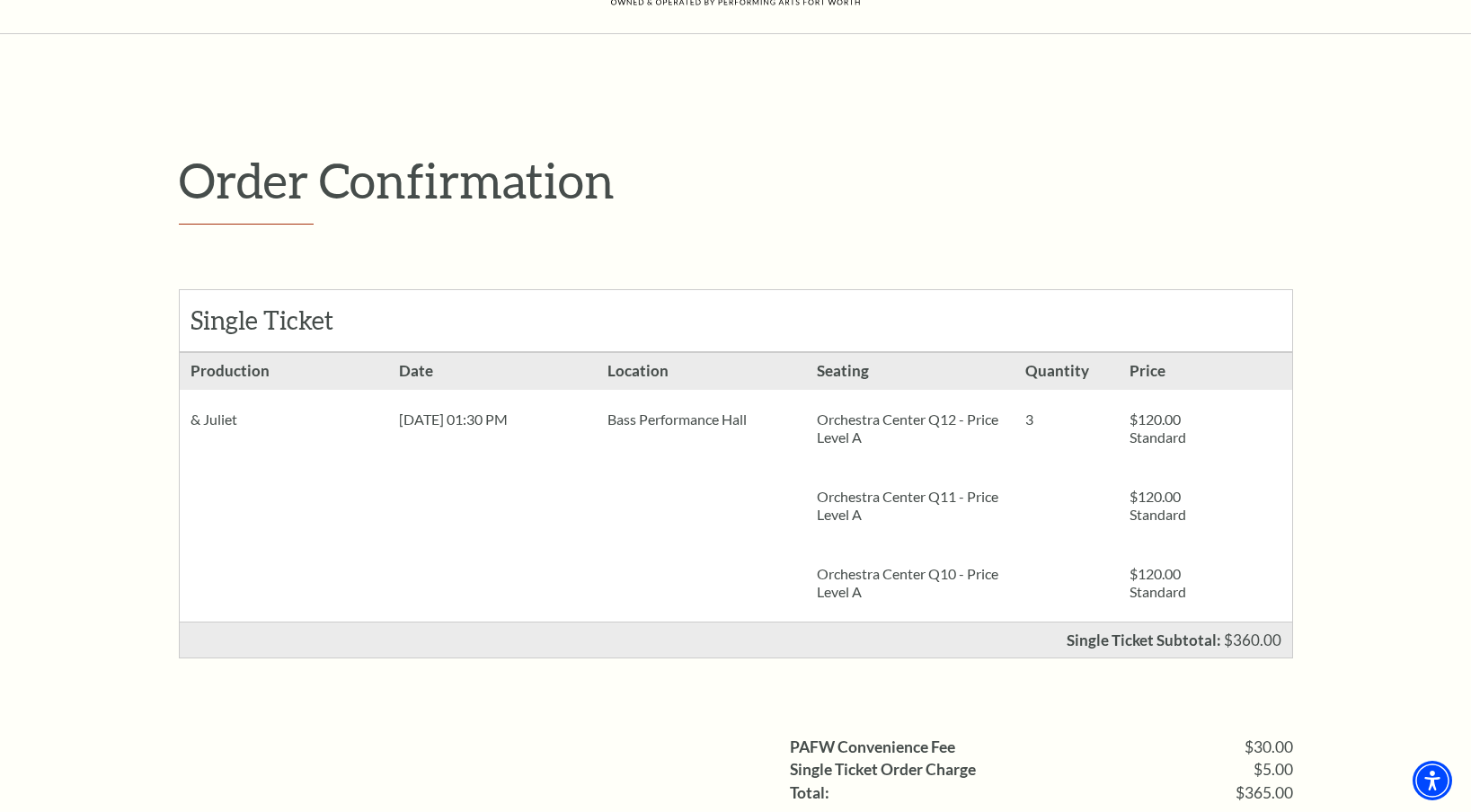
scroll to position [104, 0]
drag, startPoint x: 812, startPoint y: 416, endPoint x: 927, endPoint y: 421, distance: 115.1
click at [927, 421] on div "Orchestra Center Q12 - Price Level A" at bounding box center [910, 427] width 208 height 77
copy p "Orchestra Center"
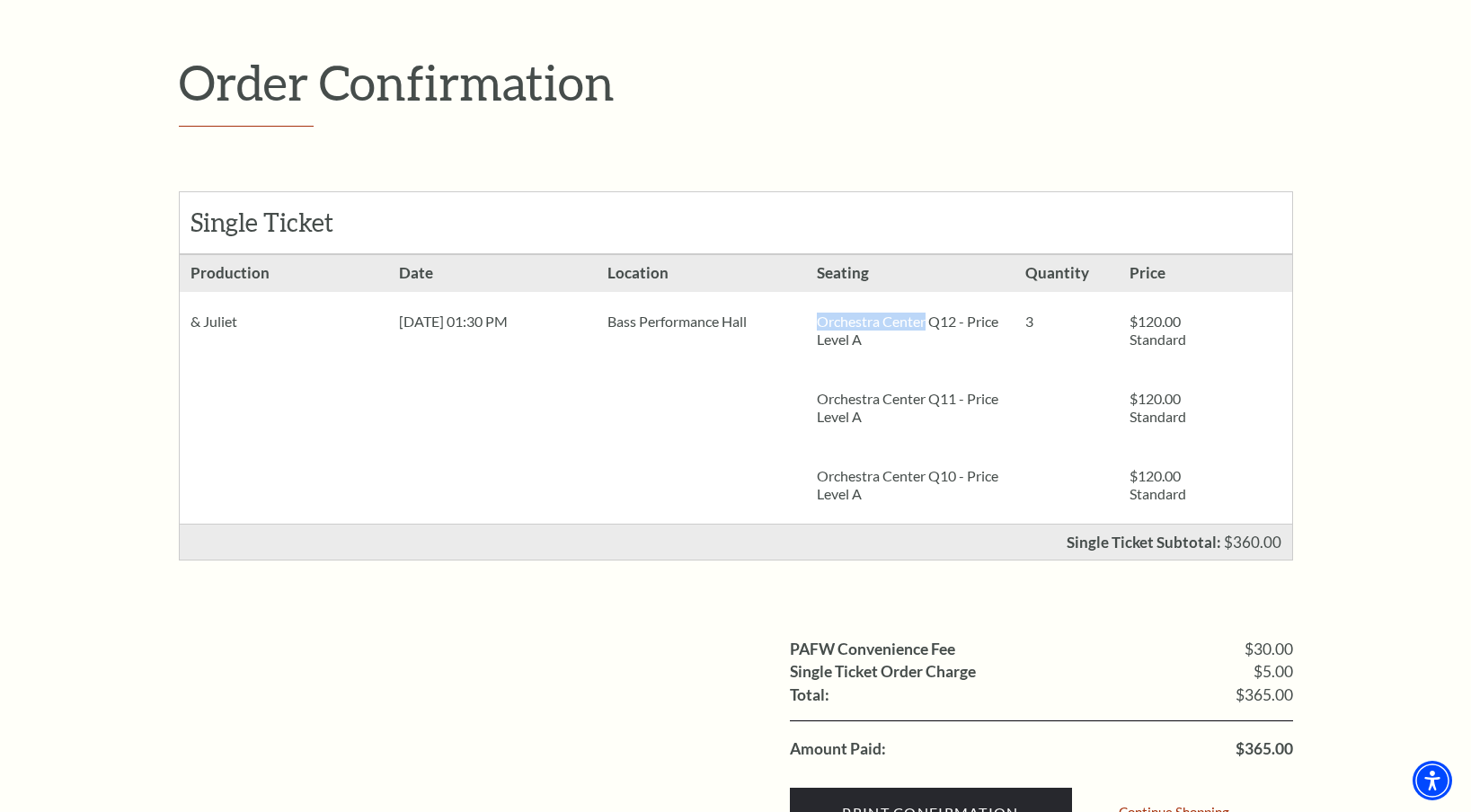
scroll to position [227, 0]
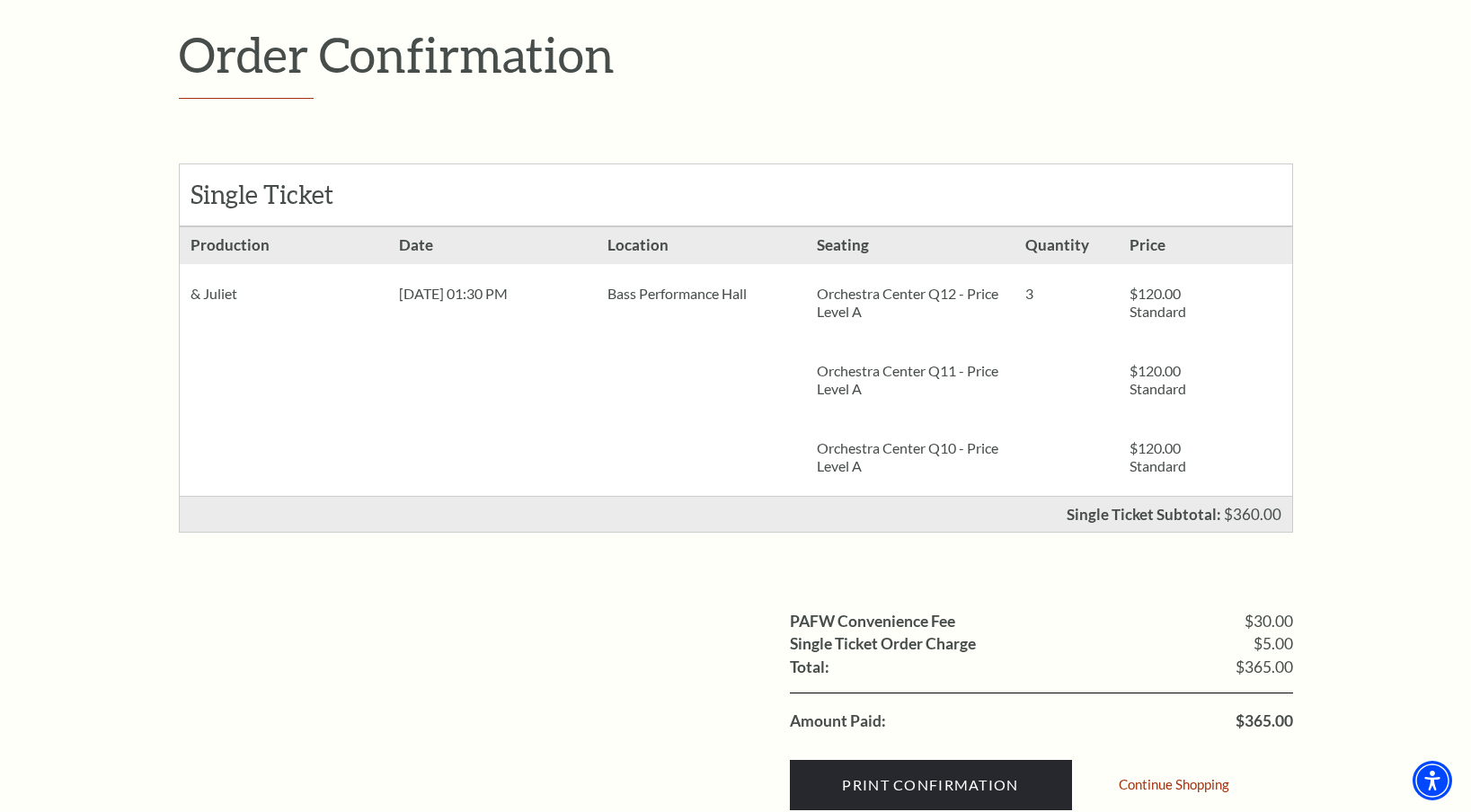
click at [1285, 718] on span "$365.00" at bounding box center [1265, 721] width 57 height 16
copy span "365.00"
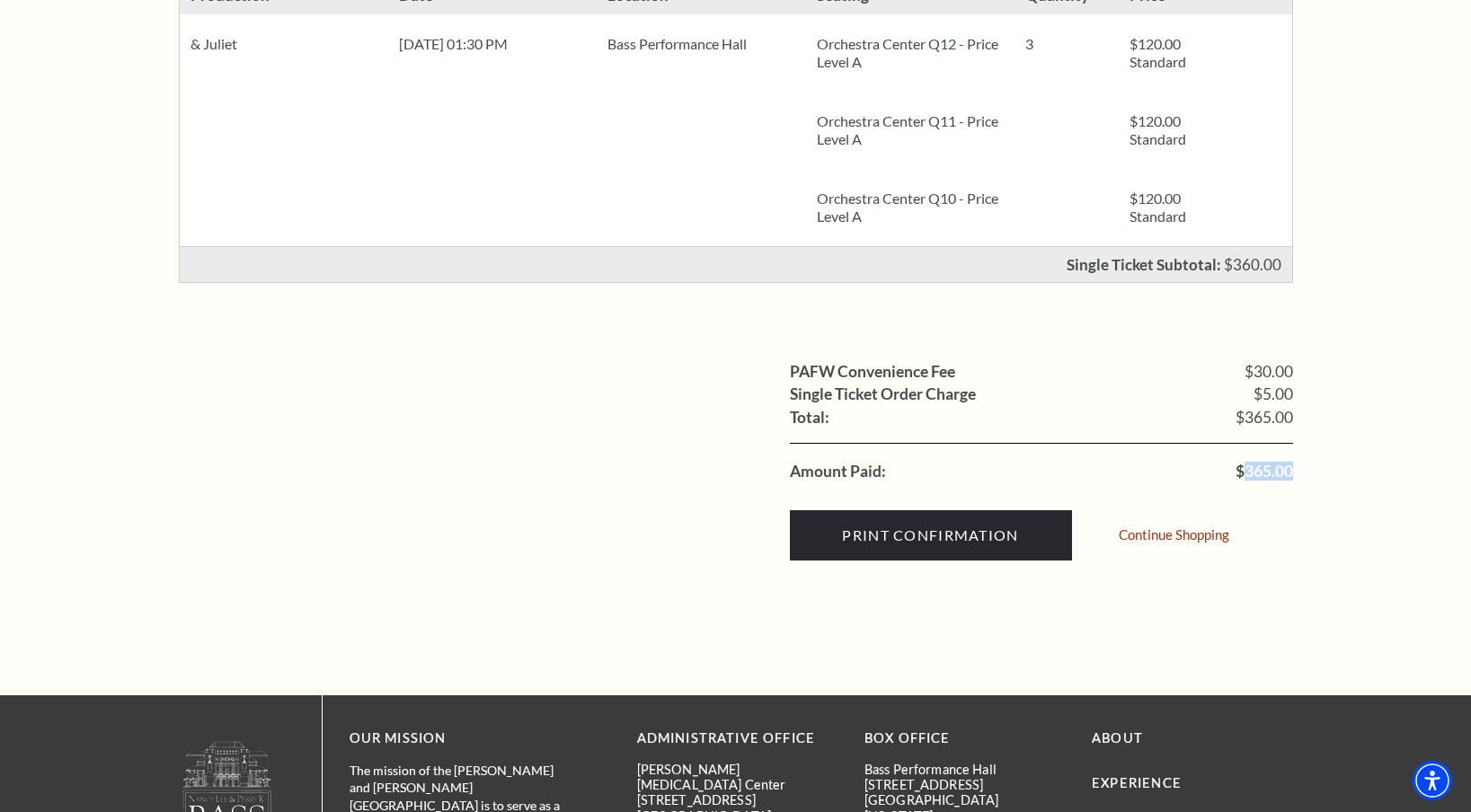
scroll to position [478, 0]
